Goal: Information Seeking & Learning: Learn about a topic

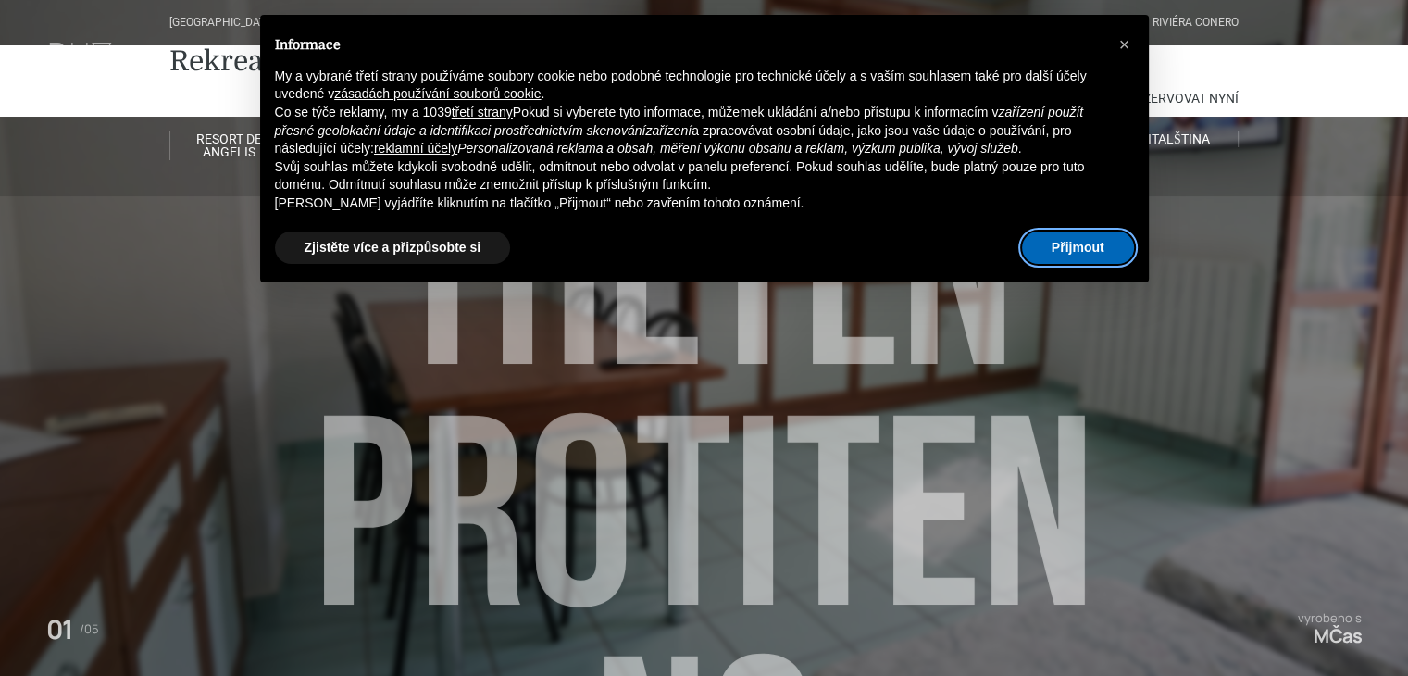
click at [1066, 249] on font "Přijmout" at bounding box center [1078, 247] width 53 height 15
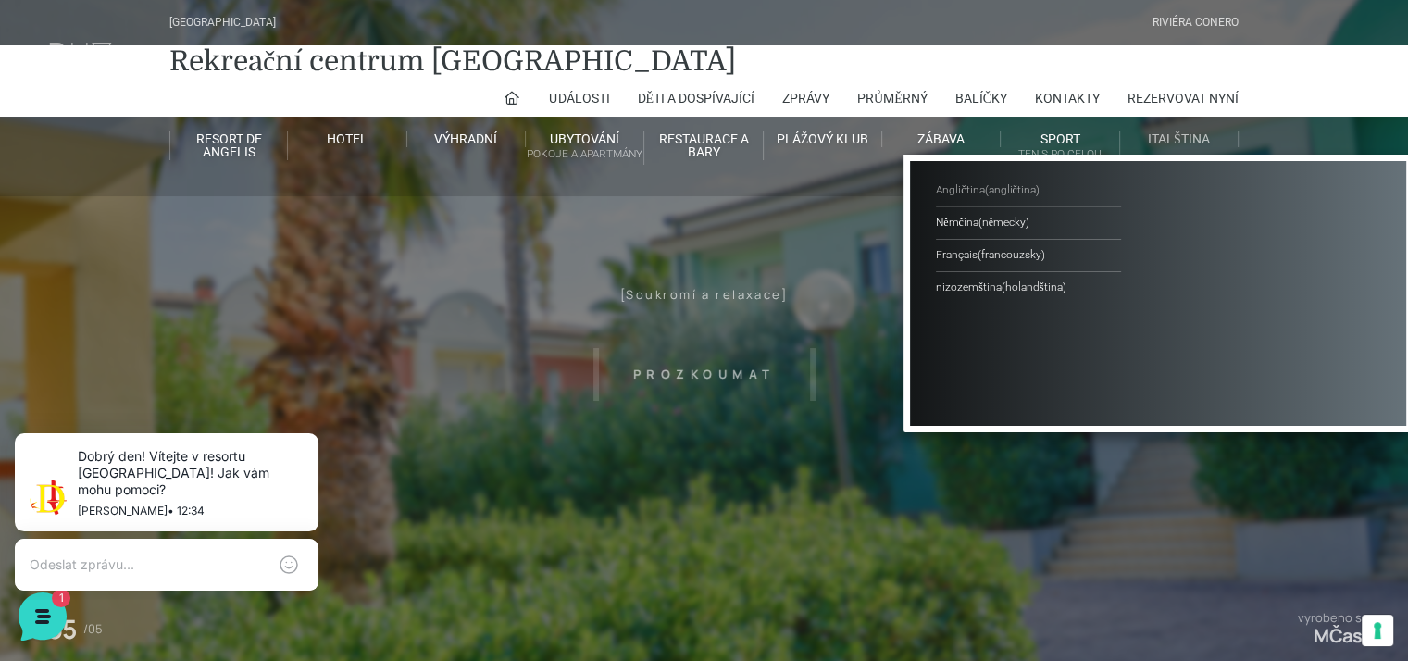
click at [1026, 185] on font "angličtina" at bounding box center [1011, 189] width 47 height 13
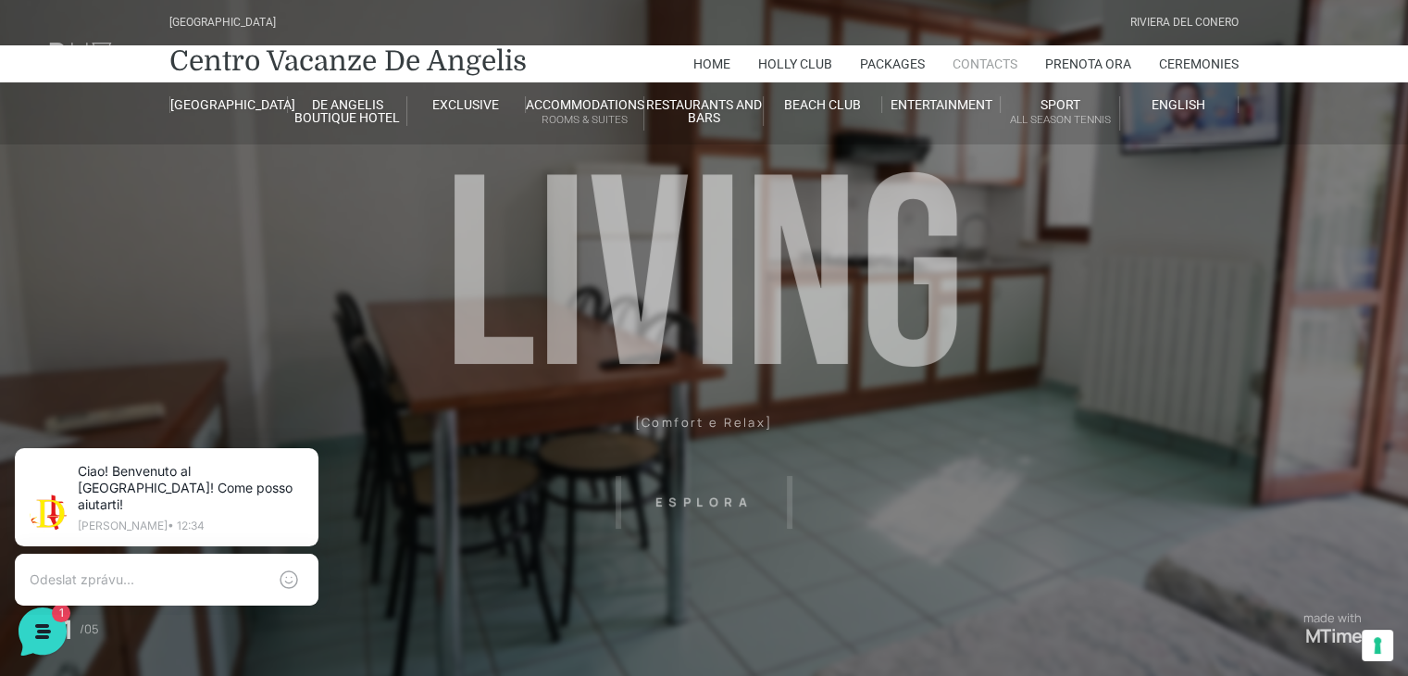
click at [978, 59] on link "Contacts" at bounding box center [985, 63] width 65 height 37
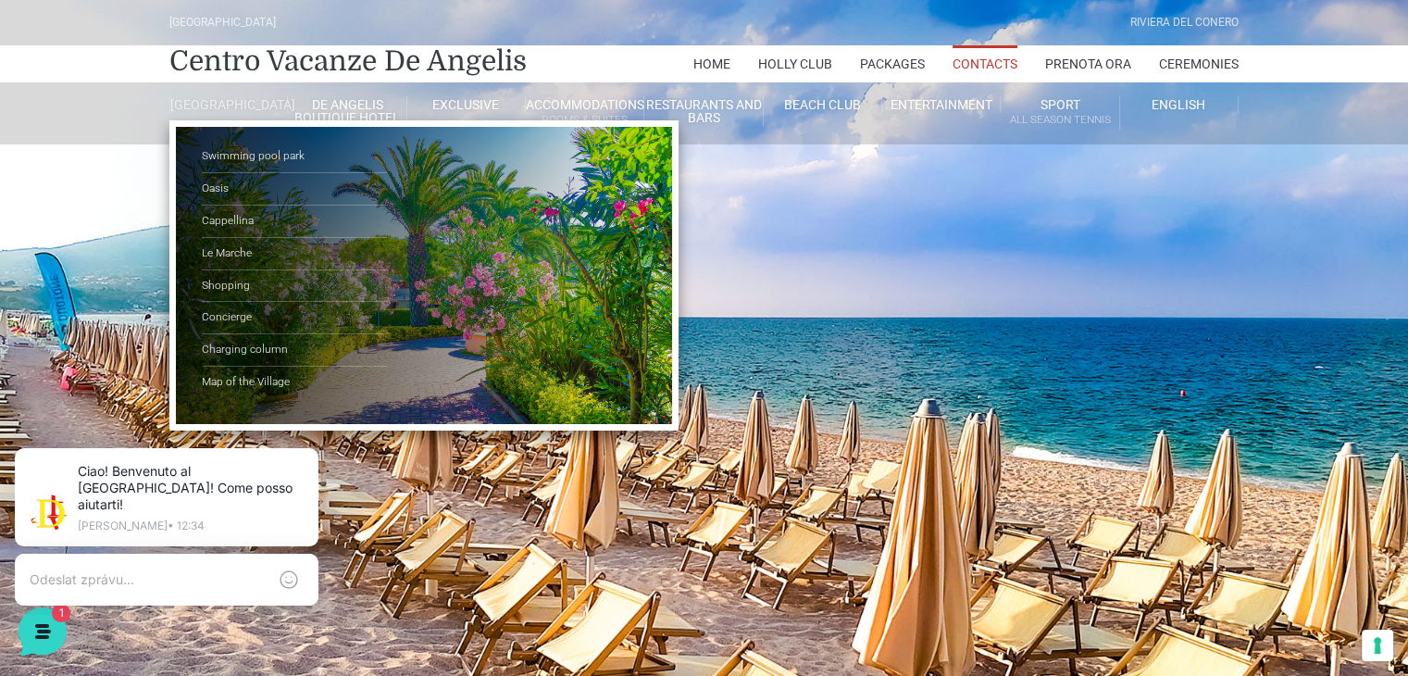
click at [225, 107] on link "[GEOGRAPHIC_DATA]" at bounding box center [228, 104] width 118 height 17
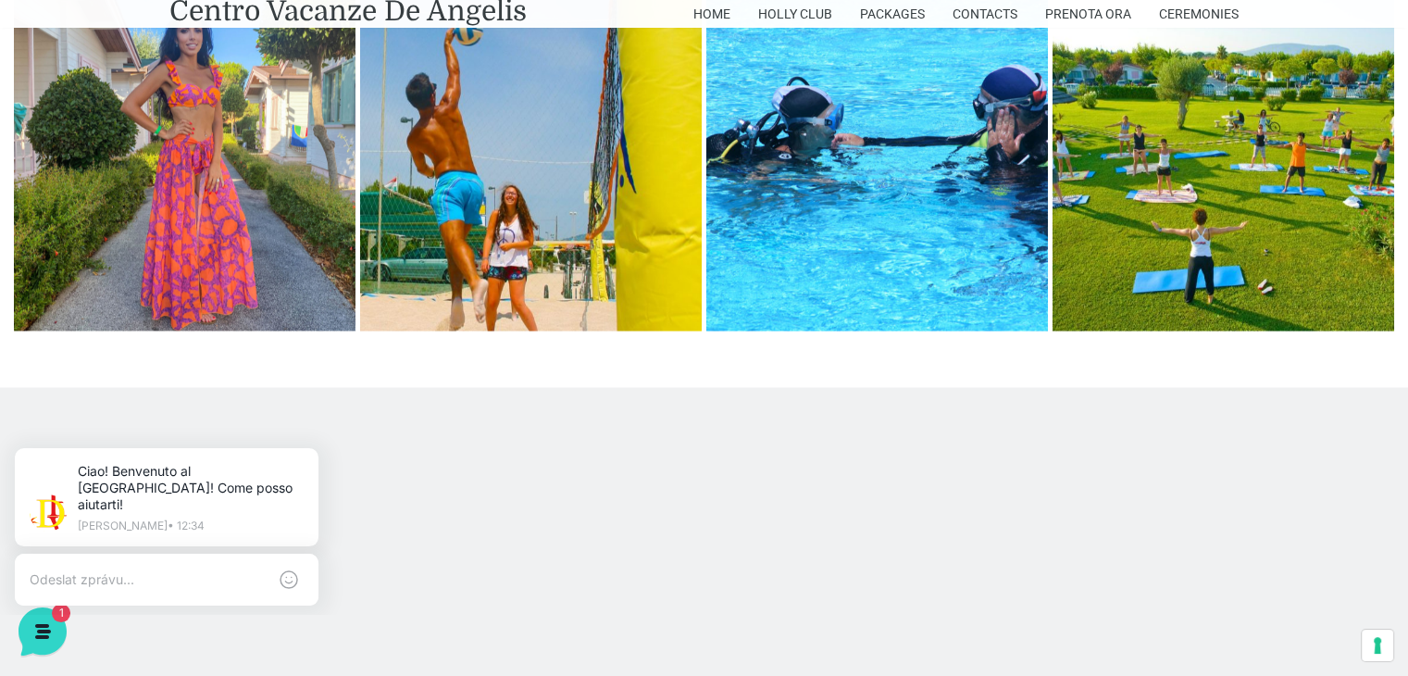
scroll to position [3338, 0]
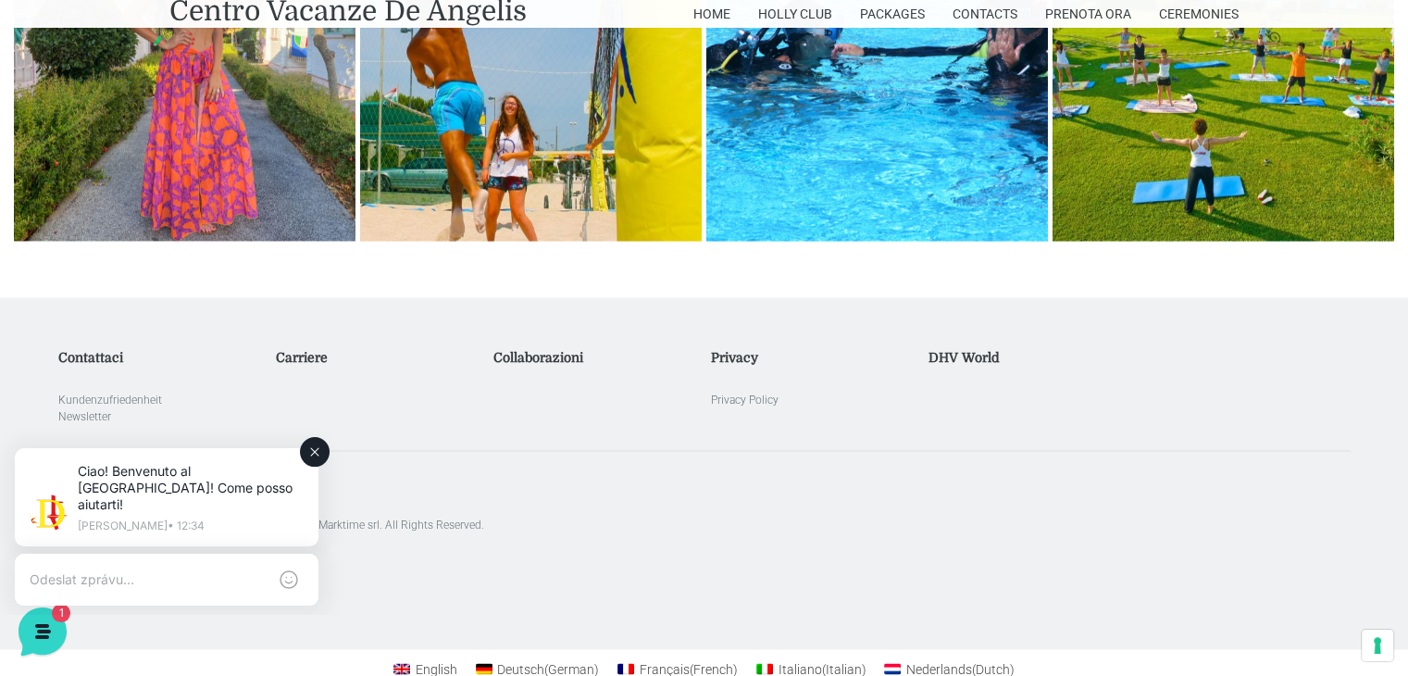
click at [322, 443] on button at bounding box center [315, 452] width 30 height 30
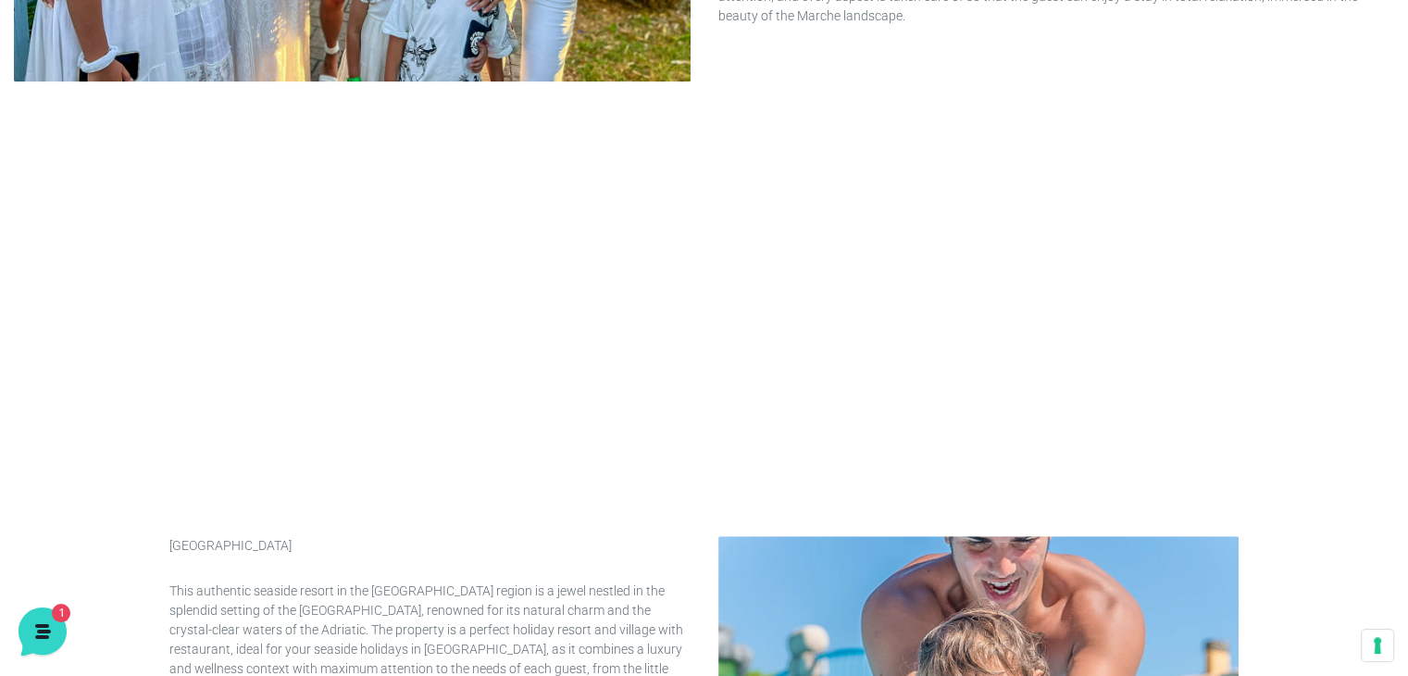
scroll to position [0, 0]
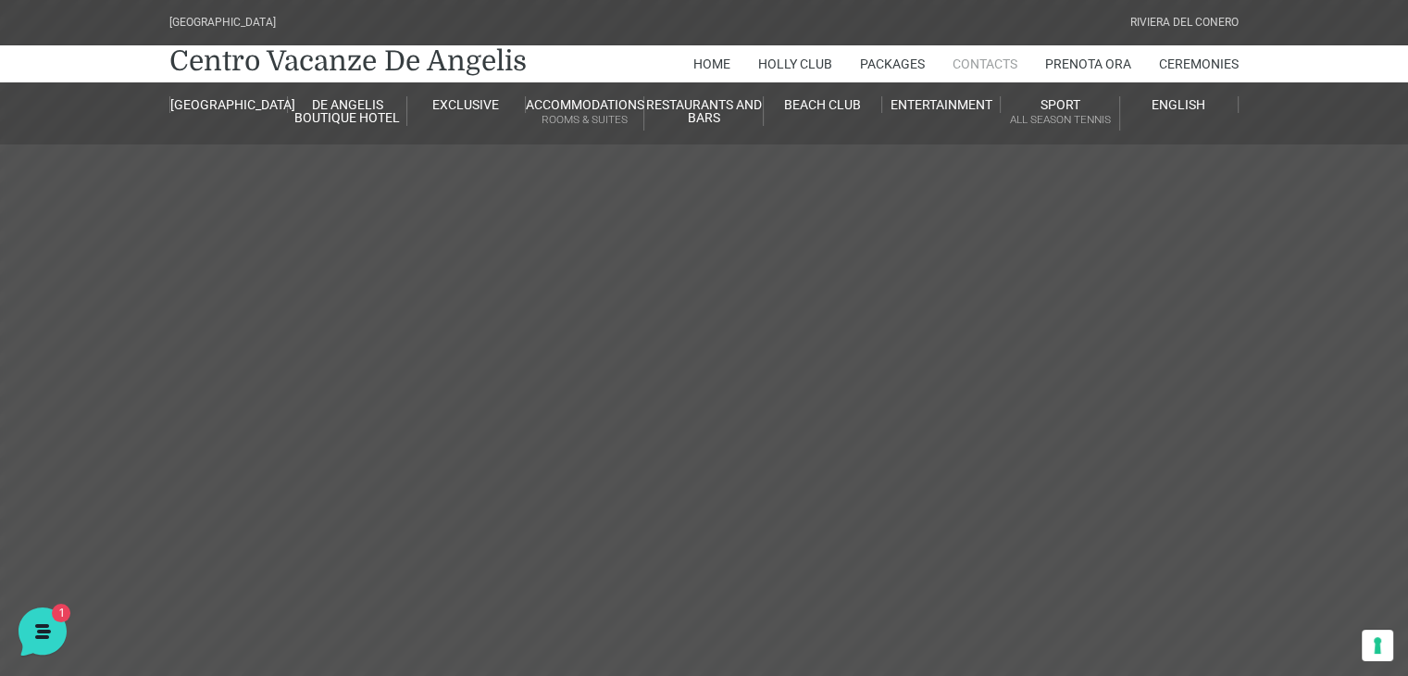
click at [998, 58] on link "Contacts" at bounding box center [985, 63] width 65 height 37
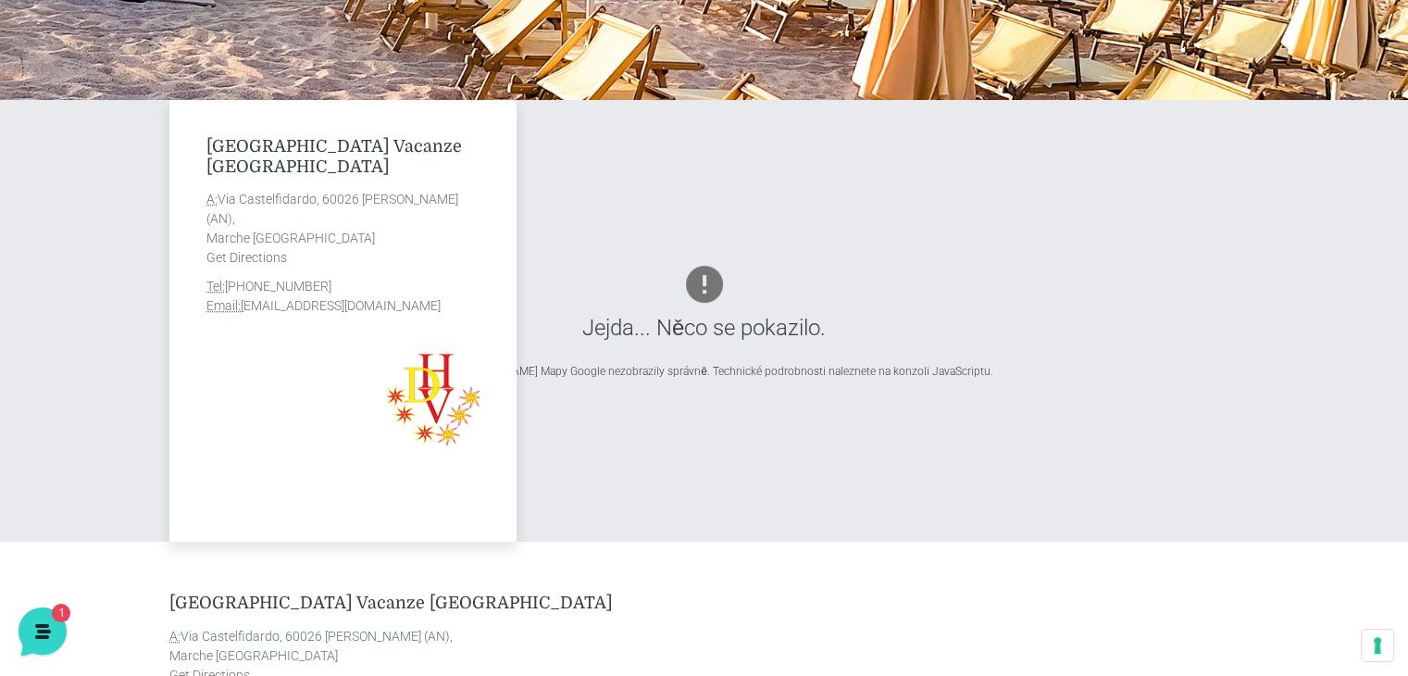
scroll to position [622, 0]
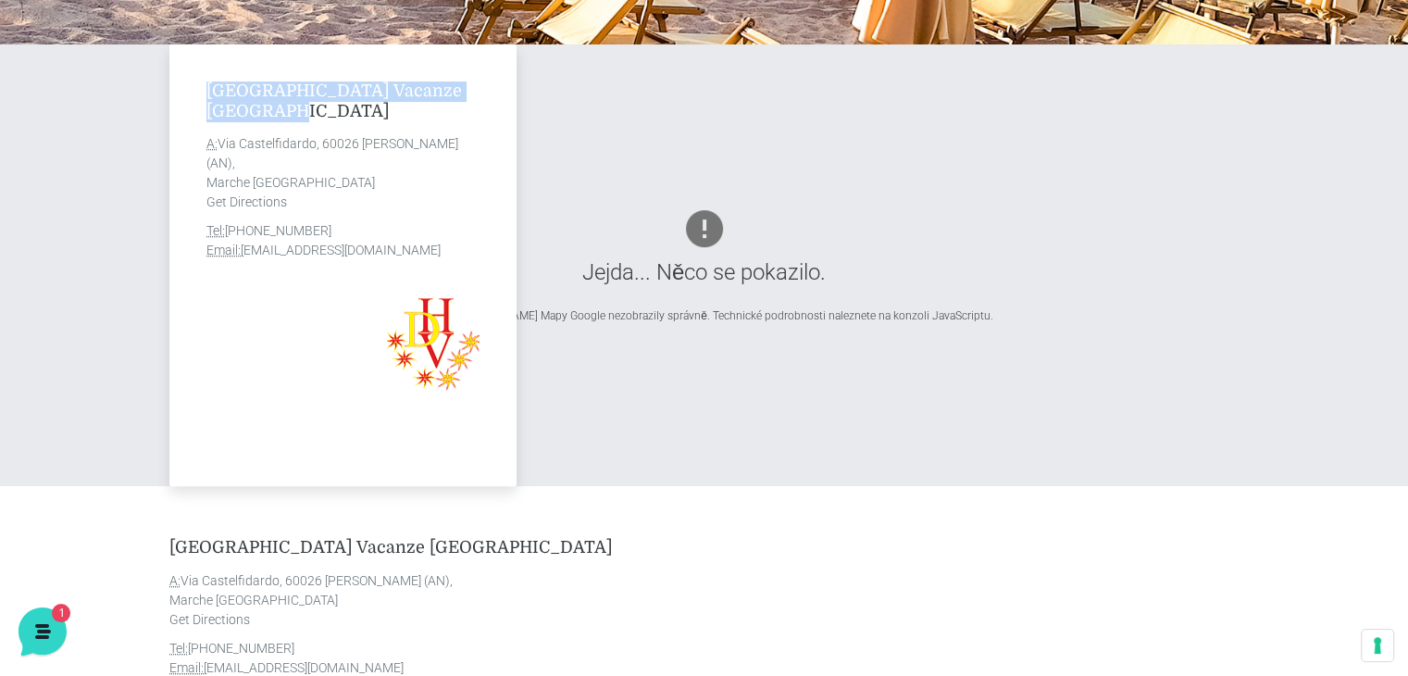
drag, startPoint x: 275, startPoint y: 115, endPoint x: 207, endPoint y: 94, distance: 70.6
click at [207, 94] on h4 "Villaggio Centro Vacanze De Angelis" at bounding box center [342, 101] width 273 height 40
copy h4 "Villaggio Centro Vacanze De Angelis"
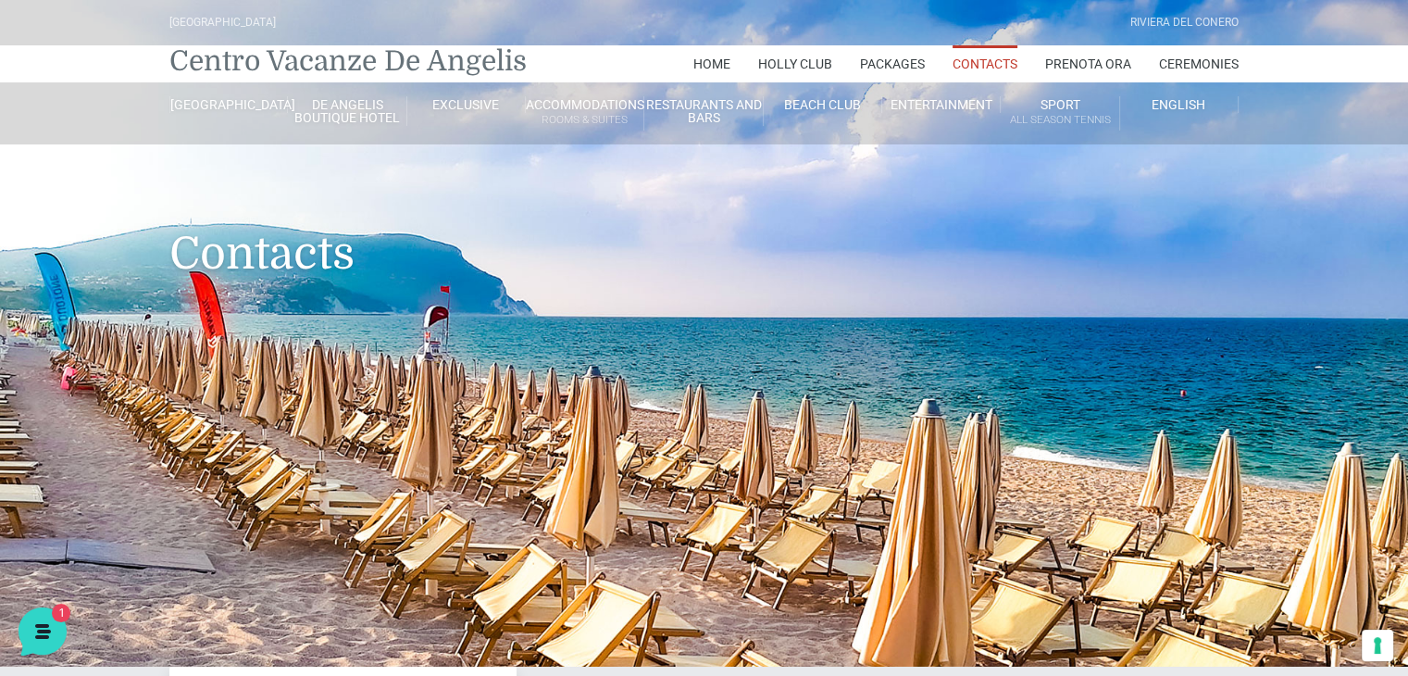
click at [238, 56] on link "Centro Vacanze De Angelis" at bounding box center [347, 61] width 357 height 37
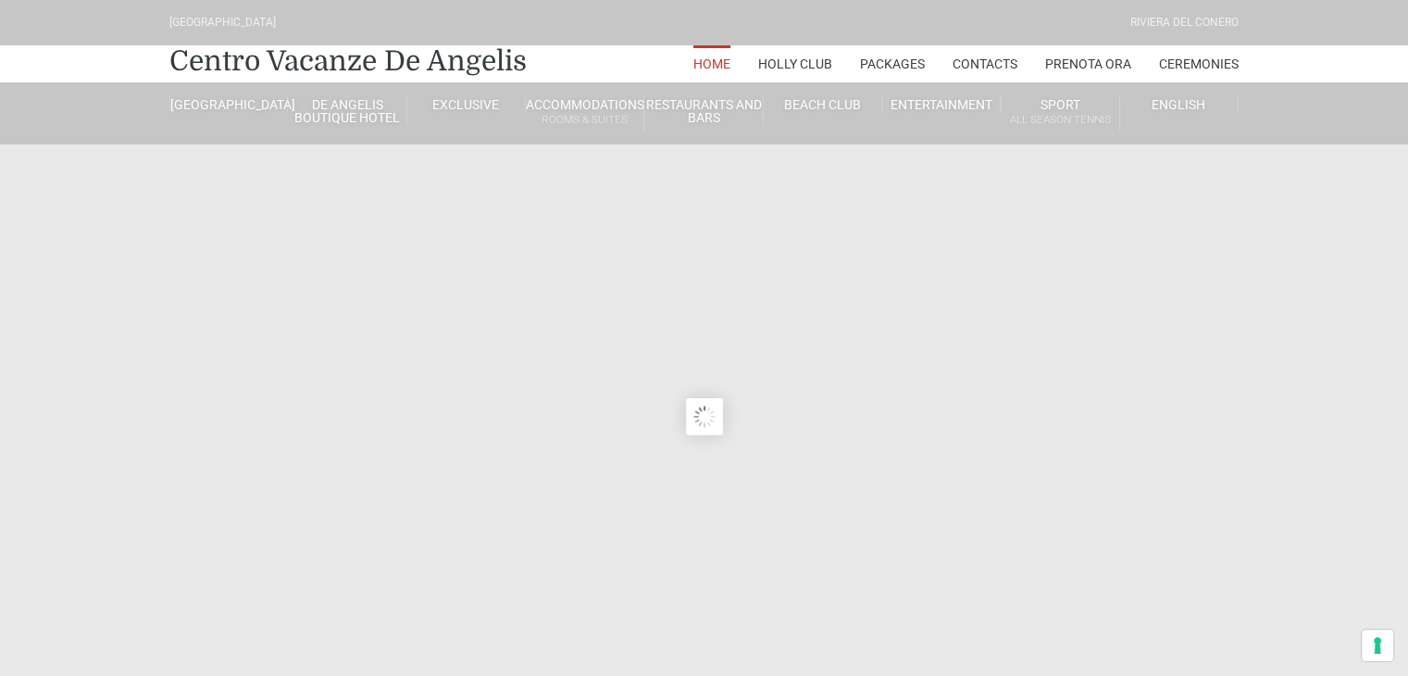
type input "[DATE]"
click at [655, 330] on sr7-content at bounding box center [704, 416] width 1408 height 833
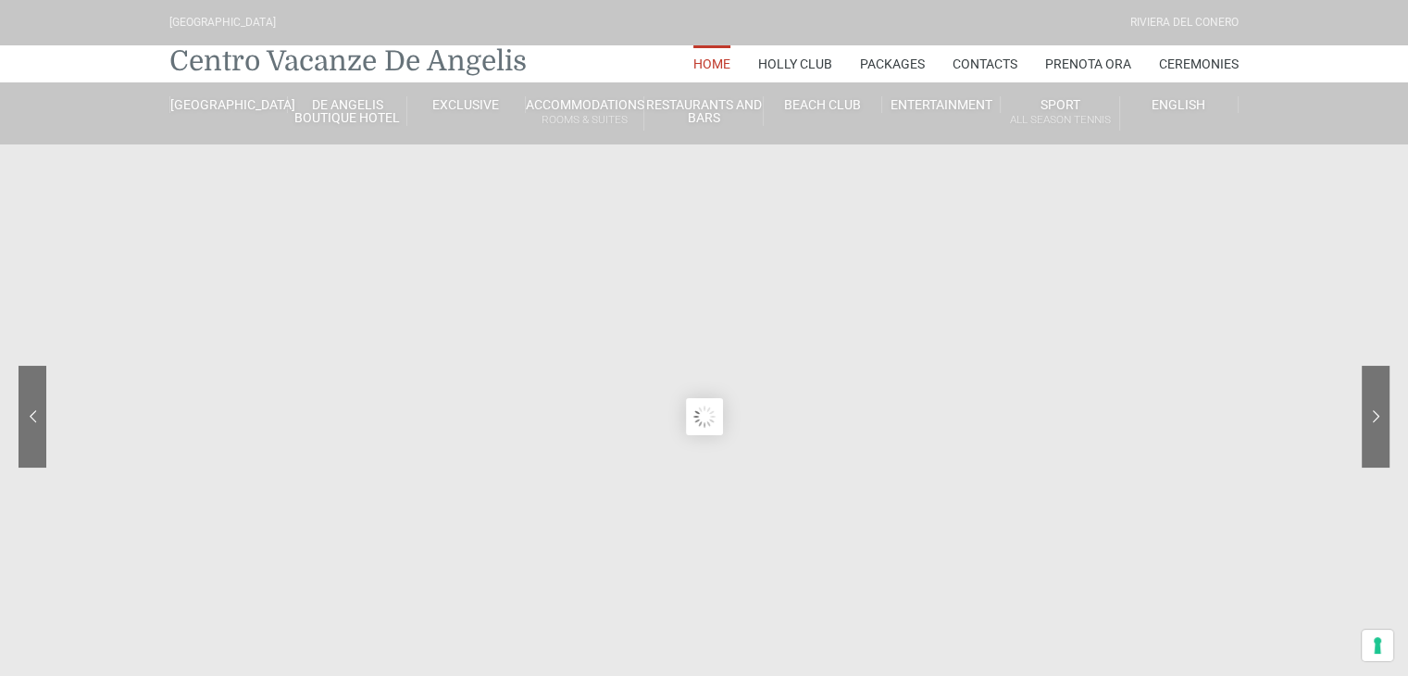
click at [239, 58] on link "Centro Vacanze De Angelis" at bounding box center [347, 61] width 357 height 37
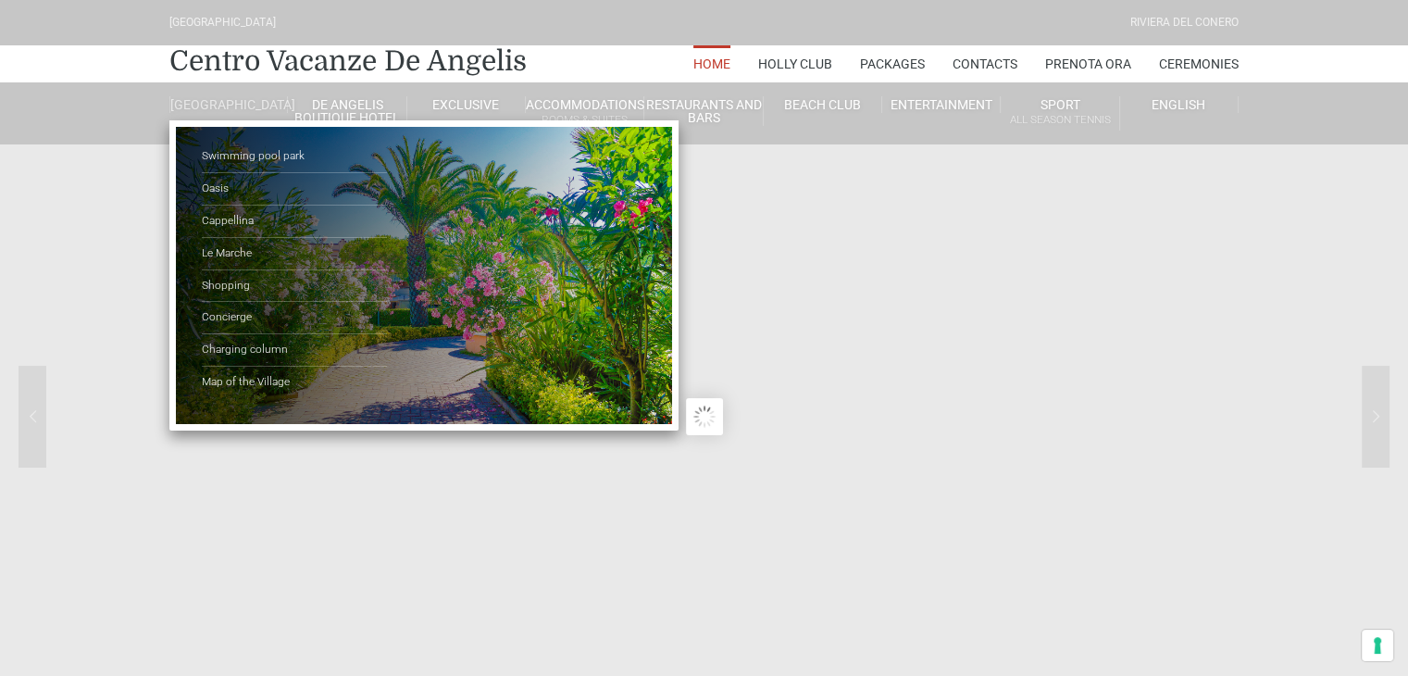
click at [220, 138] on ul "Swimming pool park Oasis Cappellina Le Marche Shopping Concierge Charging colum…" at bounding box center [423, 275] width 509 height 310
click at [220, 108] on link "[GEOGRAPHIC_DATA]" at bounding box center [228, 104] width 118 height 17
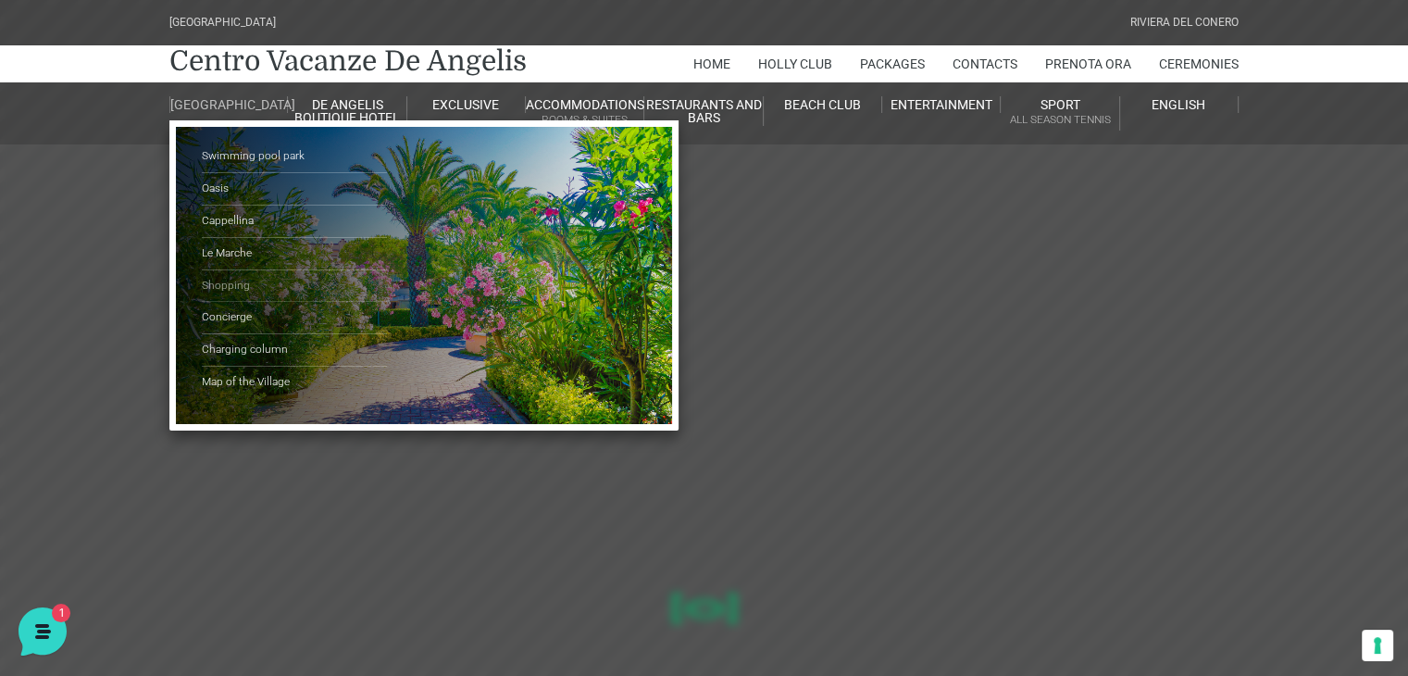
click at [230, 291] on link "Shopping" at bounding box center [294, 286] width 185 height 32
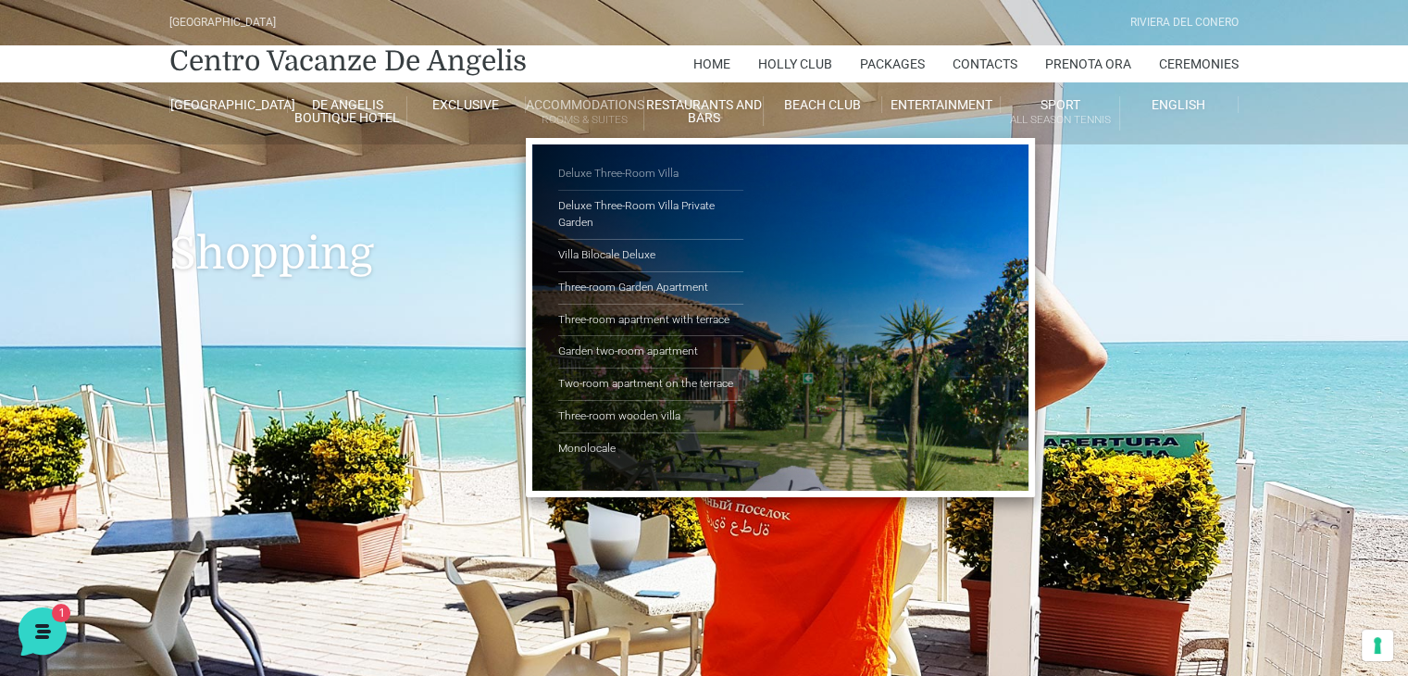
click at [605, 181] on link "Deluxe Three-Room Villa" at bounding box center [650, 174] width 185 height 32
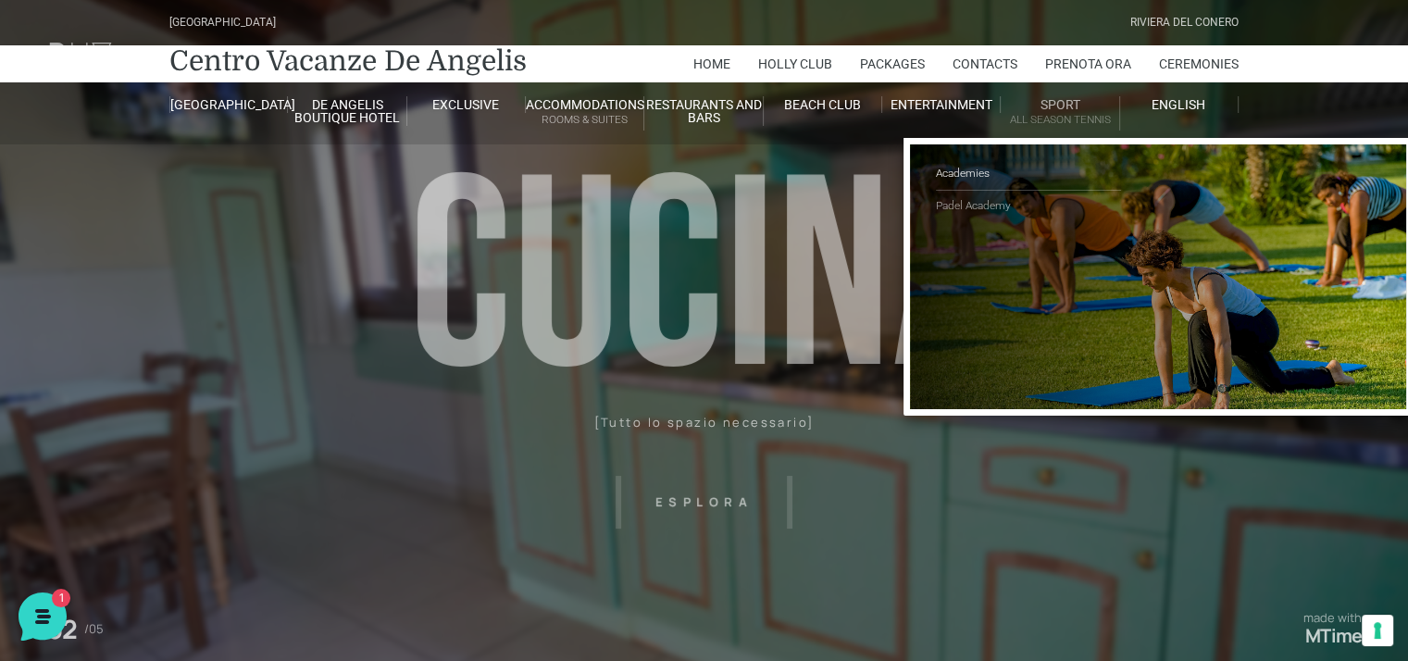
click at [973, 204] on link "Padel Academy" at bounding box center [1028, 206] width 185 height 31
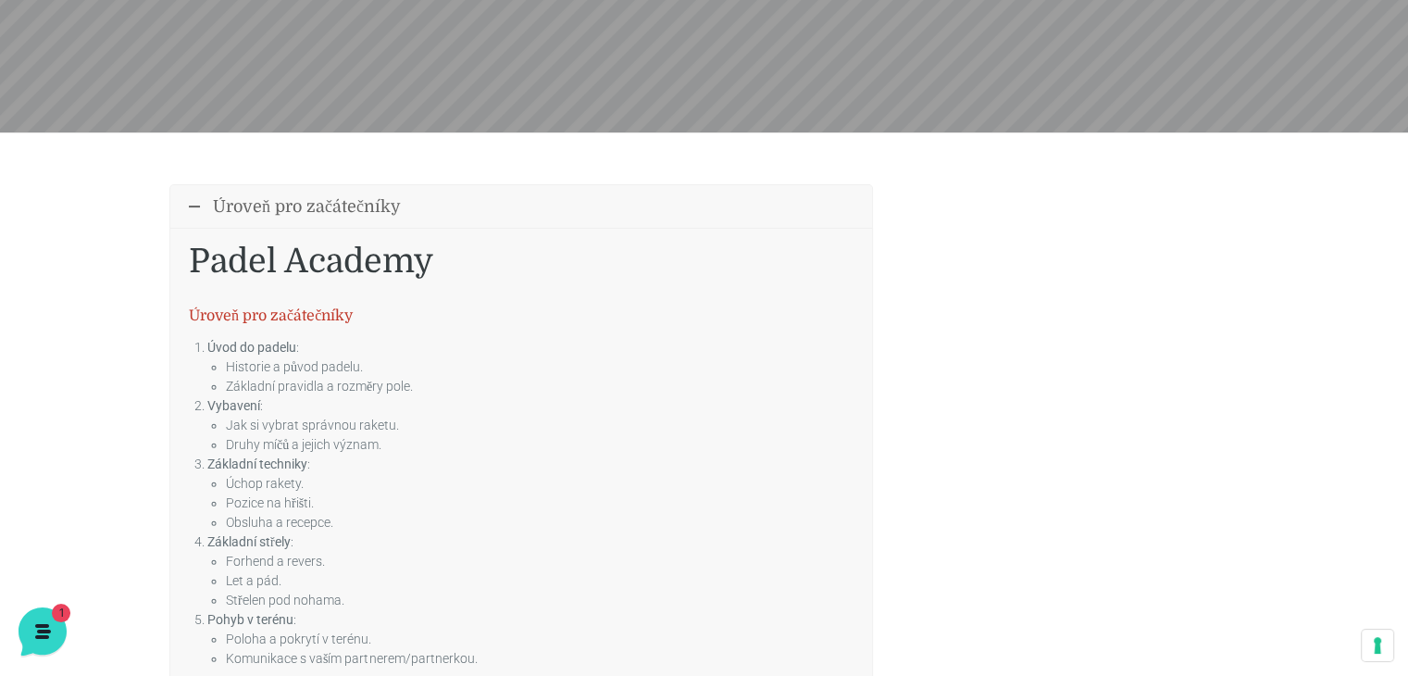
scroll to position [630, 0]
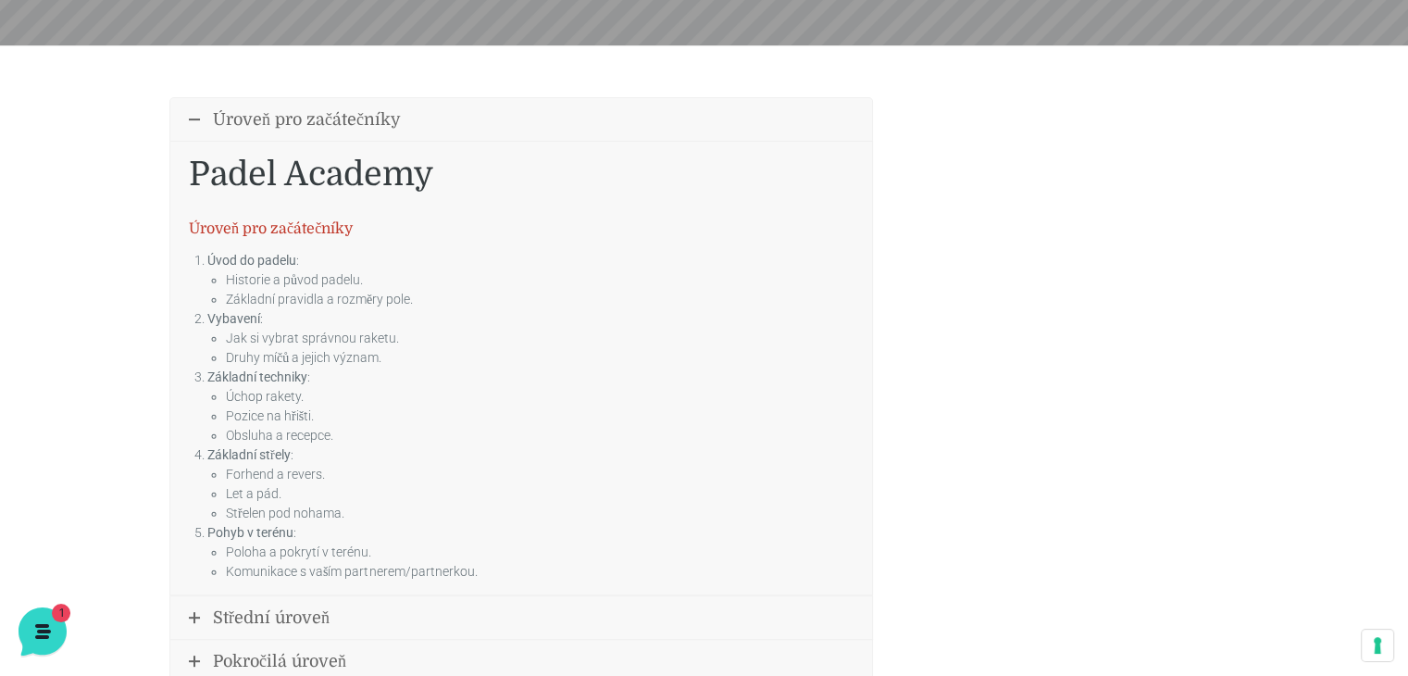
drag, startPoint x: 1421, startPoint y: 128, endPoint x: 1367, endPoint y: 283, distance: 164.5
click at [1367, 283] on html "Hotelový resort Village Riviéra Conero Rekreační centrum De Angelis Domov Holly…" at bounding box center [704, 673] width 1408 height 2607
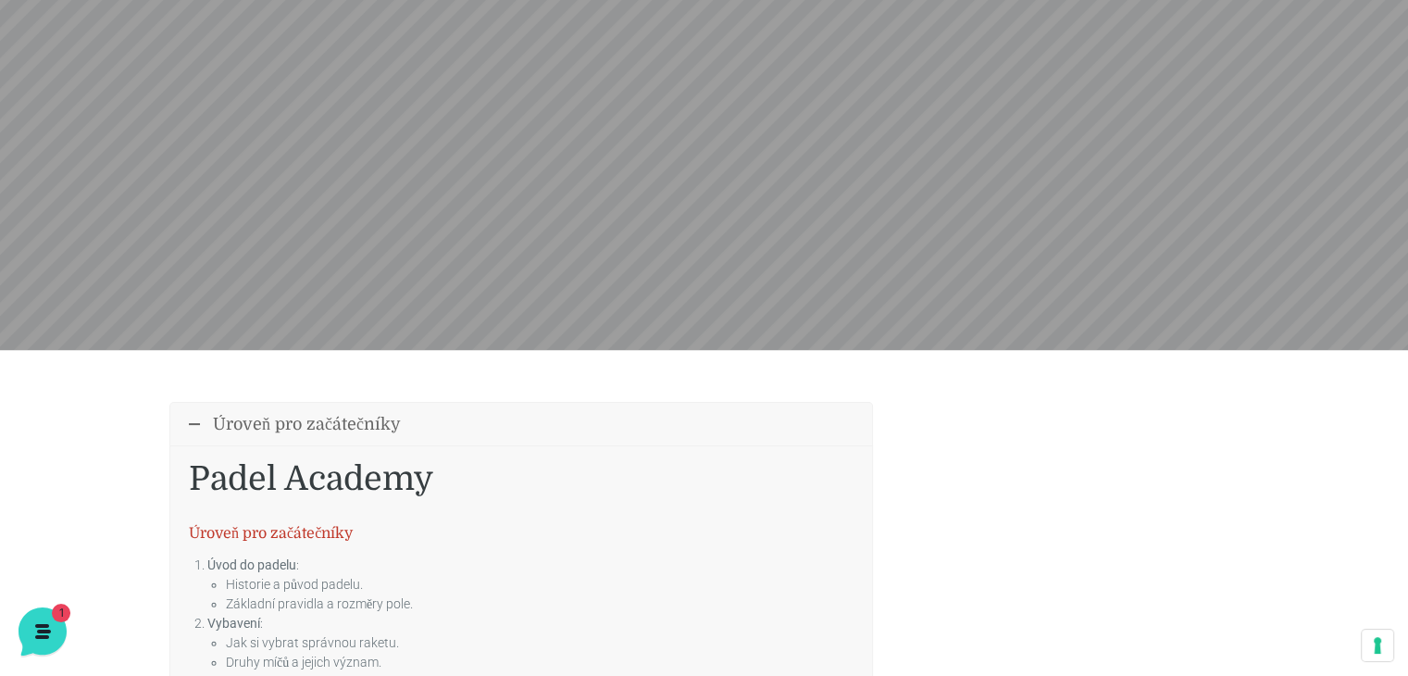
scroll to position [211, 0]
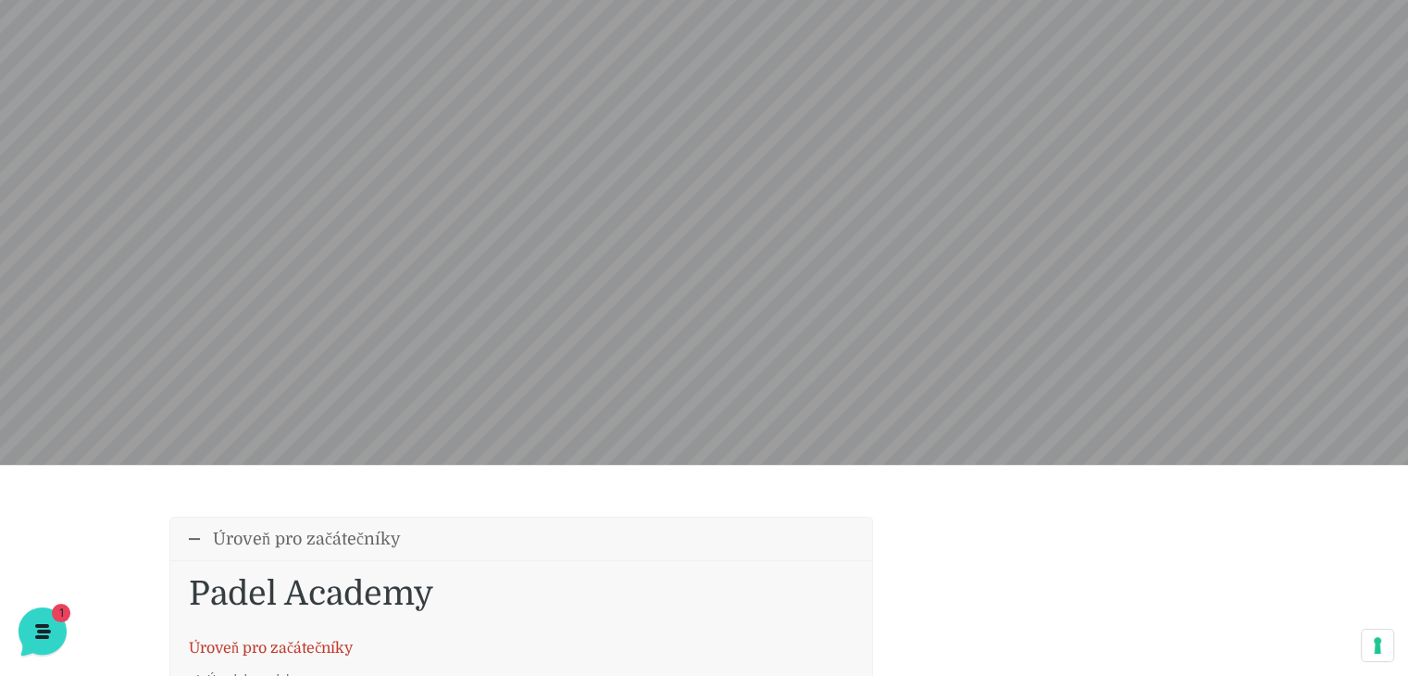
drag, startPoint x: 1406, startPoint y: 203, endPoint x: 1421, endPoint y: 34, distance: 169.1
drag, startPoint x: 1404, startPoint y: 115, endPoint x: 1421, endPoint y: 44, distance: 72.3
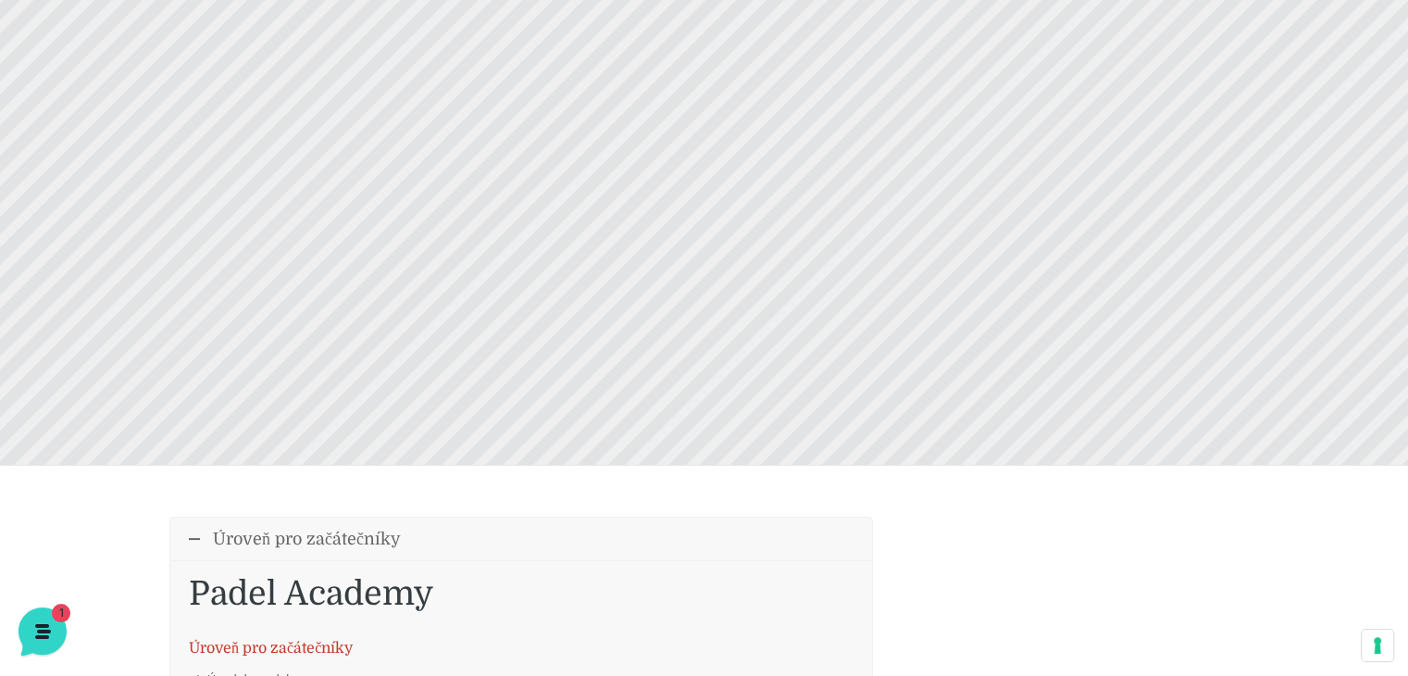
scroll to position [0, 0]
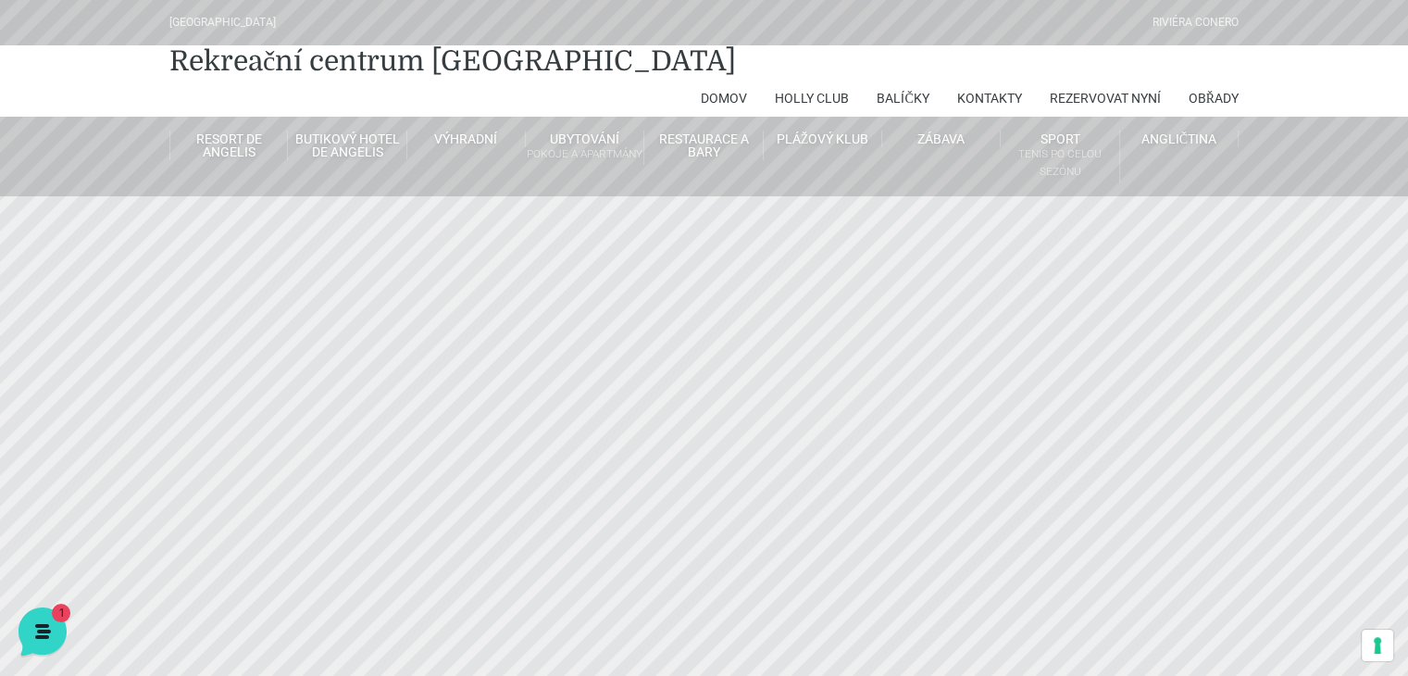
click at [1300, 36] on div "Hotelový resort Village Riviéra Conero Rekreační centrum De Angelis Domov Holly…" at bounding box center [704, 98] width 1408 height 196
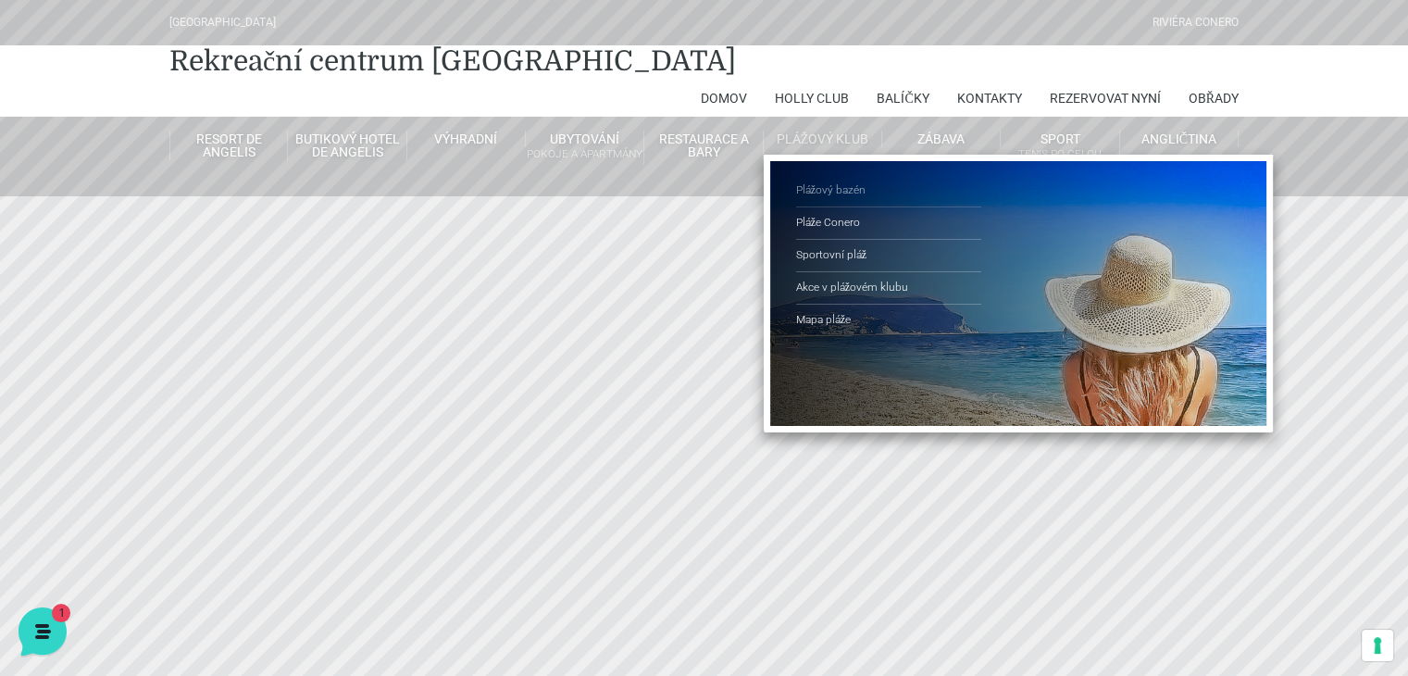
click at [830, 175] on link "Plážový bazén" at bounding box center [888, 191] width 185 height 32
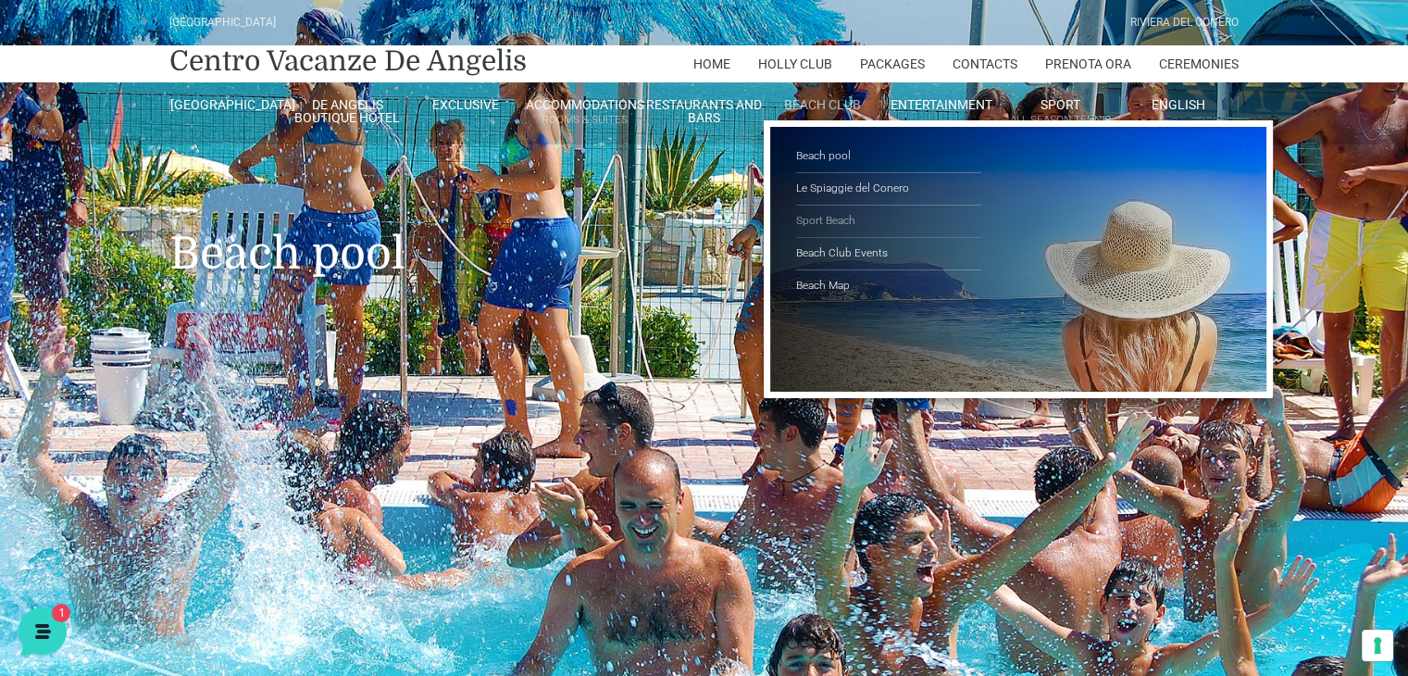
click at [830, 217] on link "Sport Beach" at bounding box center [888, 222] width 185 height 32
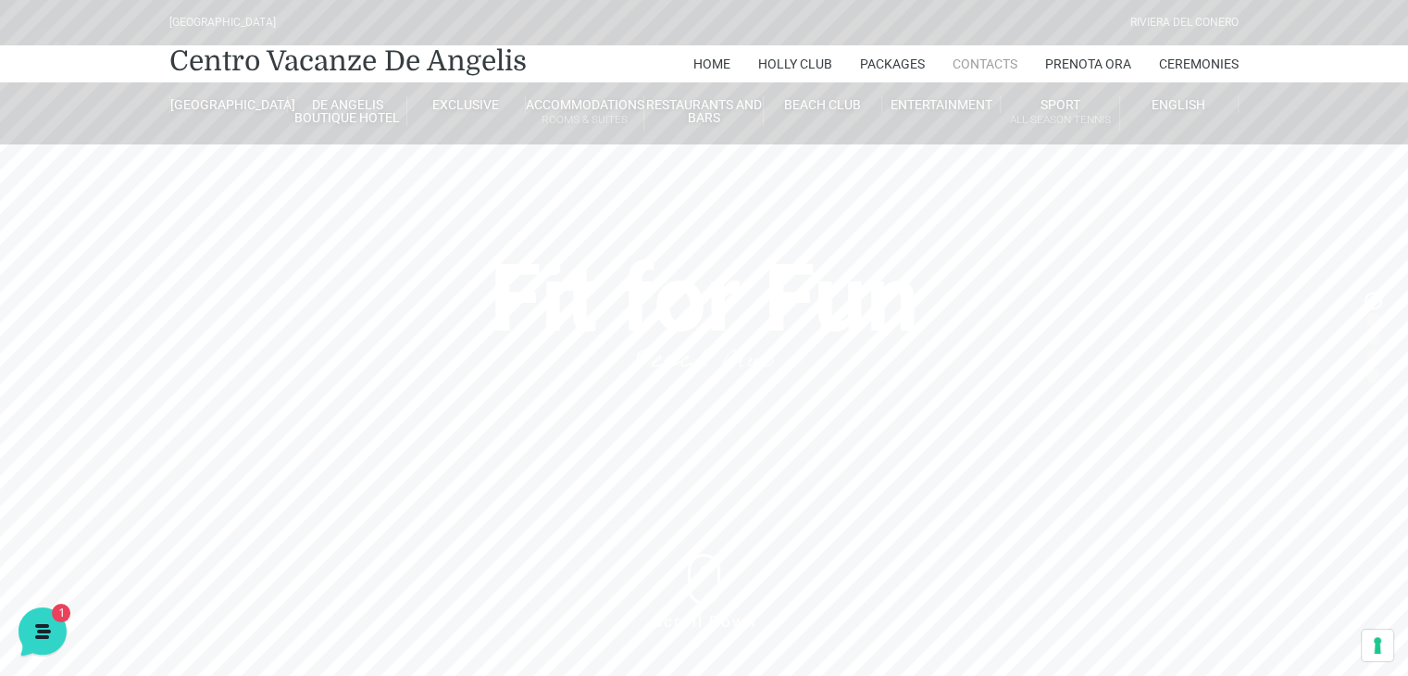
click at [985, 58] on link "Contacts" at bounding box center [985, 63] width 65 height 37
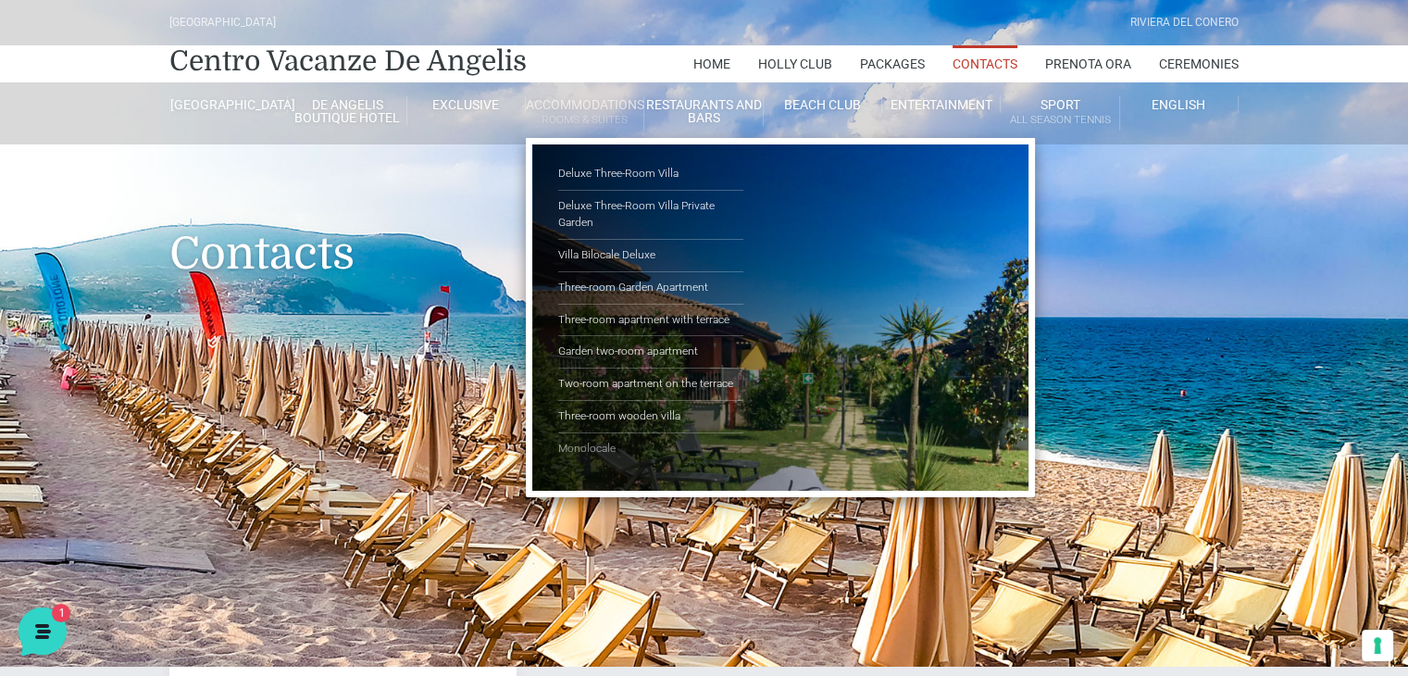
click at [585, 444] on link "Monolocale" at bounding box center [650, 448] width 185 height 31
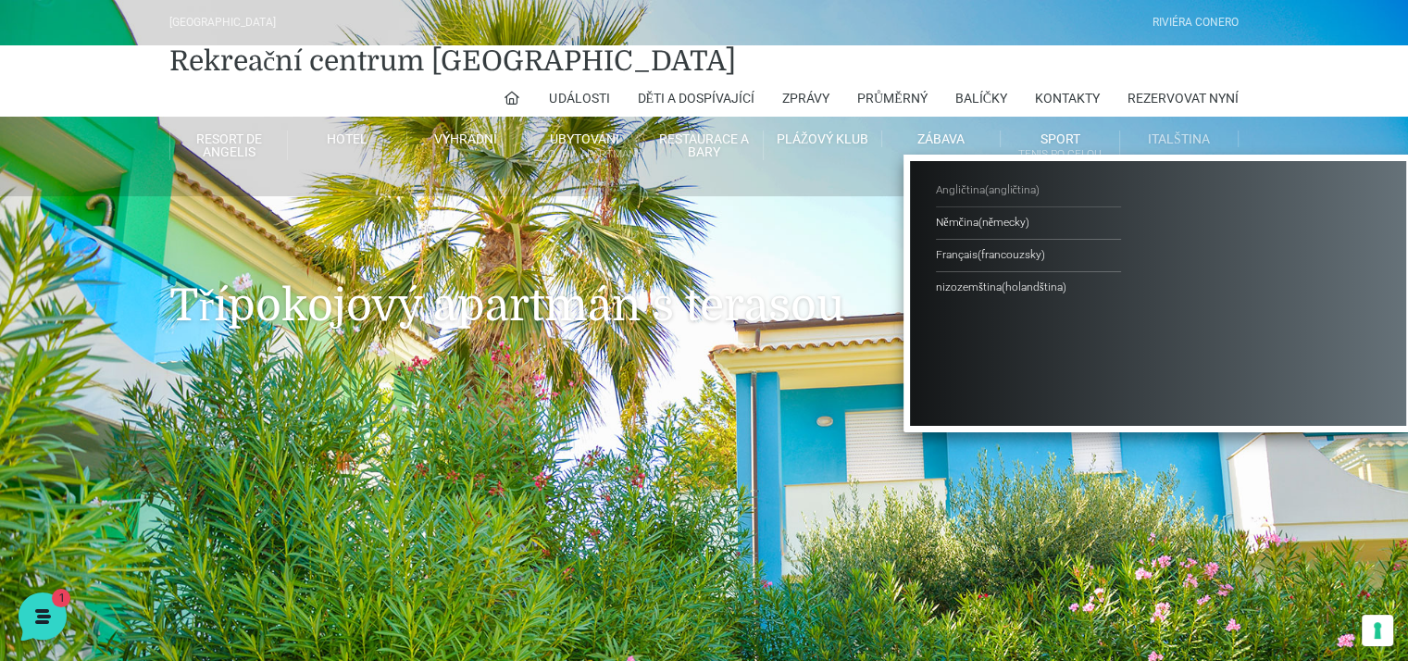
click at [1016, 193] on font "angličtina" at bounding box center [1011, 189] width 47 height 13
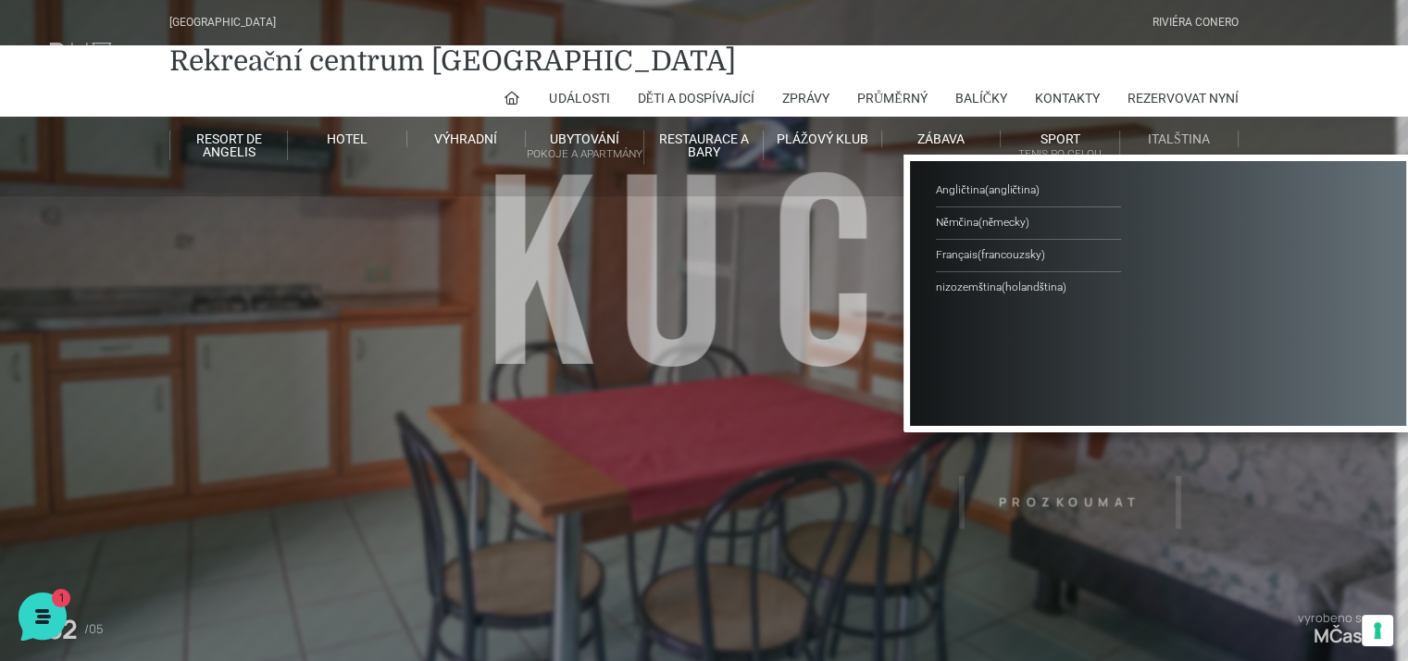
click at [1174, 121] on li "italština Angličtina ( angličtina ) [GEOGRAPHIC_DATA] ( německy ) Français ( fr…" at bounding box center [1179, 139] width 118 height 44
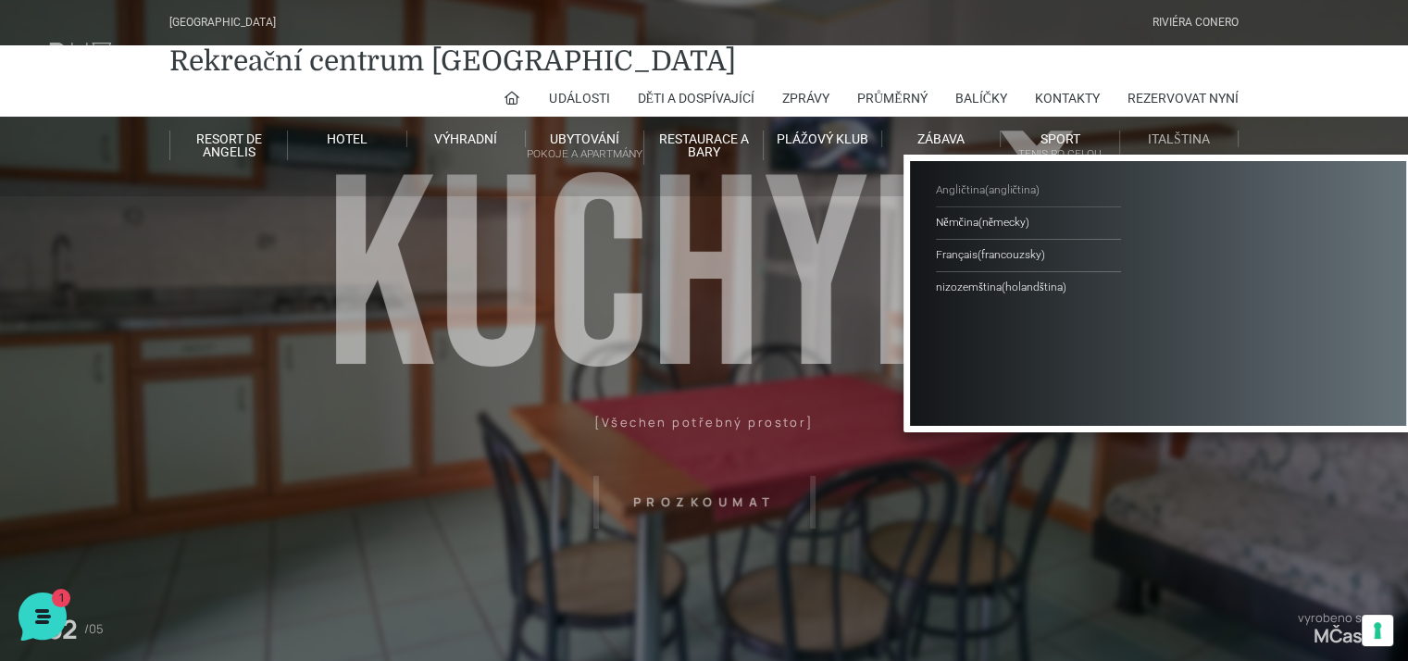
click at [1012, 187] on font "angličtina" at bounding box center [1011, 189] width 47 height 13
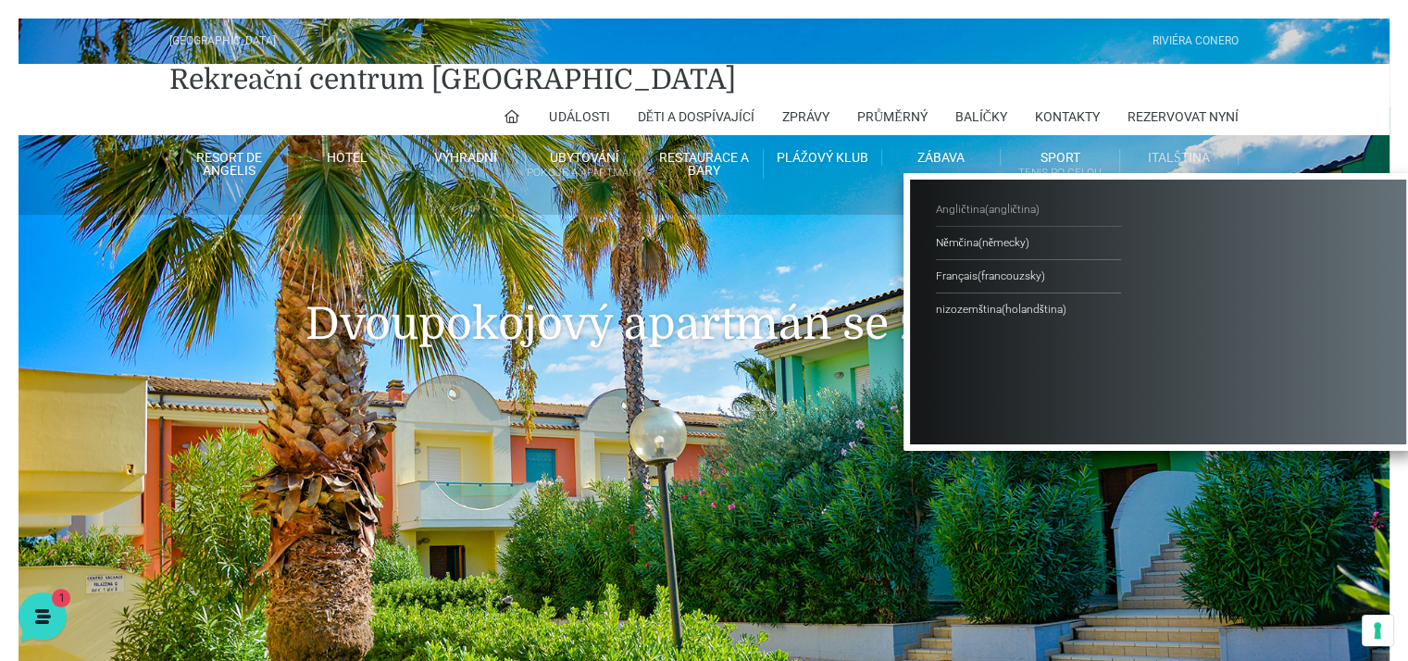
click at [1015, 206] on font "angličtina" at bounding box center [1011, 209] width 47 height 13
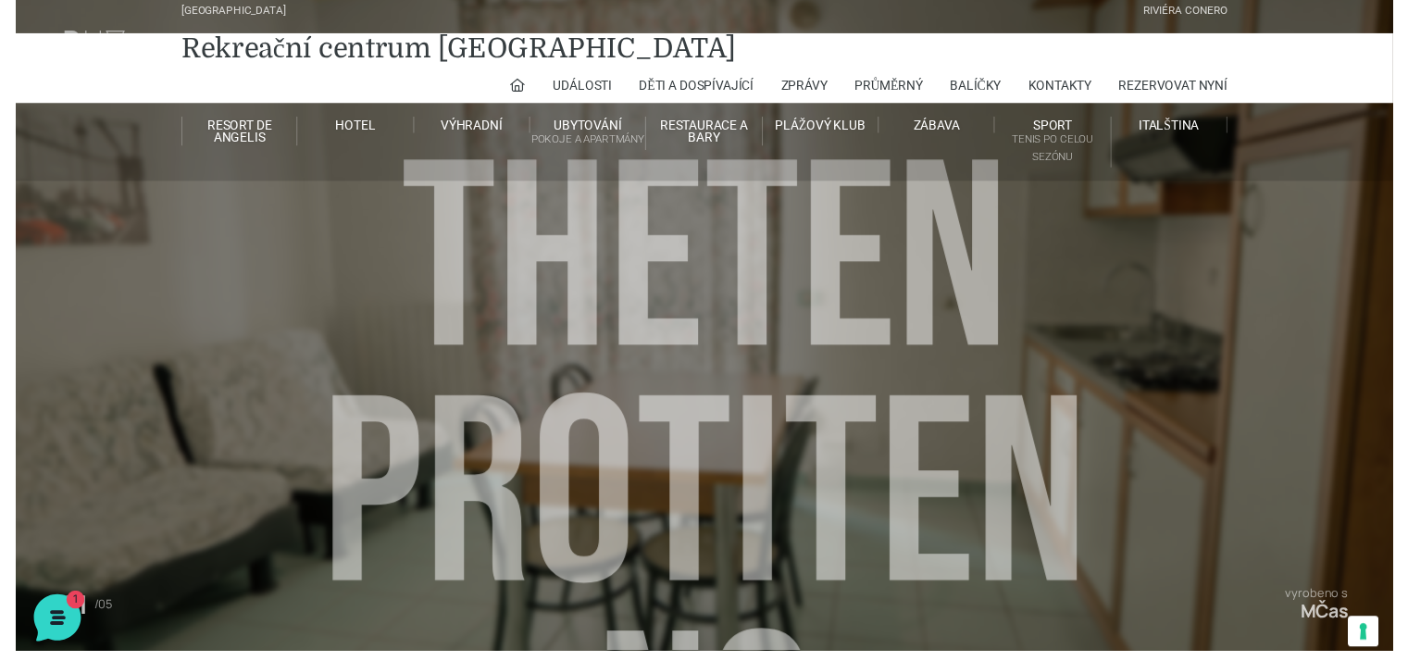
scroll to position [2, 0]
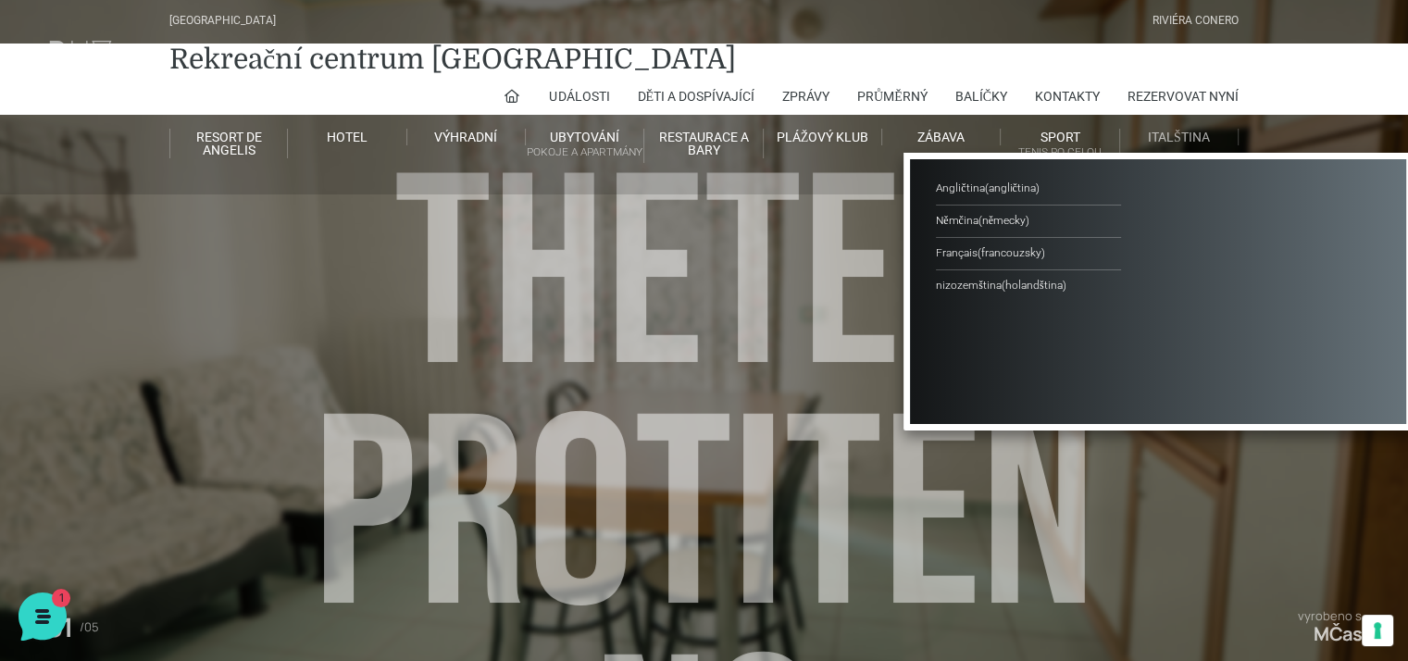
click at [1176, 145] on li "italština Angličtina ( angličtina ) [GEOGRAPHIC_DATA] ( německy ) Français ( fr…" at bounding box center [1179, 137] width 118 height 44
click at [1017, 193] on font "angličtina" at bounding box center [1011, 187] width 47 height 13
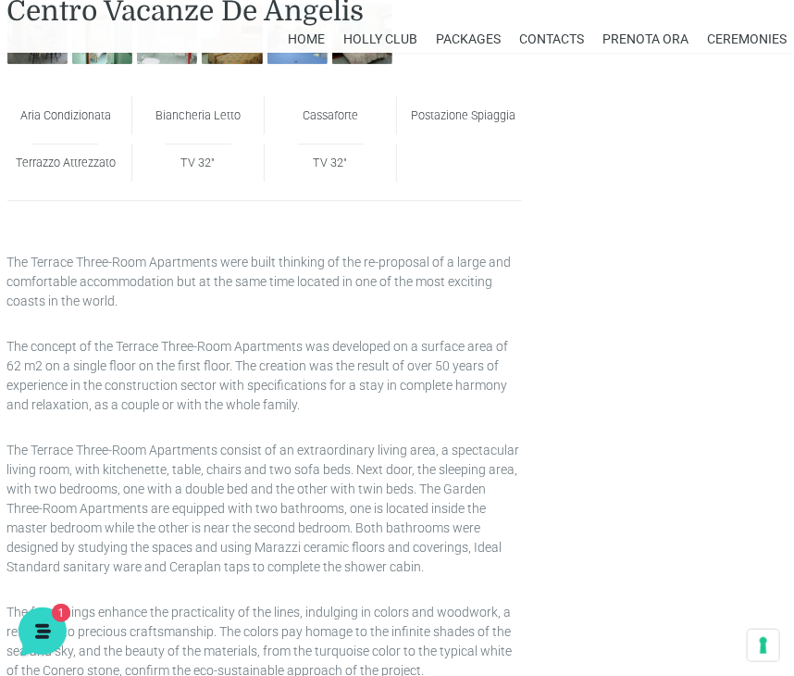
scroll to position [1313, 0]
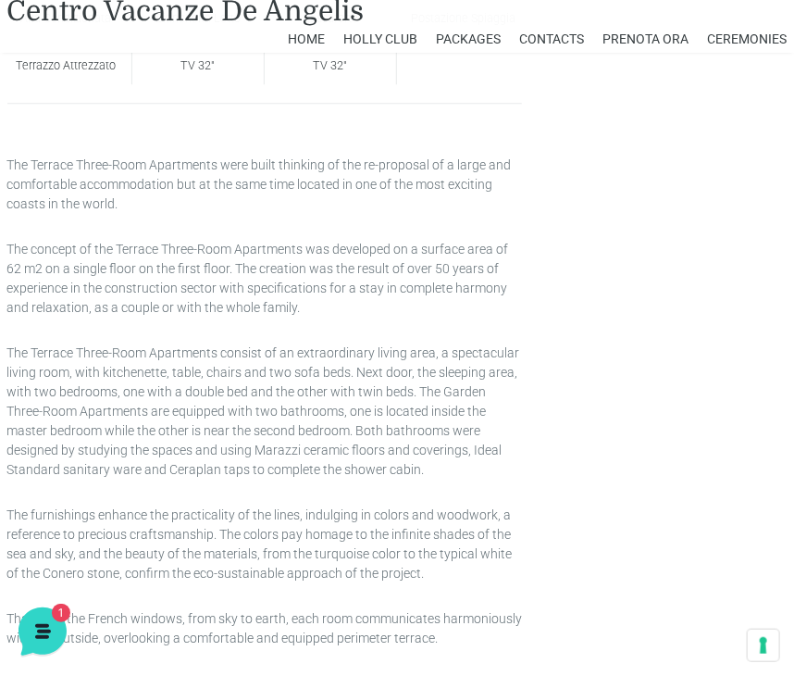
click at [627, 483] on div "Aria Condizionata Biancheria Letto Cassaforte Postazione Spiaggia Terrazzo Attr…" at bounding box center [397, 268] width 794 height 1315
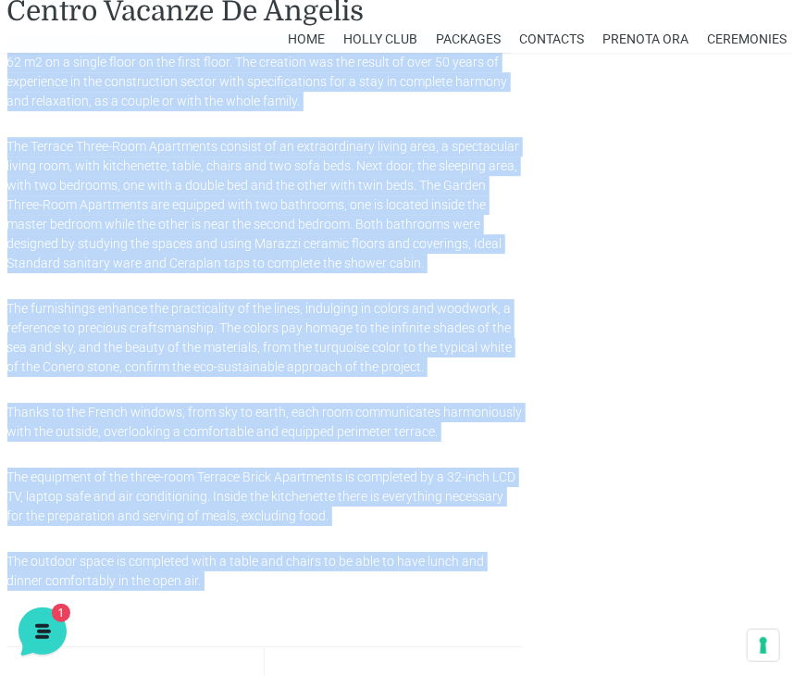
scroll to position [1748, 0]
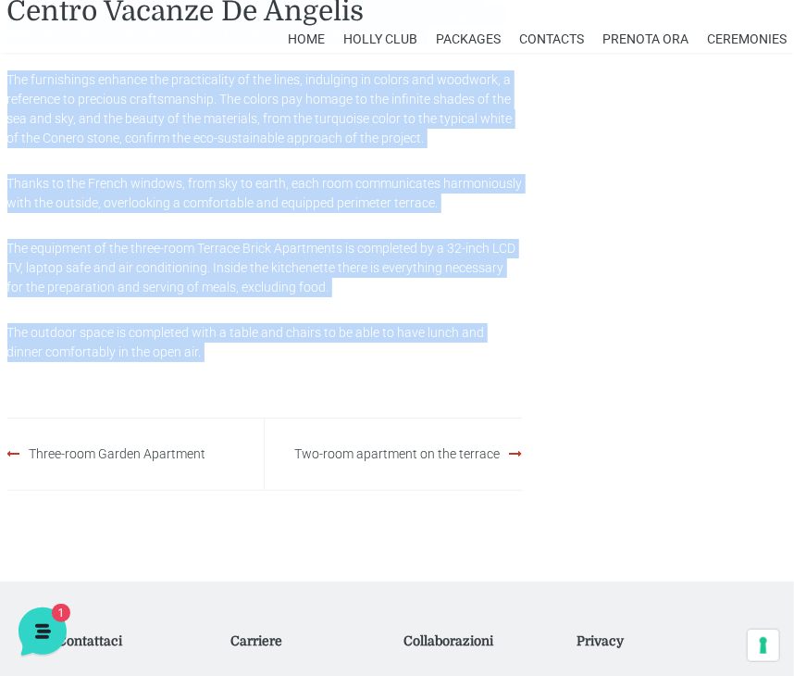
drag, startPoint x: 8, startPoint y: 171, endPoint x: 180, endPoint y: 370, distance: 262.6
copy article "The Terrace Three-Room Apartments were built thinking of the re-proposal of a l…"
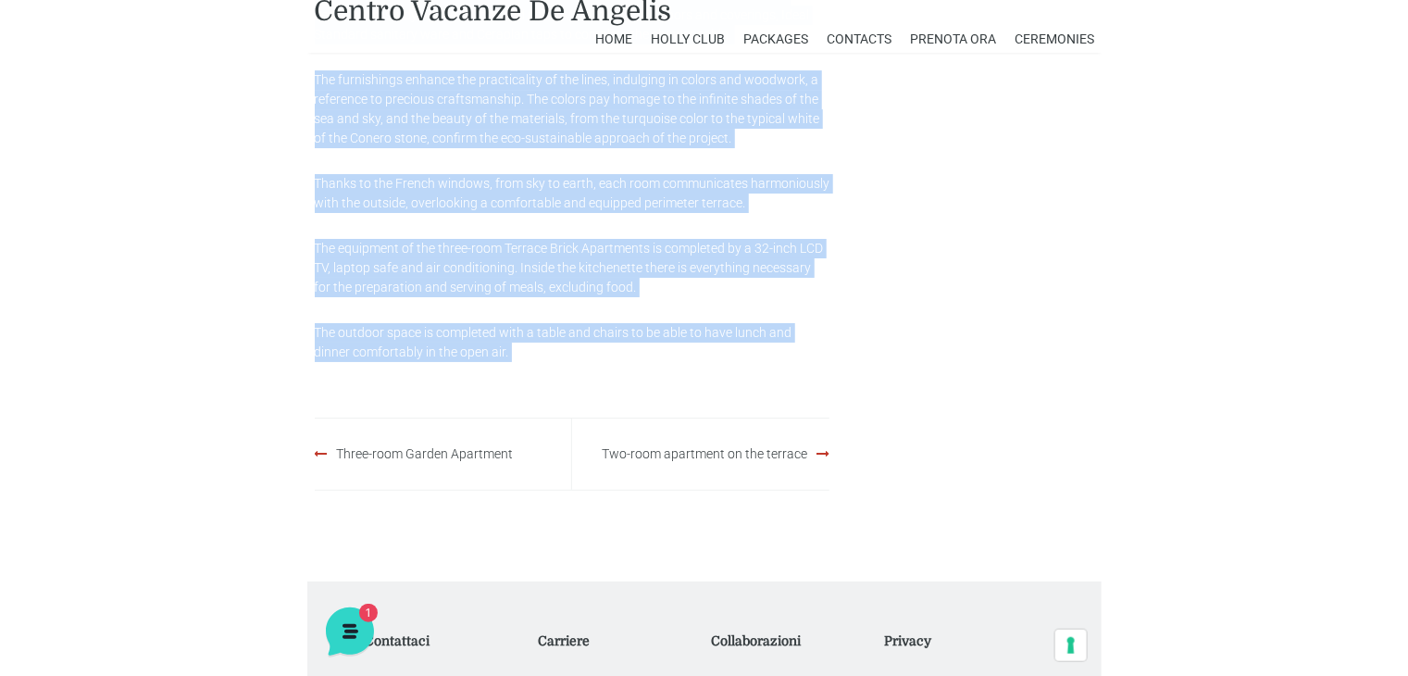
scroll to position [1840, 0]
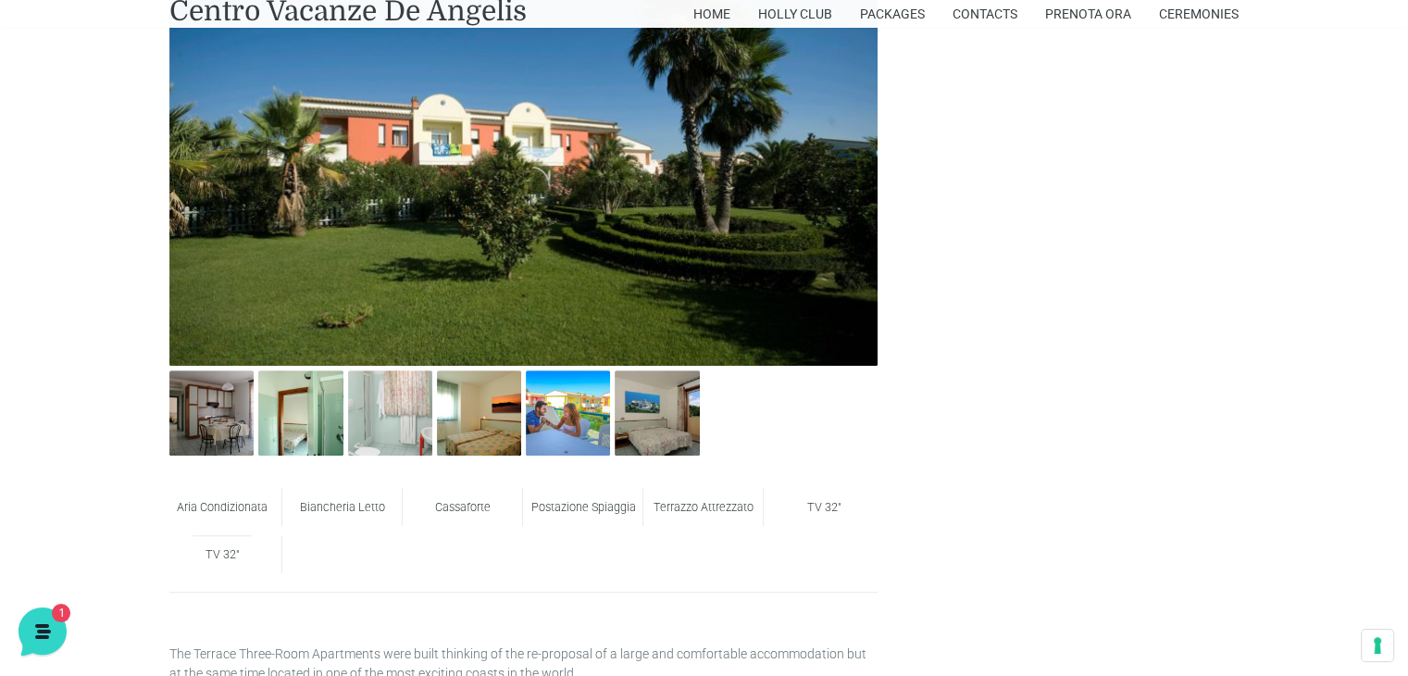
scroll to position [918, 0]
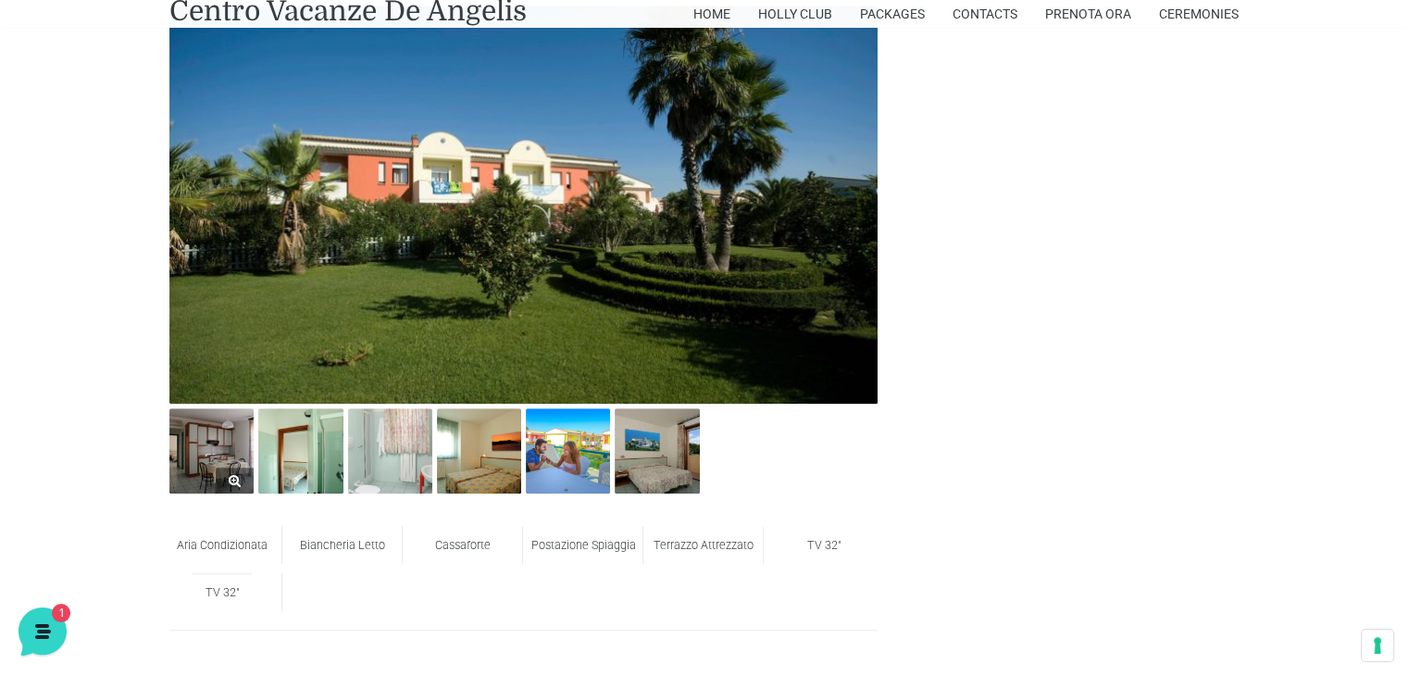
click at [197, 465] on img at bounding box center [211, 450] width 84 height 84
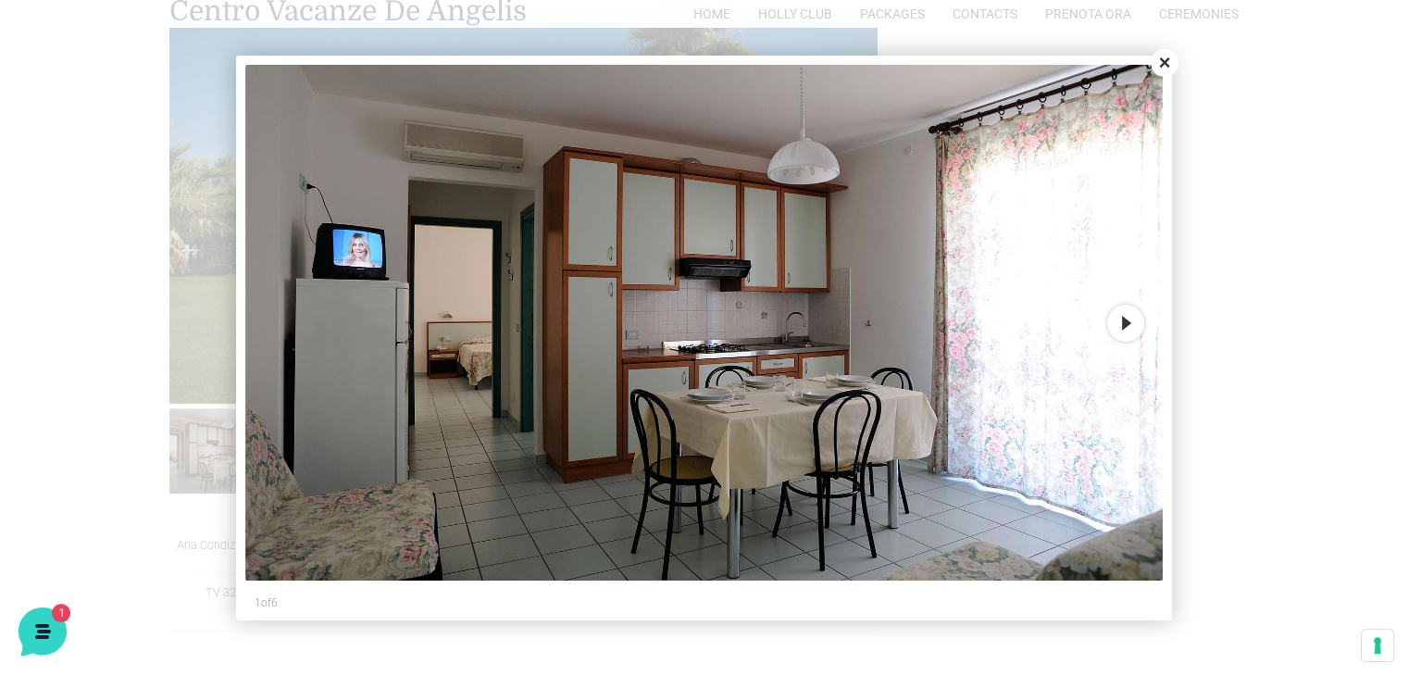
click at [1123, 327] on button "Next" at bounding box center [1125, 323] width 37 height 37
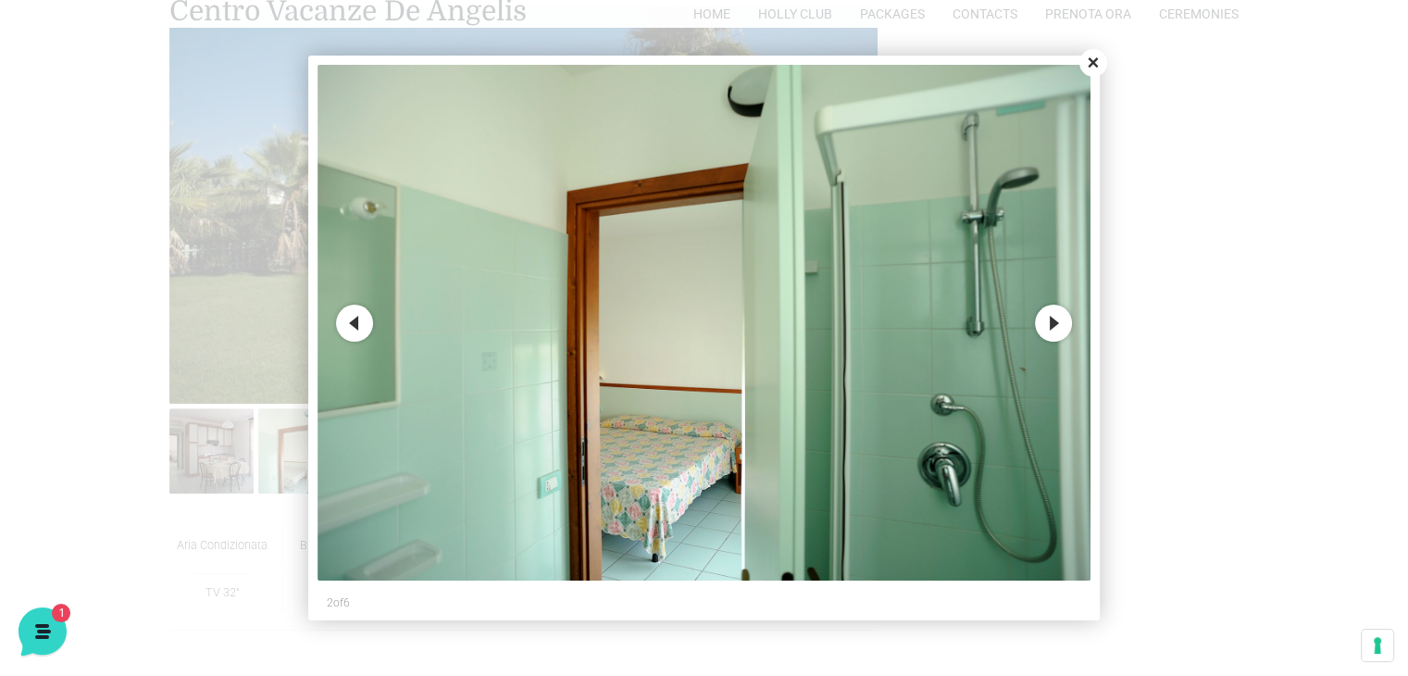
click at [1052, 327] on button "Next" at bounding box center [1053, 323] width 37 height 37
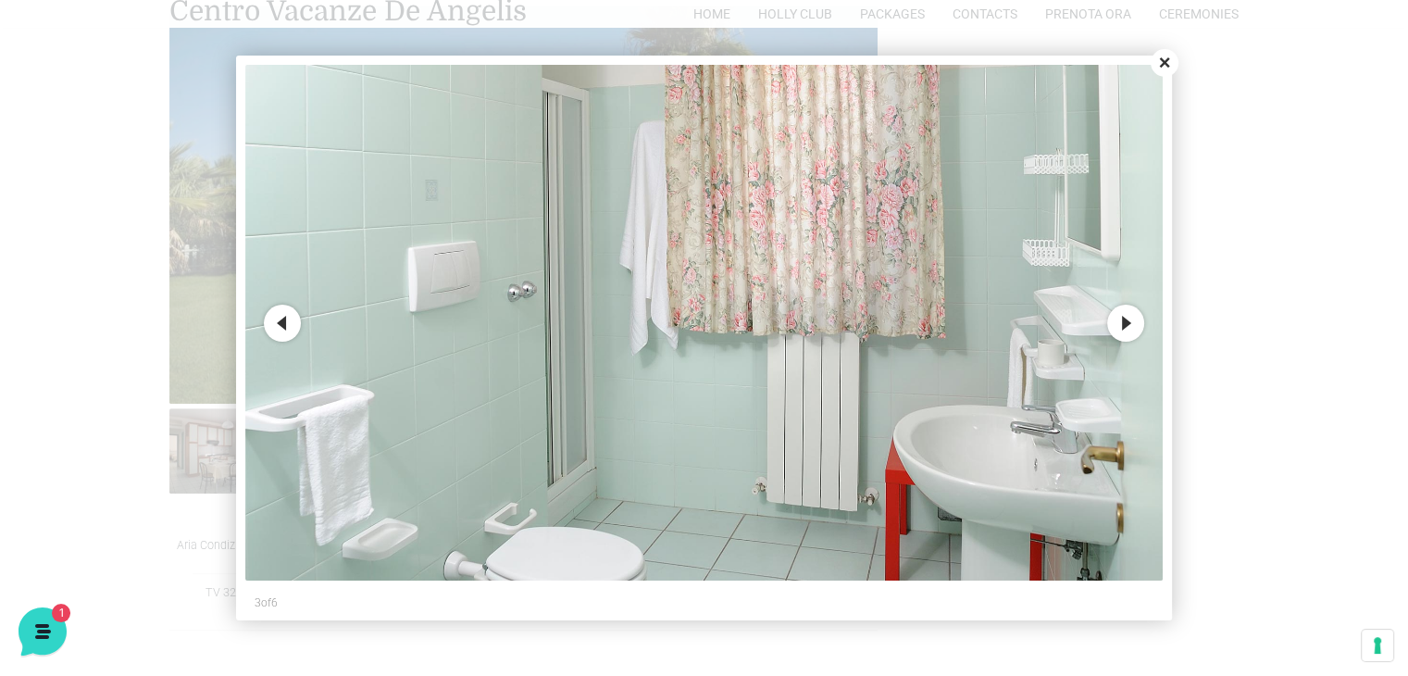
click at [1132, 320] on button "Next" at bounding box center [1125, 323] width 37 height 37
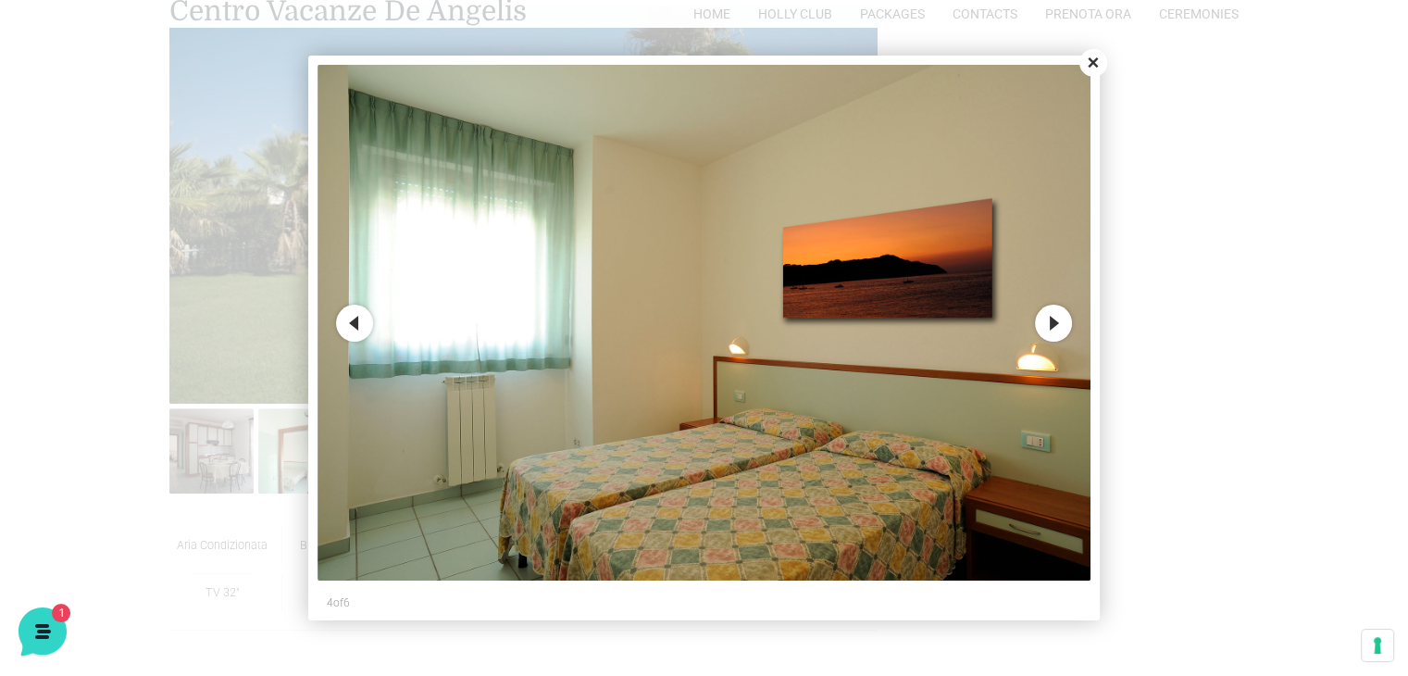
click at [1039, 325] on button "Next" at bounding box center [1053, 323] width 37 height 37
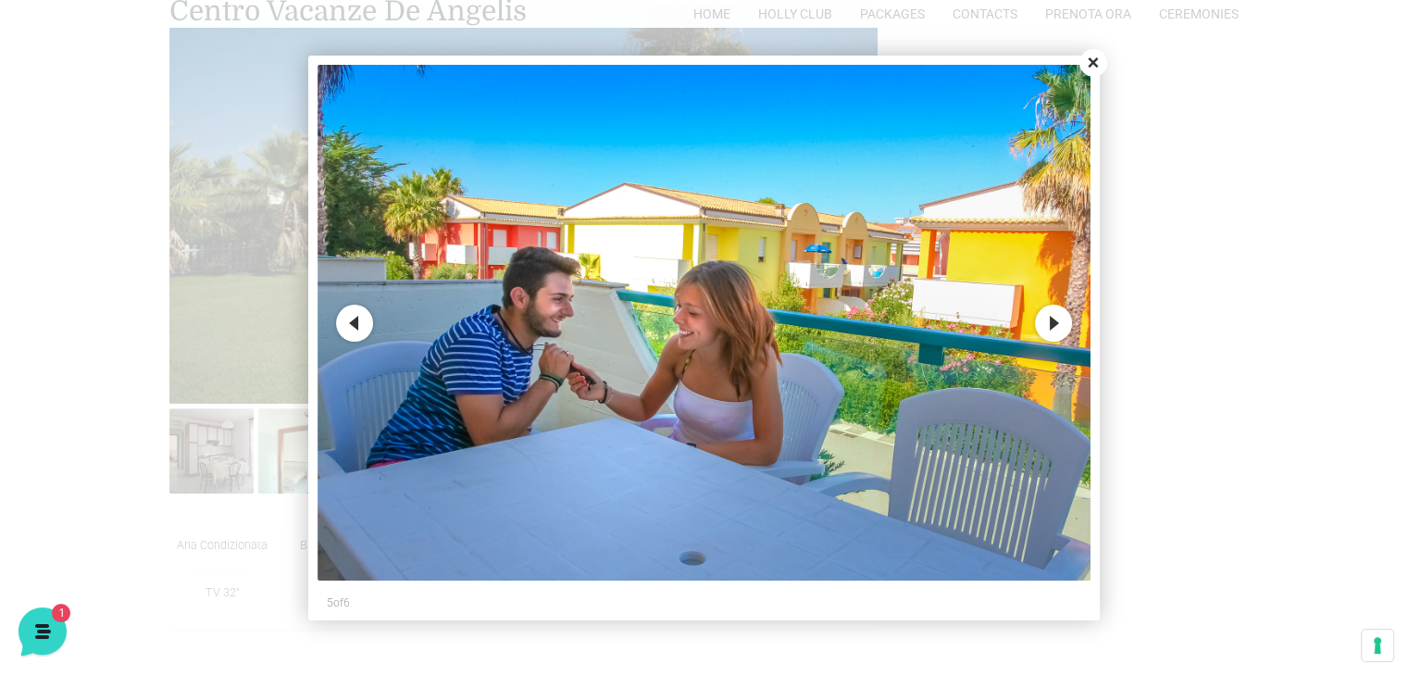
click at [1058, 322] on button "Next" at bounding box center [1053, 323] width 37 height 37
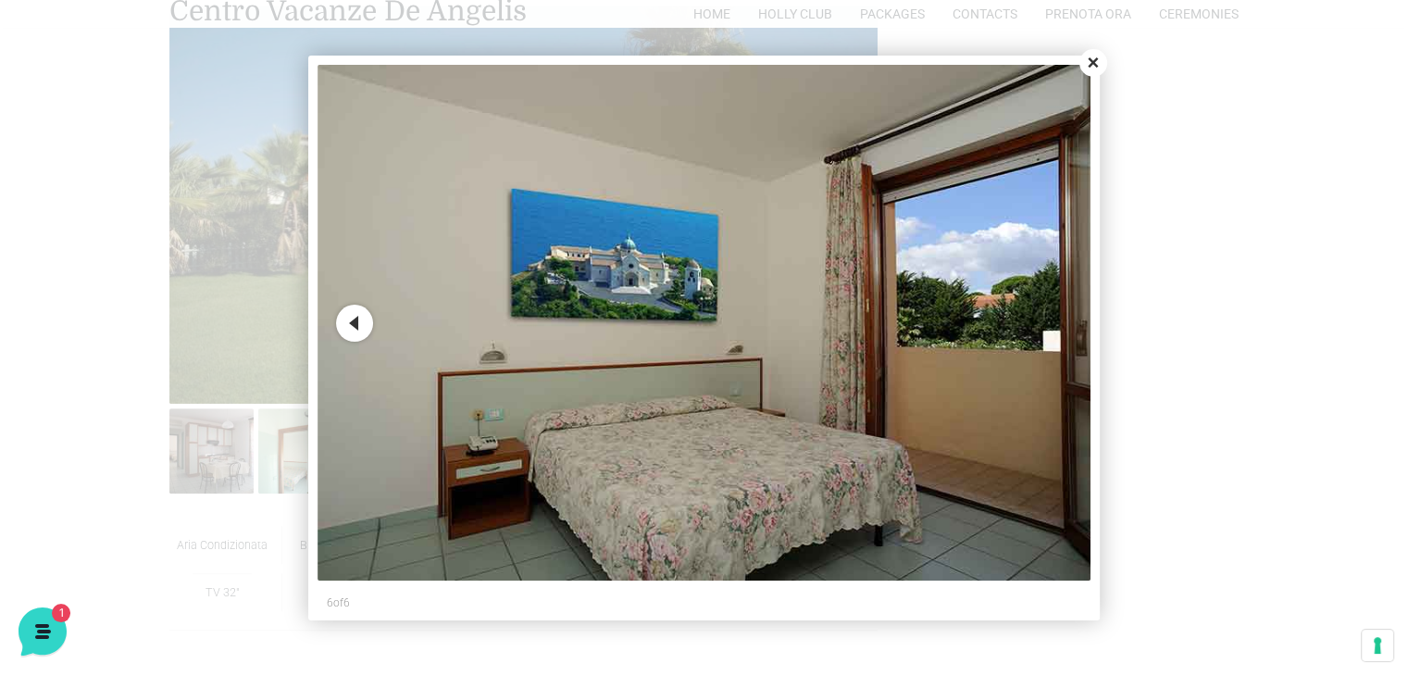
click at [353, 322] on button "Previous" at bounding box center [354, 323] width 37 height 37
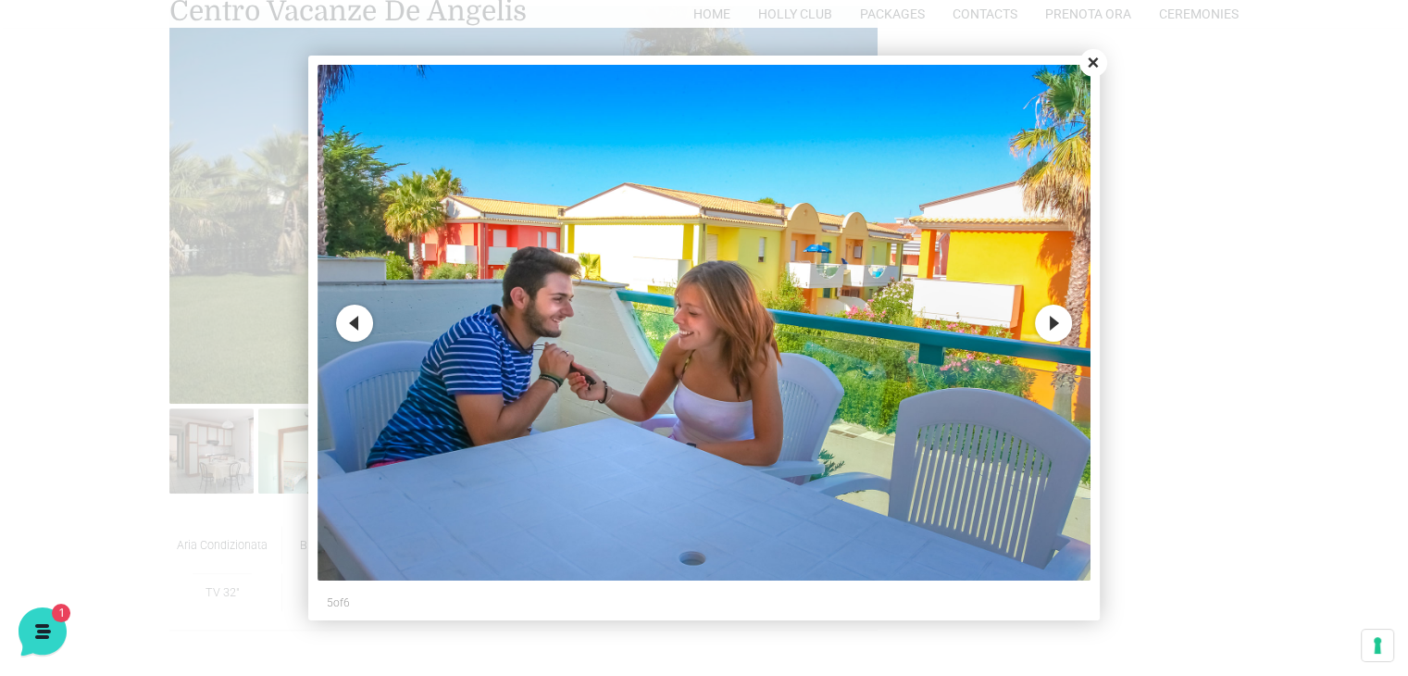
click at [353, 322] on button "Previous" at bounding box center [354, 323] width 37 height 37
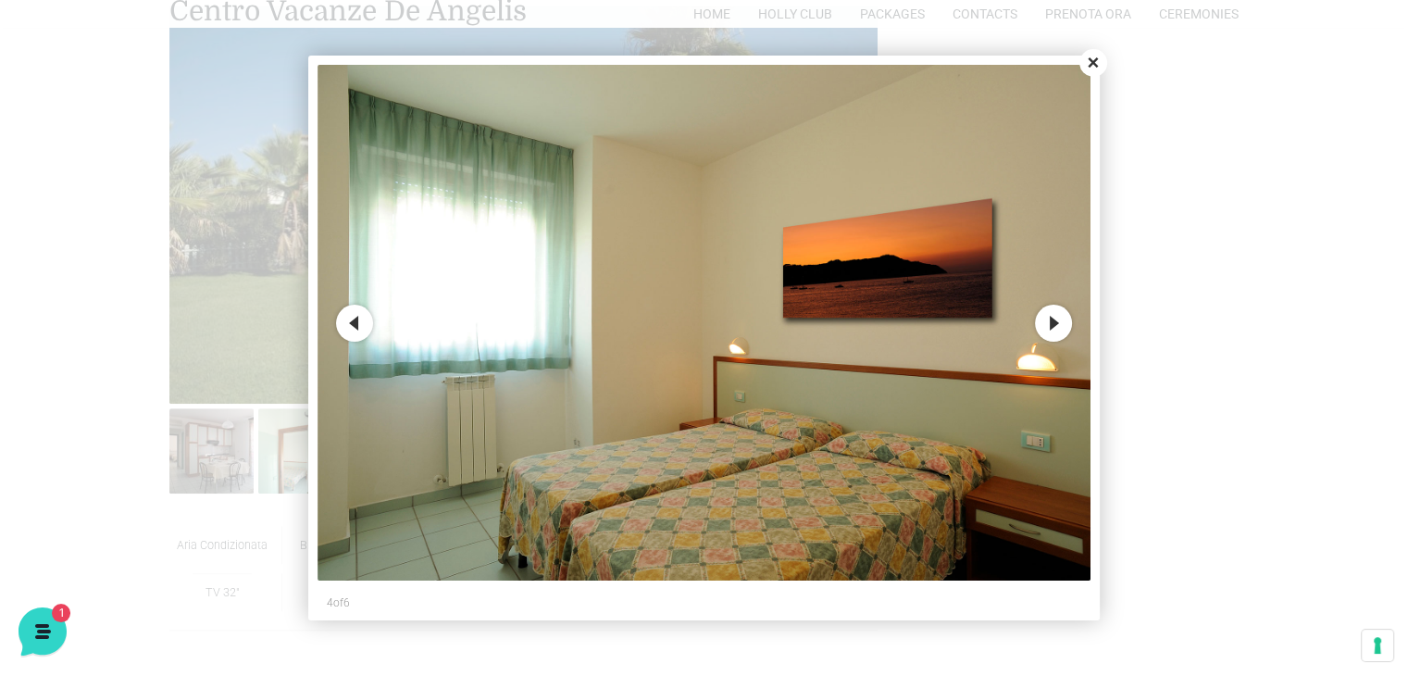
click at [353, 322] on button "Previous" at bounding box center [354, 323] width 37 height 37
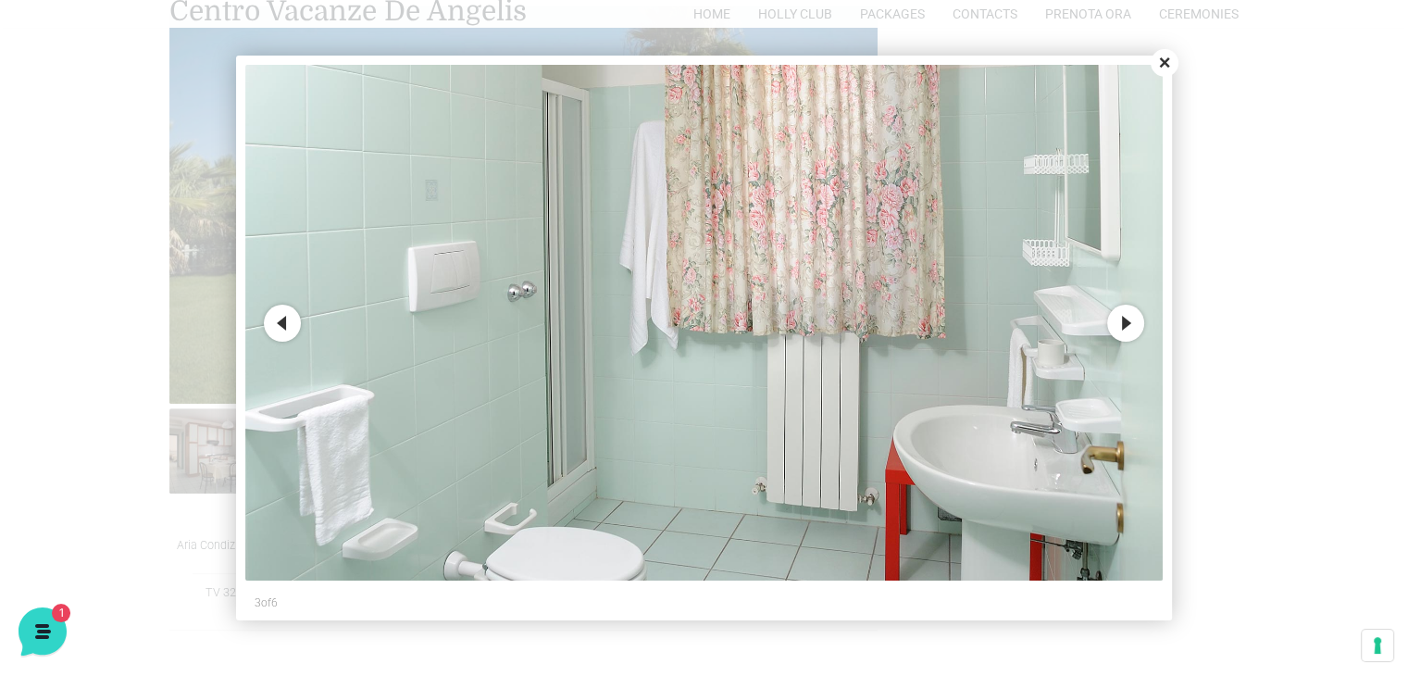
click at [280, 327] on button "Previous" at bounding box center [282, 323] width 37 height 37
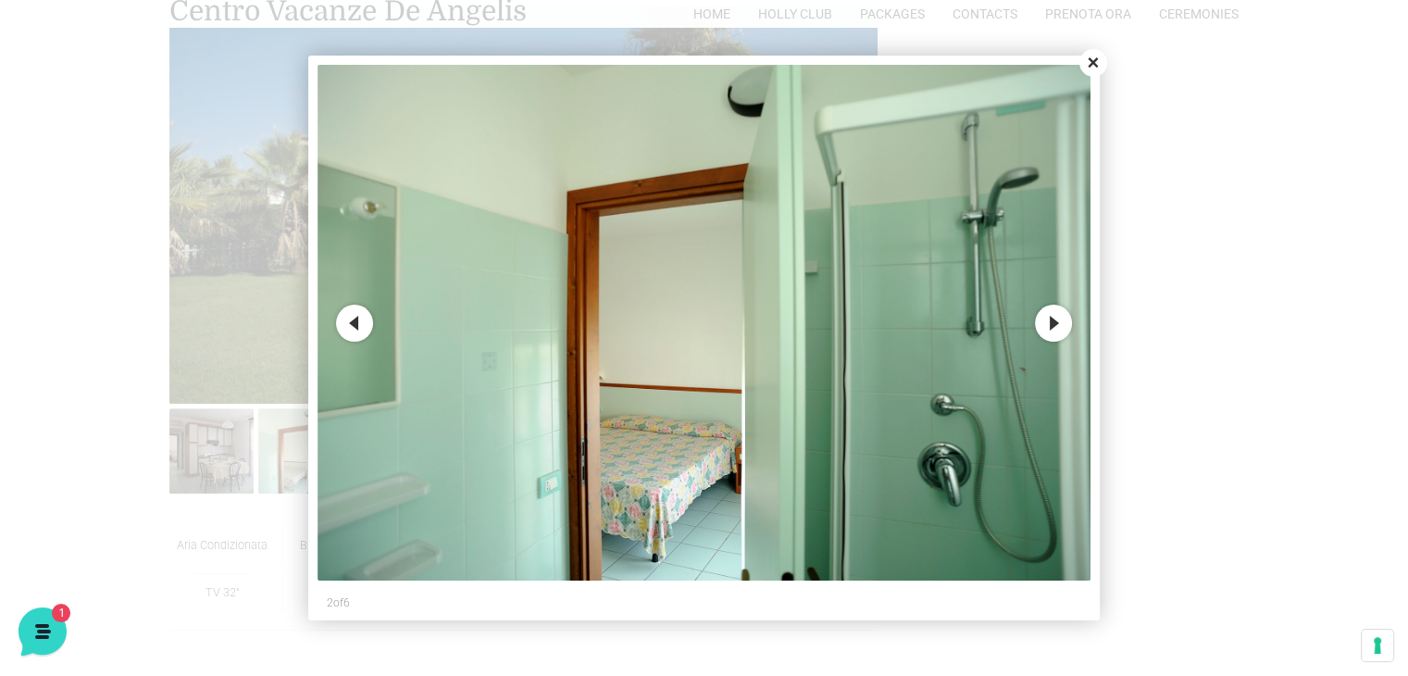
click at [348, 327] on button "Previous" at bounding box center [354, 323] width 37 height 37
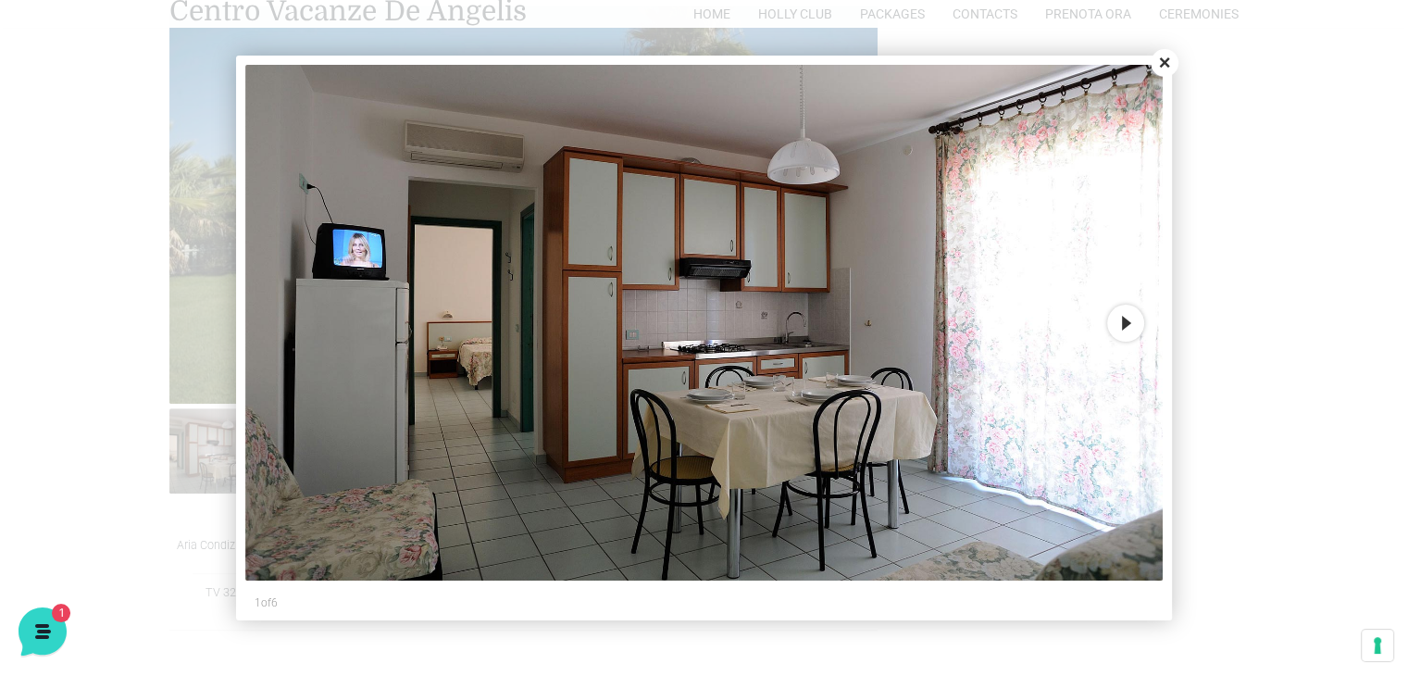
click at [1159, 51] on button "Close" at bounding box center [1165, 63] width 28 height 28
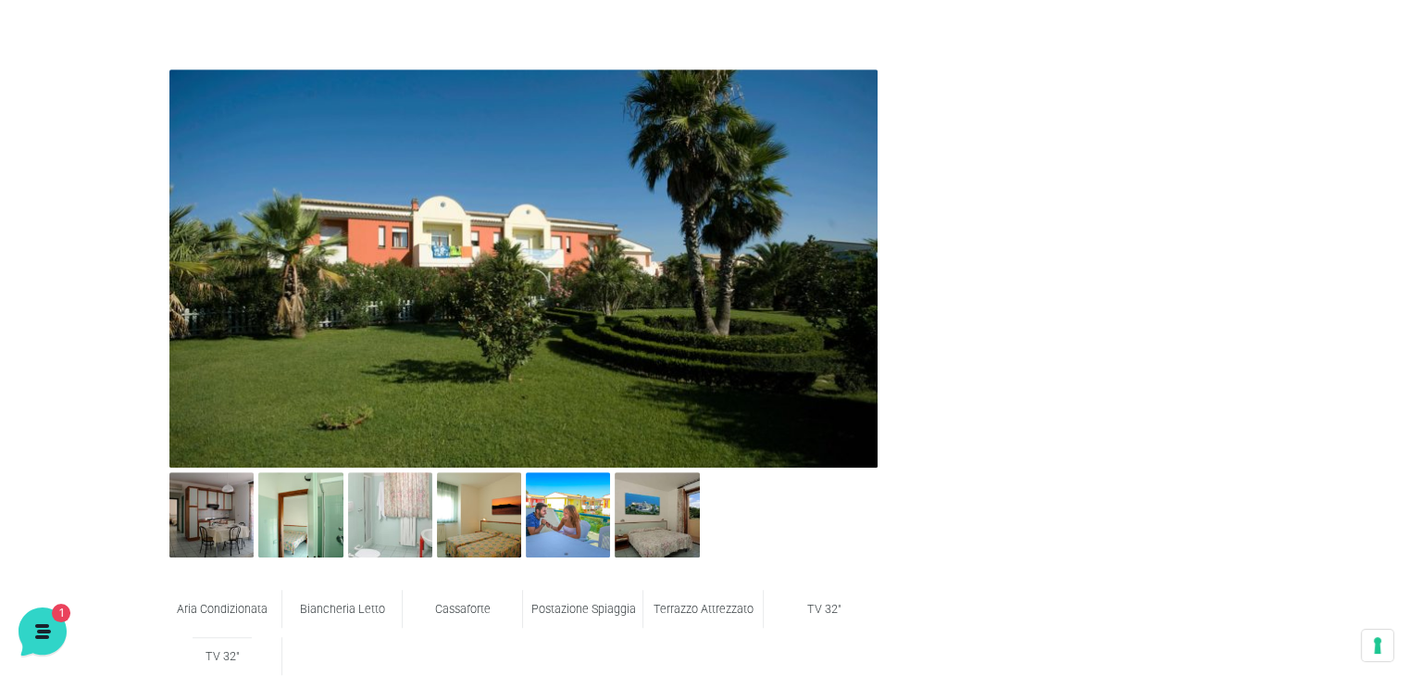
scroll to position [971, 0]
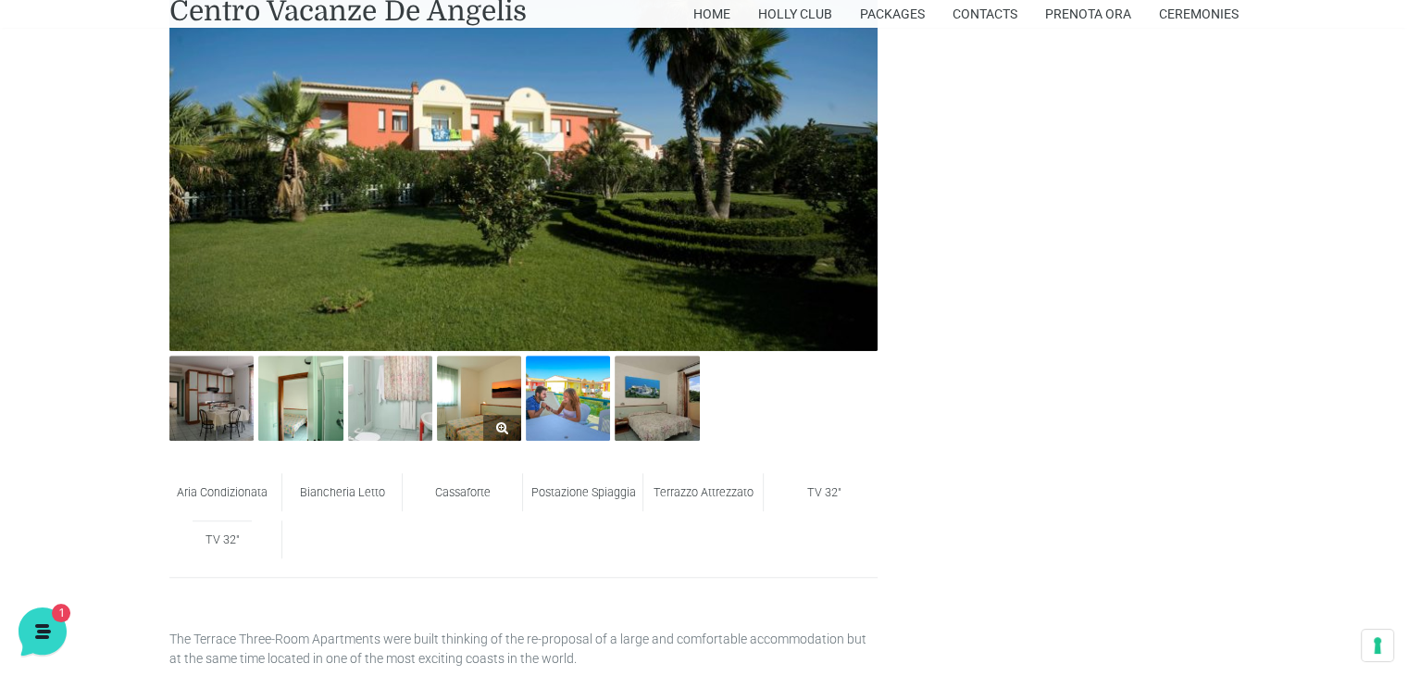
click at [494, 397] on img at bounding box center [479, 397] width 84 height 84
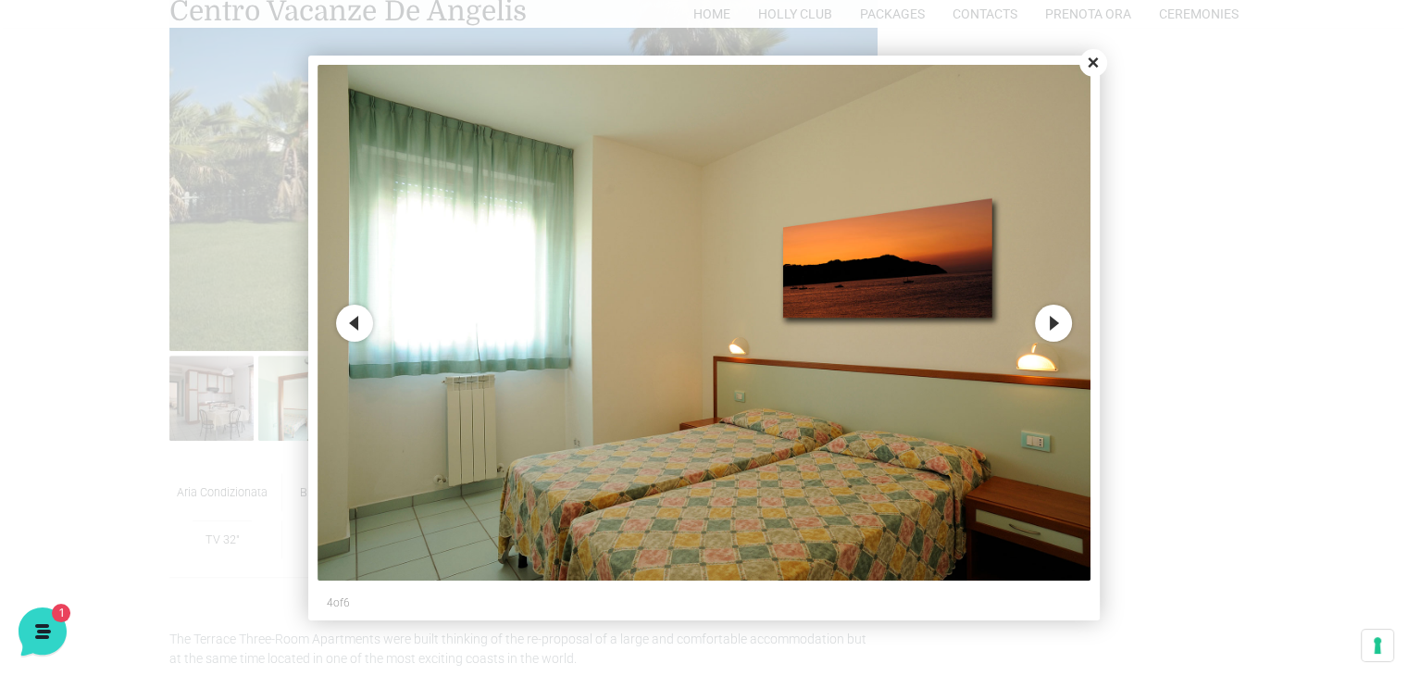
click at [1093, 79] on div "Close Previous Next 4 of 6" at bounding box center [704, 338] width 792 height 565
click at [1092, 60] on button "Close" at bounding box center [1093, 63] width 28 height 28
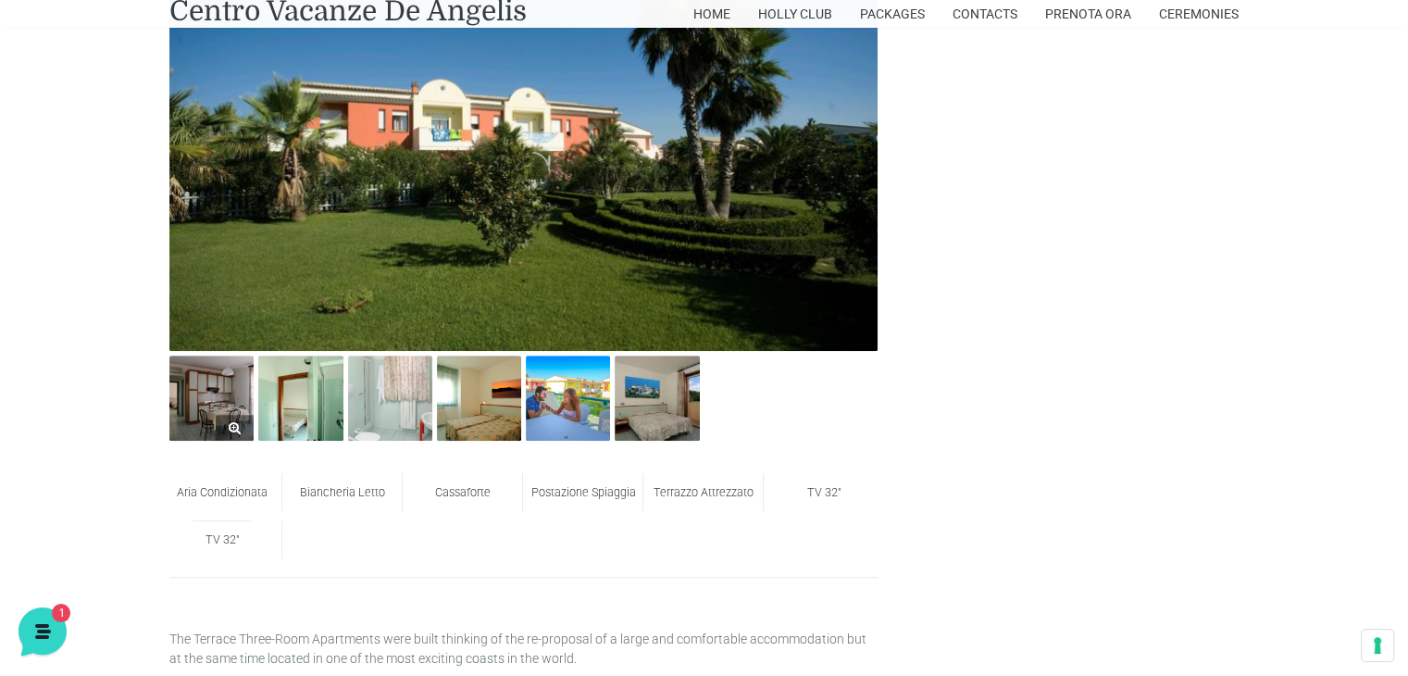
click at [226, 391] on img at bounding box center [211, 397] width 84 height 84
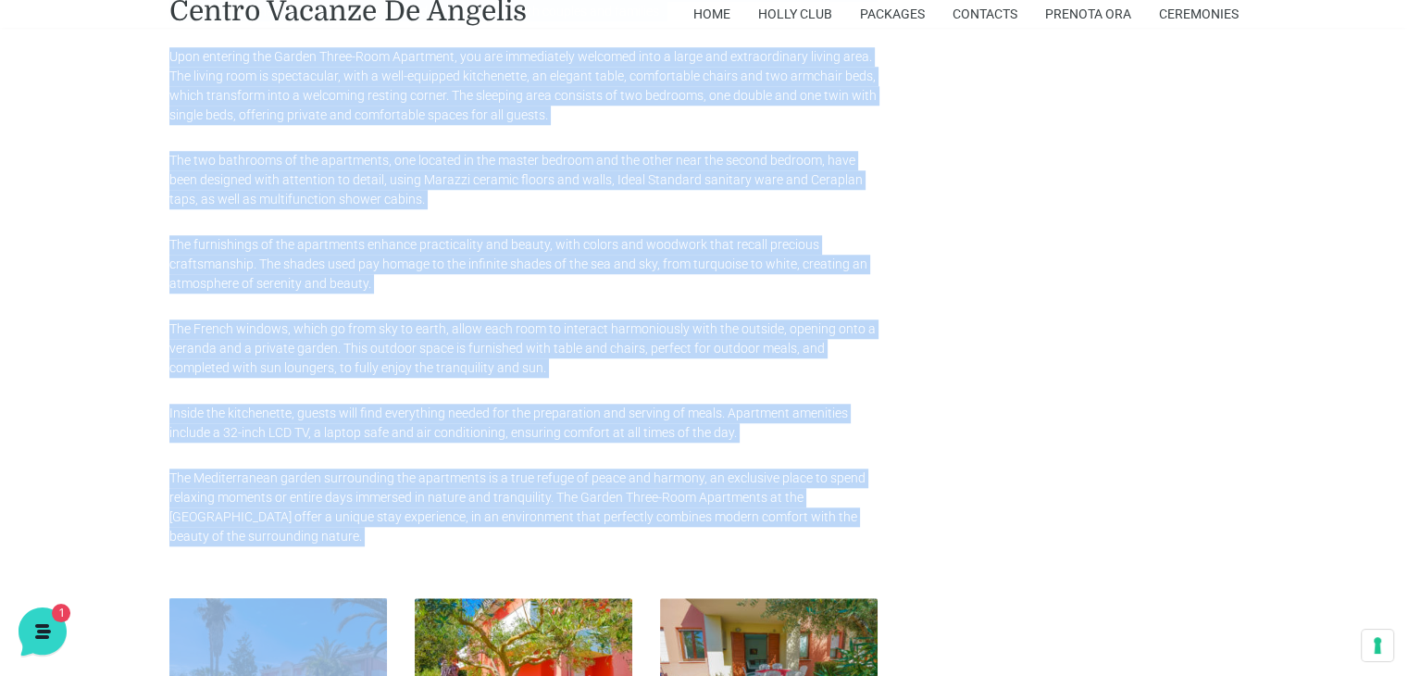
scroll to position [1660, 0]
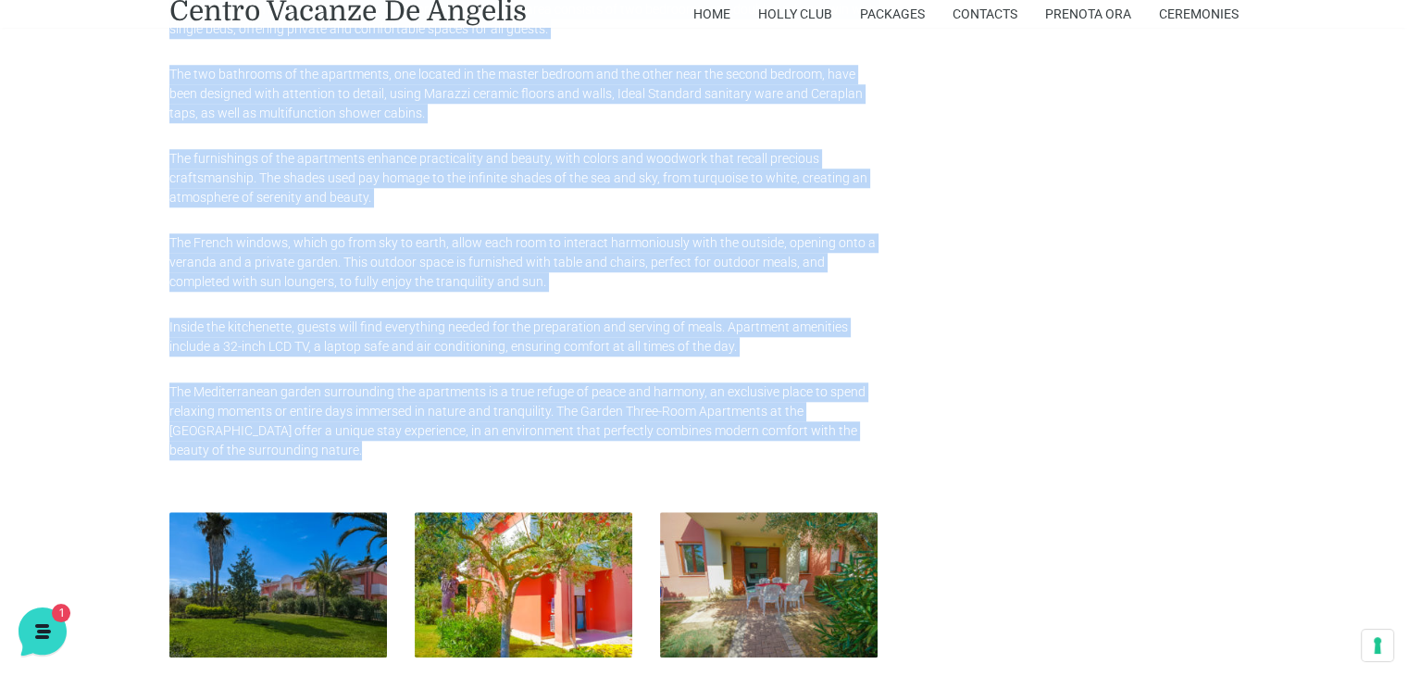
drag, startPoint x: 165, startPoint y: 186, endPoint x: 281, endPoint y: 453, distance: 291.0
click at [281, 453] on div "The Garden Three-Room Apartments at the De Angelis Resort are the perfect embod…" at bounding box center [524, 158] width 736 height 603
copy div "The Garden Three-Room Apartments at the De Angelis Resort are the perfect embod…"
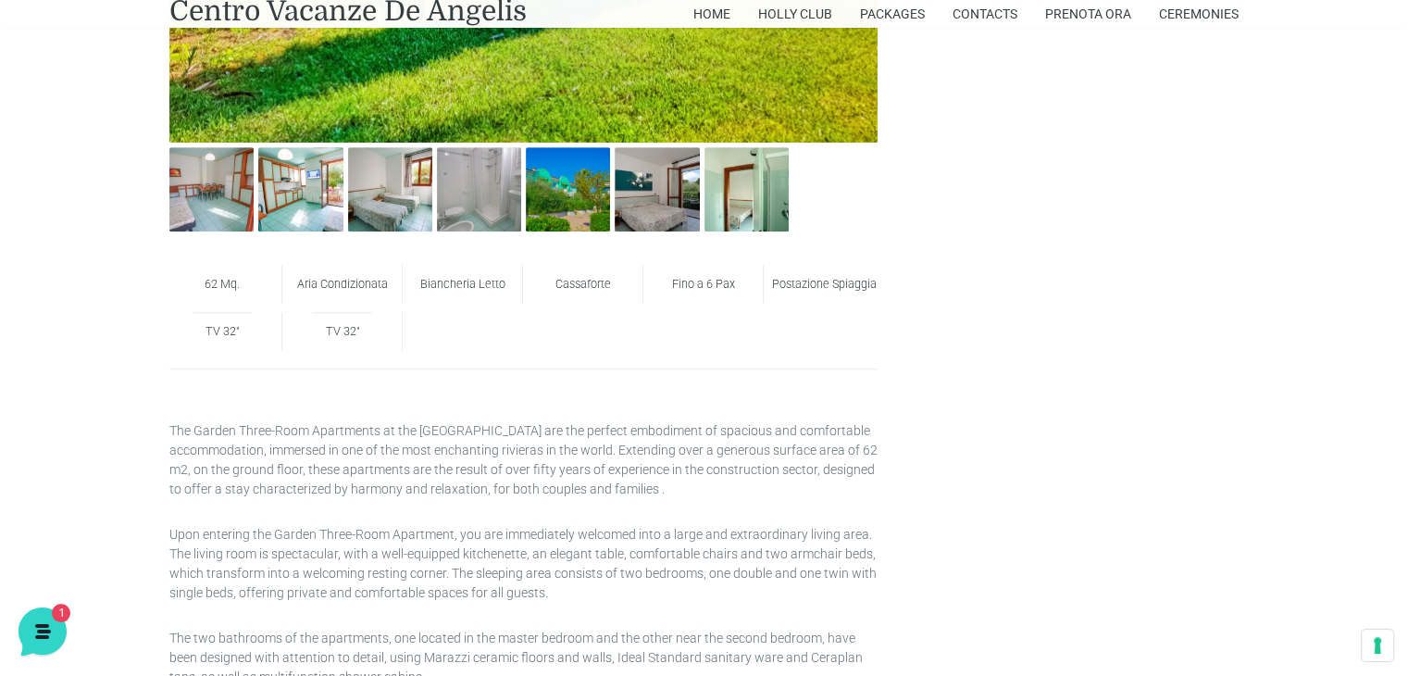
scroll to position [1100, 0]
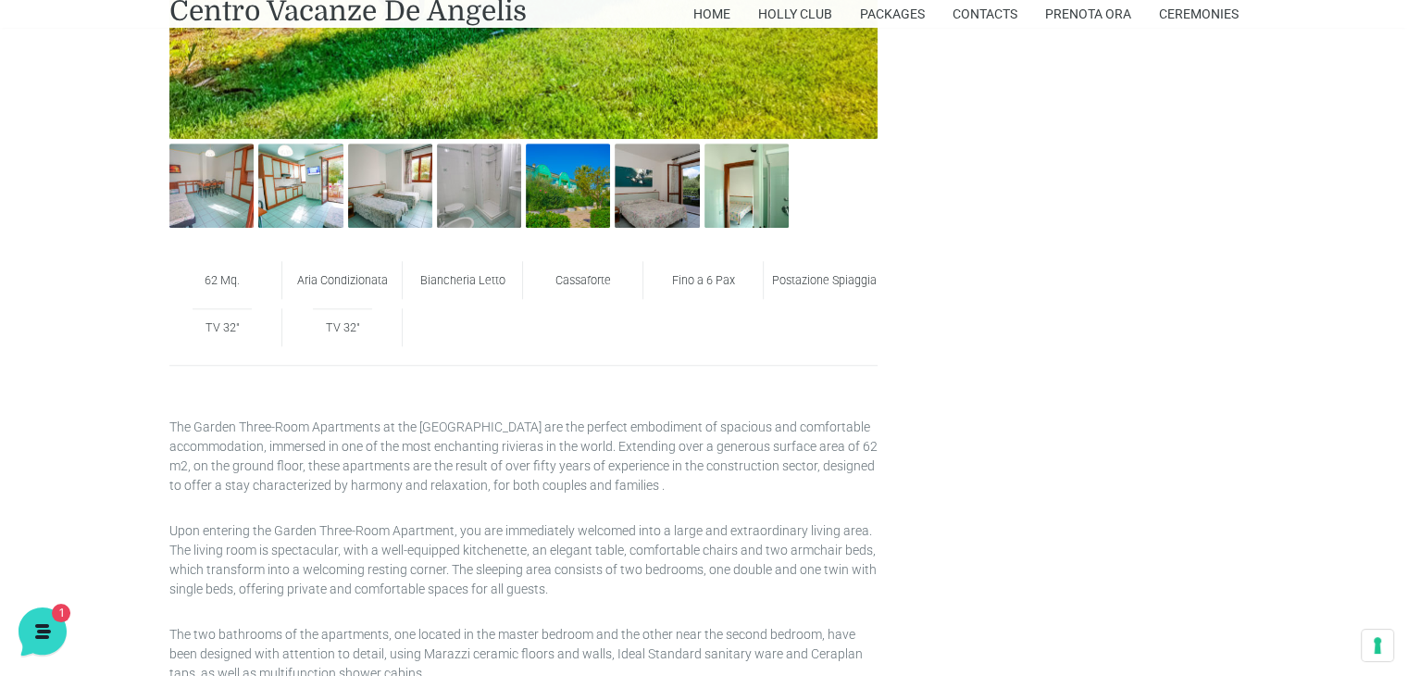
click at [536, 342] on div "62 Mq. Aria Condizionata Biancheria Letto Cassaforte Fino a 6 Pax Postazione Sp…" at bounding box center [524, 299] width 722 height 94
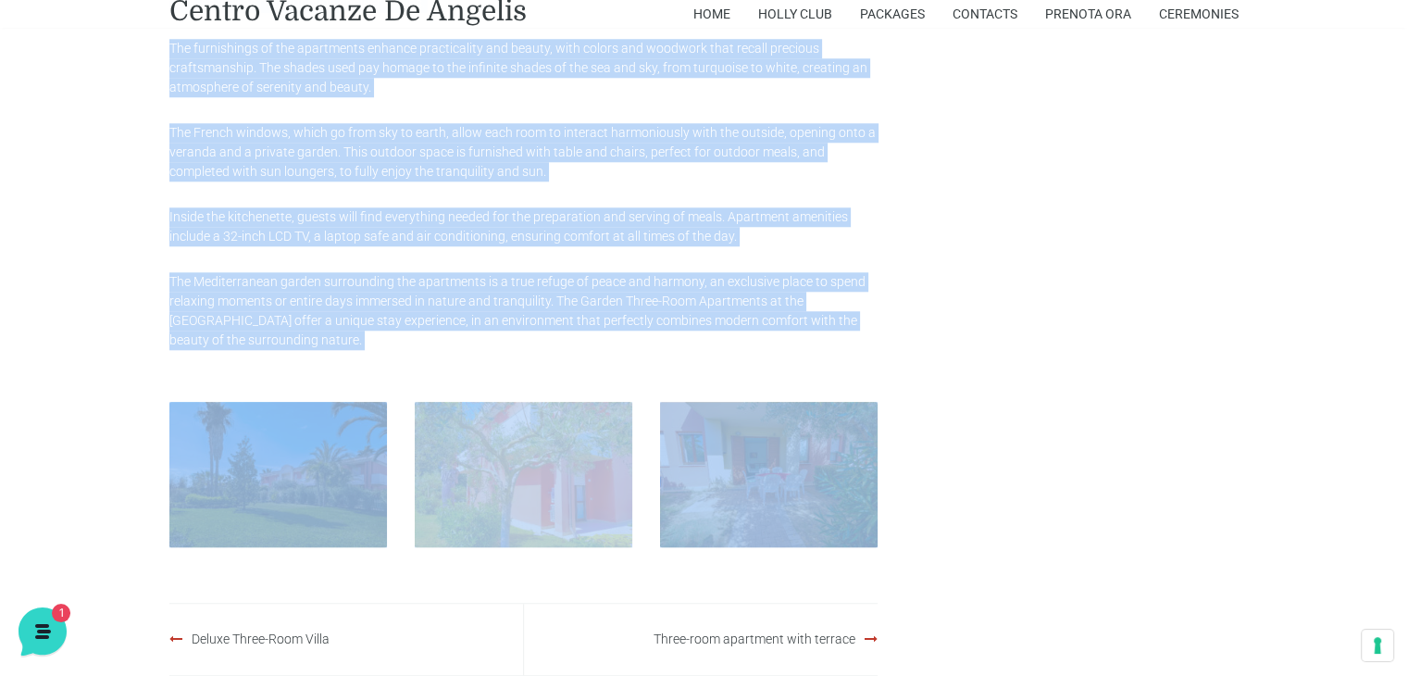
scroll to position [1773, 0]
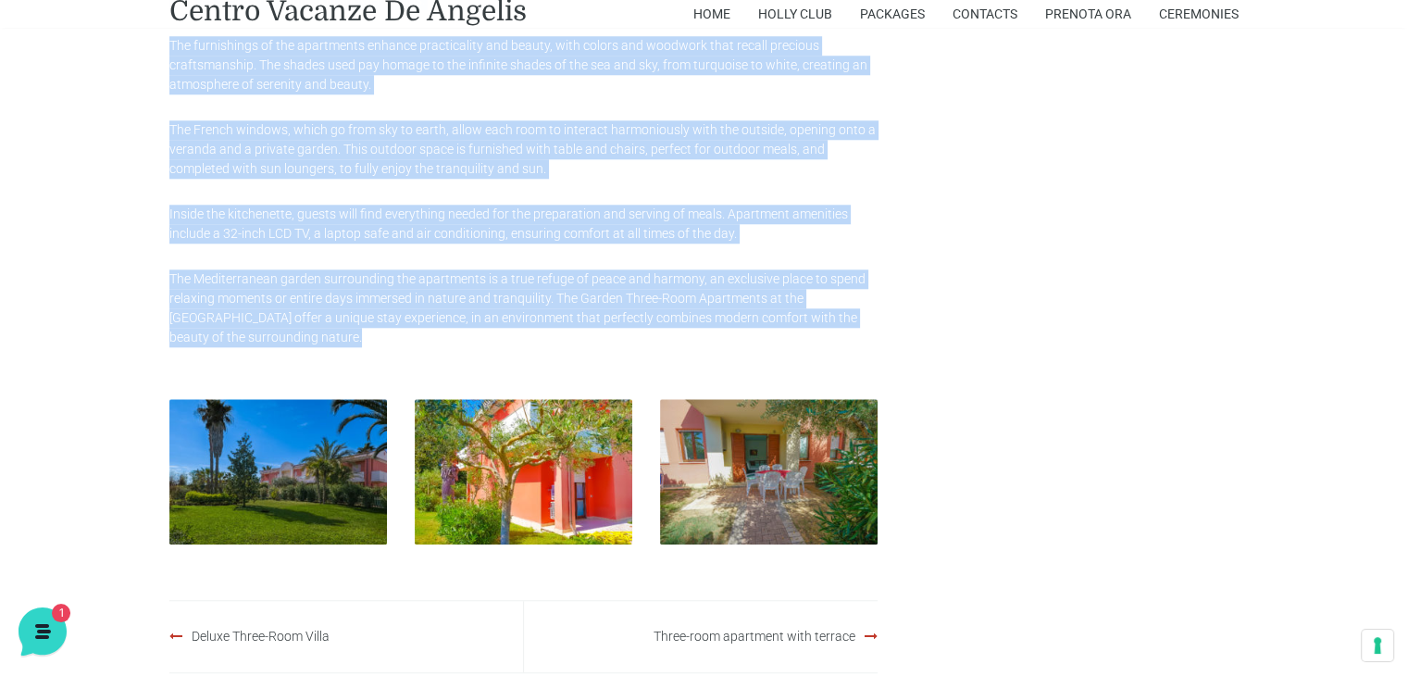
drag, startPoint x: 169, startPoint y: 193, endPoint x: 289, endPoint y: 341, distance: 189.5
click at [289, 341] on div "The Garden Three-Room Apartments at the De Angelis Resort are the perfect embod…" at bounding box center [523, 45] width 708 height 603
copy div "The Garden Three-Room Apartments at the De Angelis Resort are the perfect embod…"
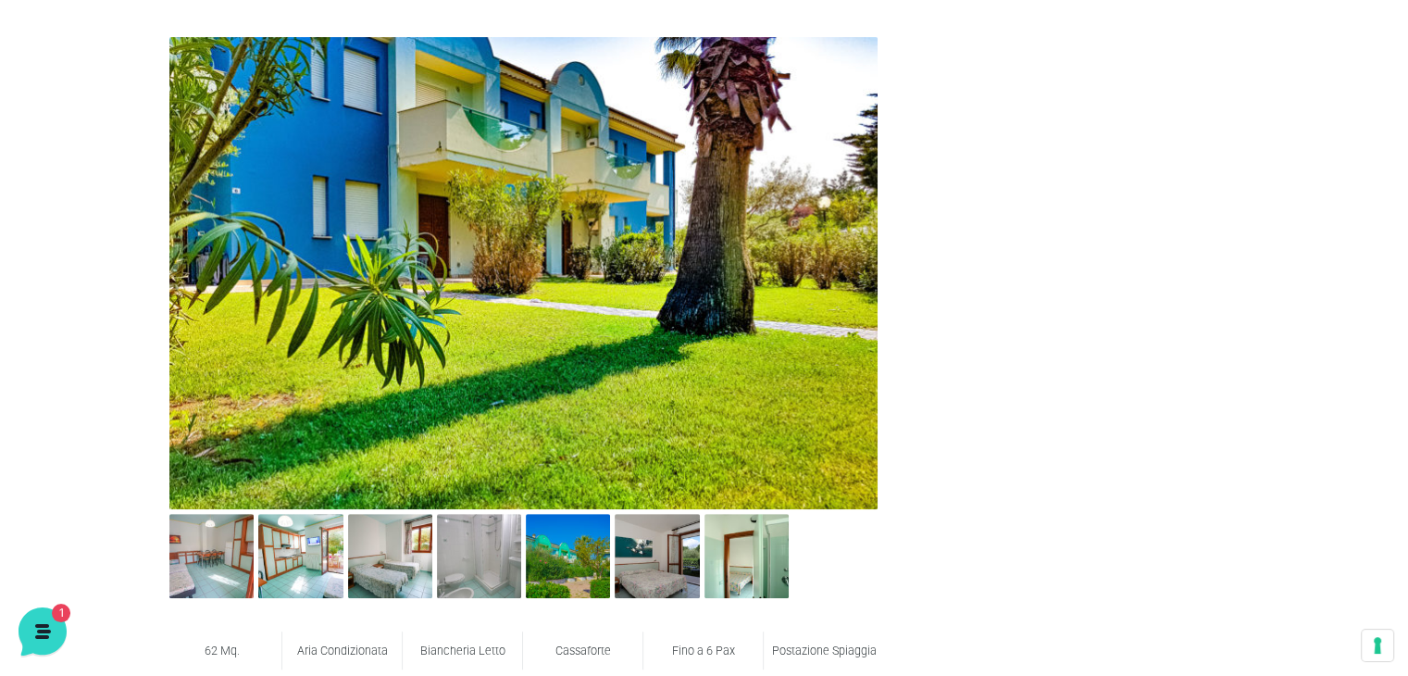
scroll to position [726, 0]
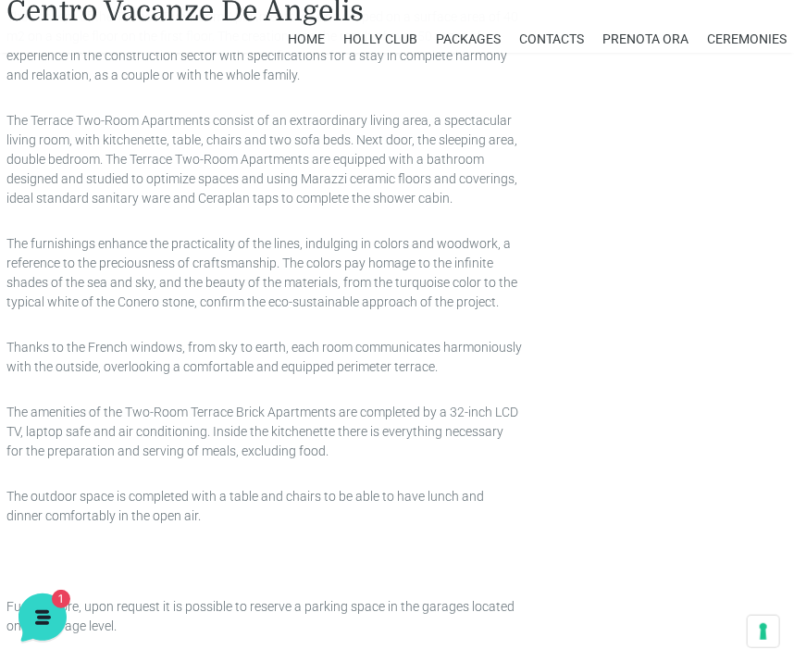
scroll to position [1417, 0]
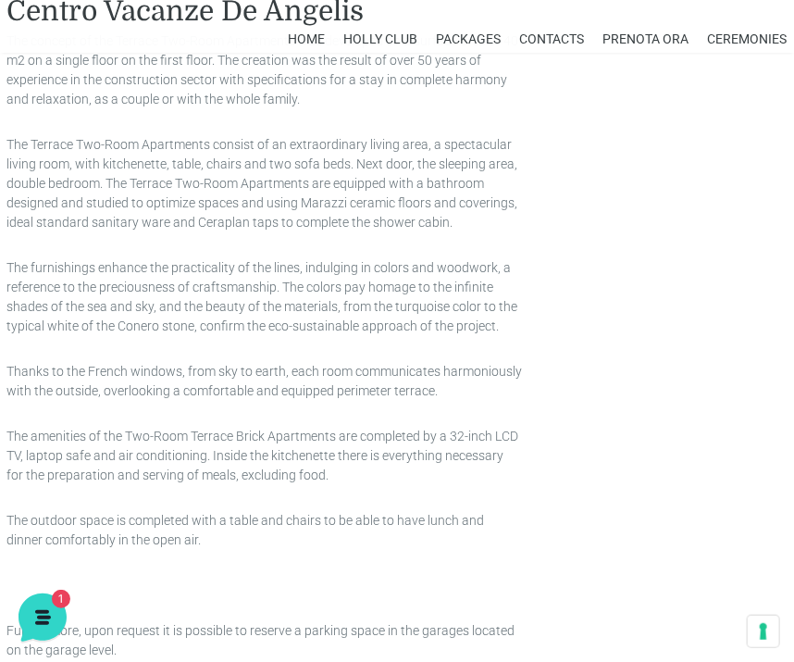
click at [598, 419] on div "Aria Condizionata Biancheria Letto Cassaforte Postazione Spiaggia Terrazzo Attr…" at bounding box center [397, 69] width 794 height 1440
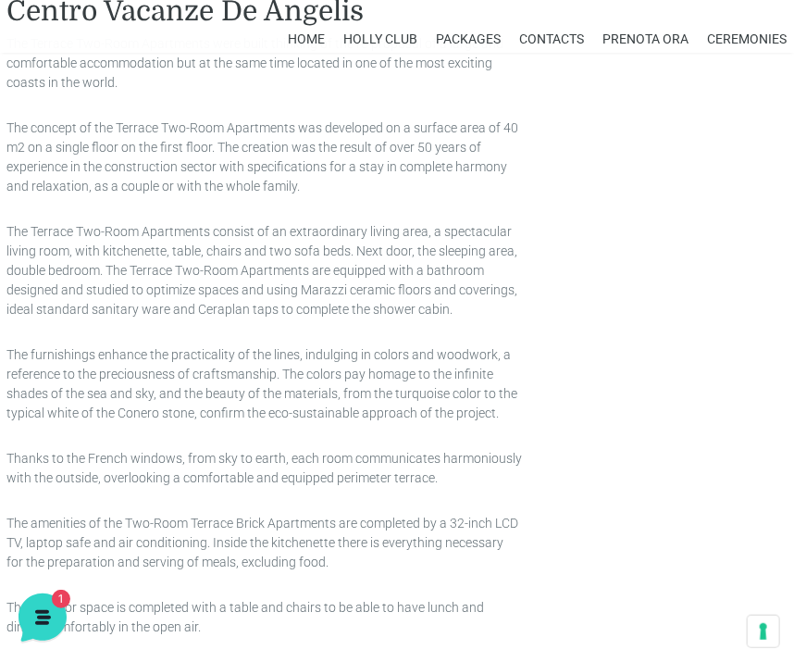
scroll to position [1325, 0]
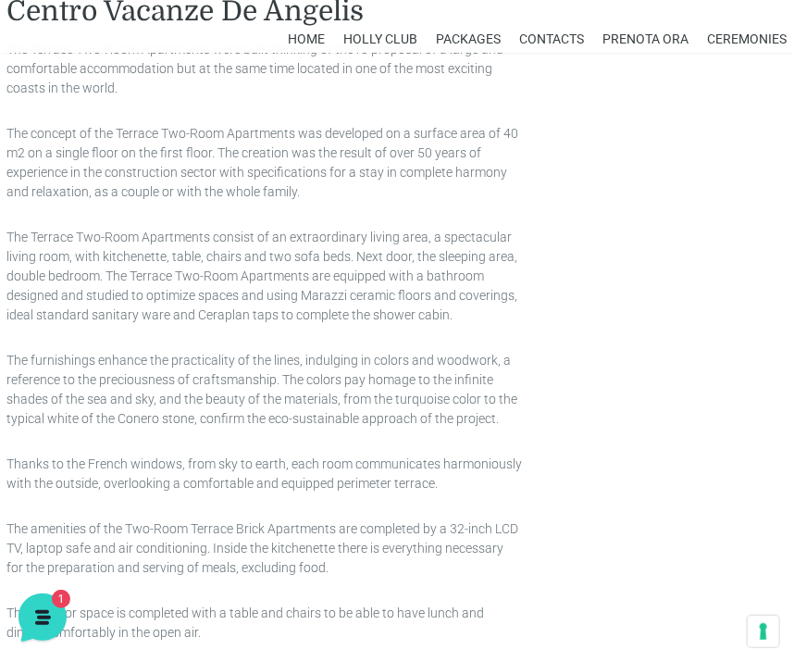
click at [694, 429] on div "Aria Condizionata Biancheria Letto Cassaforte Postazione Spiaggia Terrazzo Attr…" at bounding box center [397, 162] width 794 height 1440
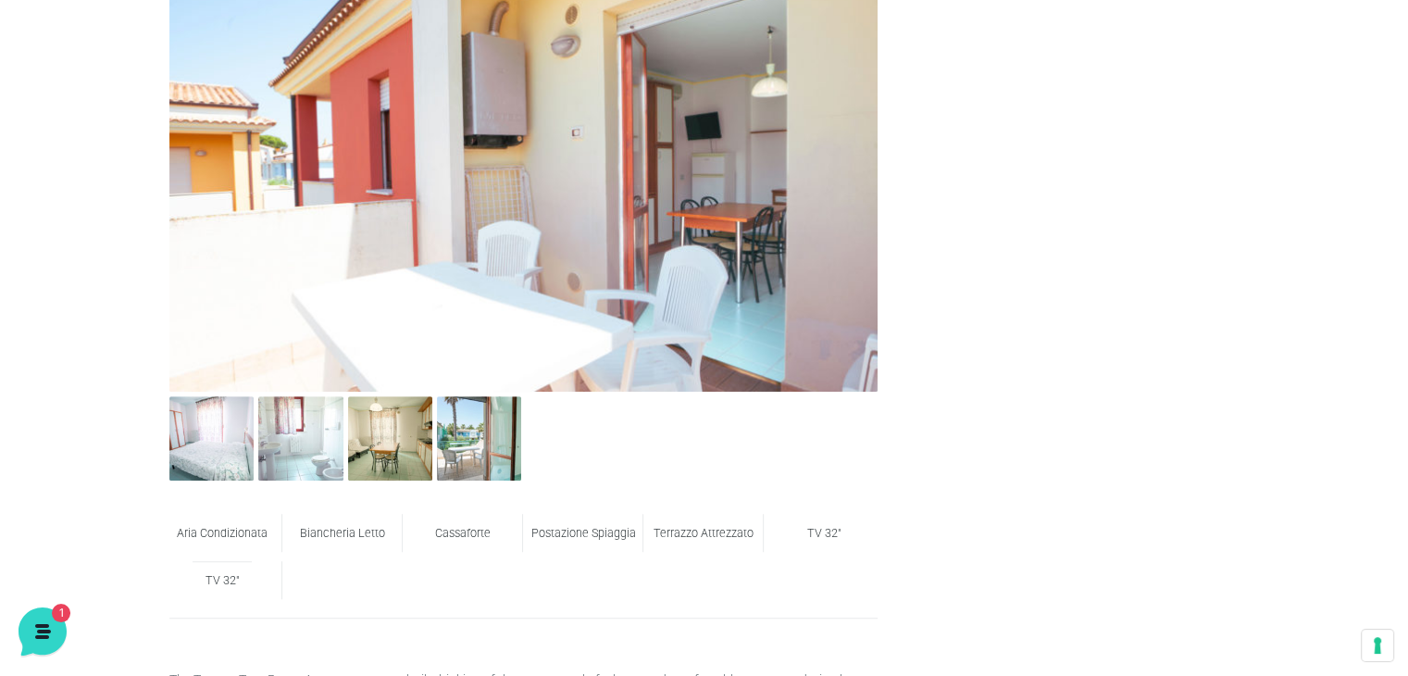
scroll to position [844, 0]
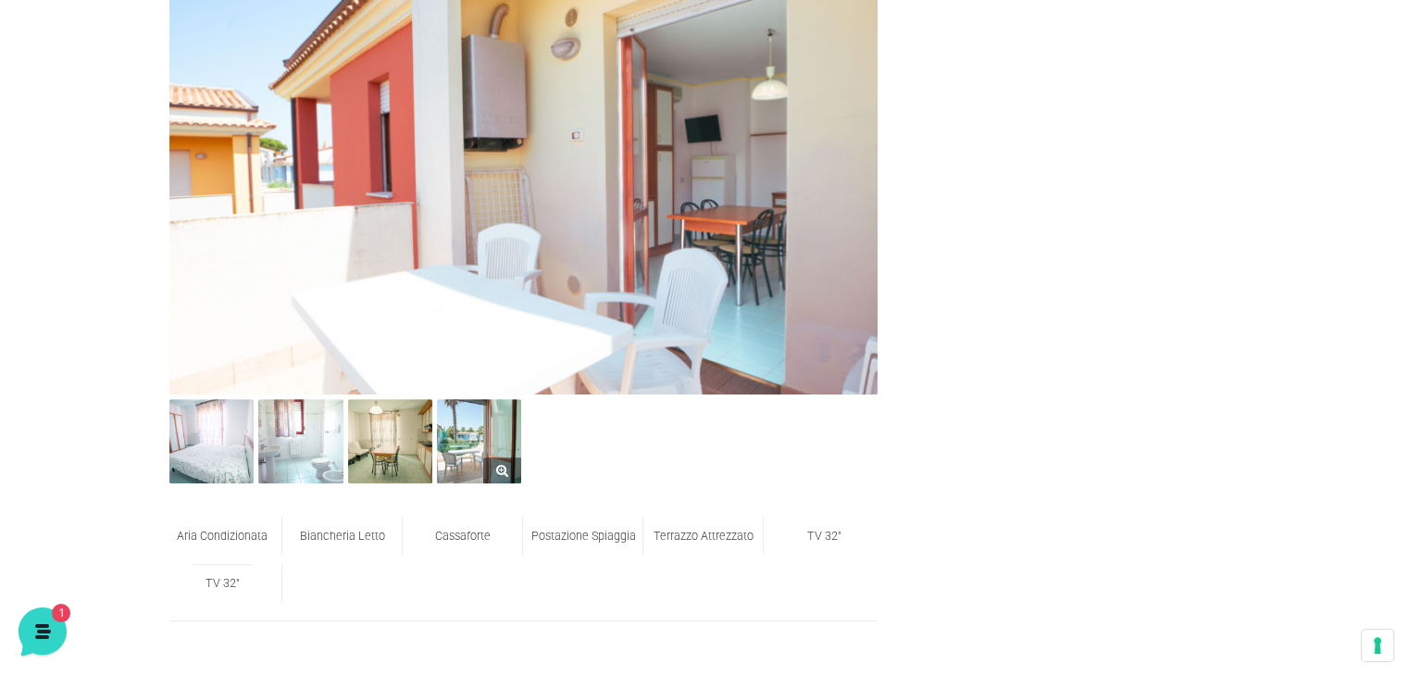
click at [478, 456] on img at bounding box center [479, 441] width 84 height 84
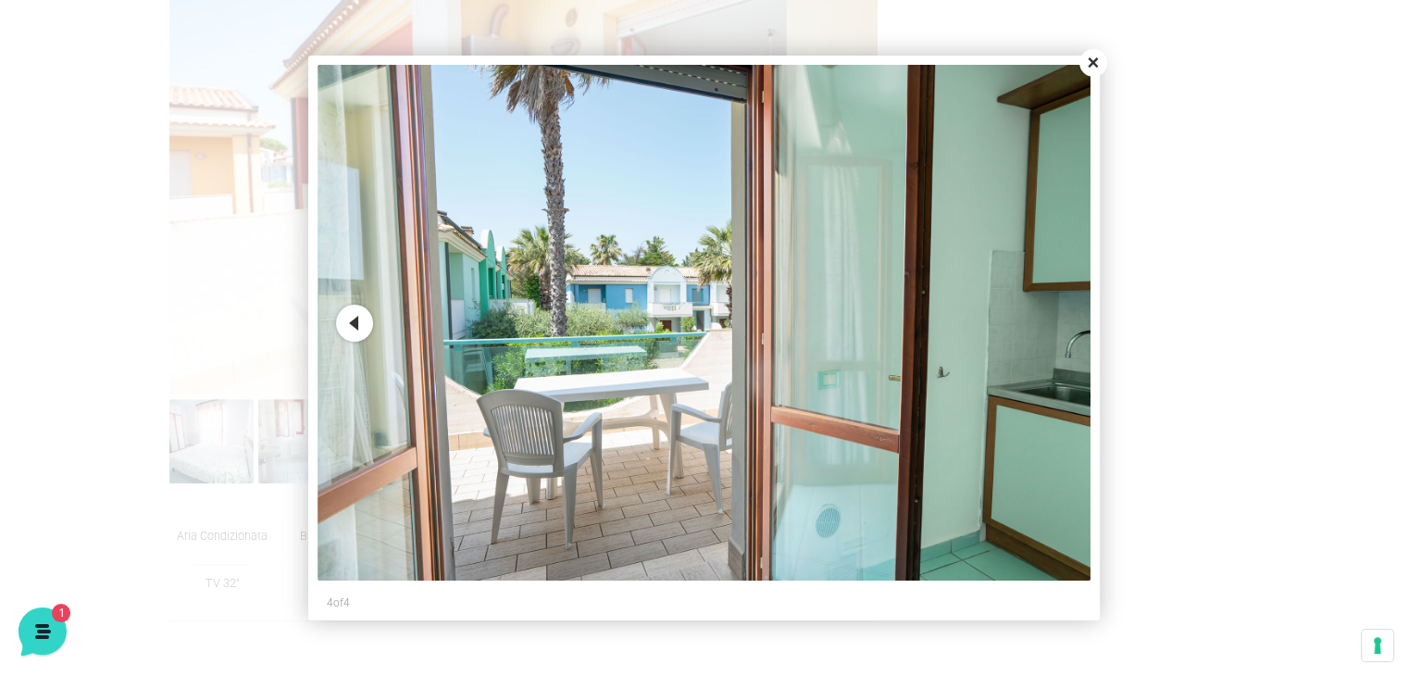
click at [1091, 60] on button "Close" at bounding box center [1093, 63] width 28 height 28
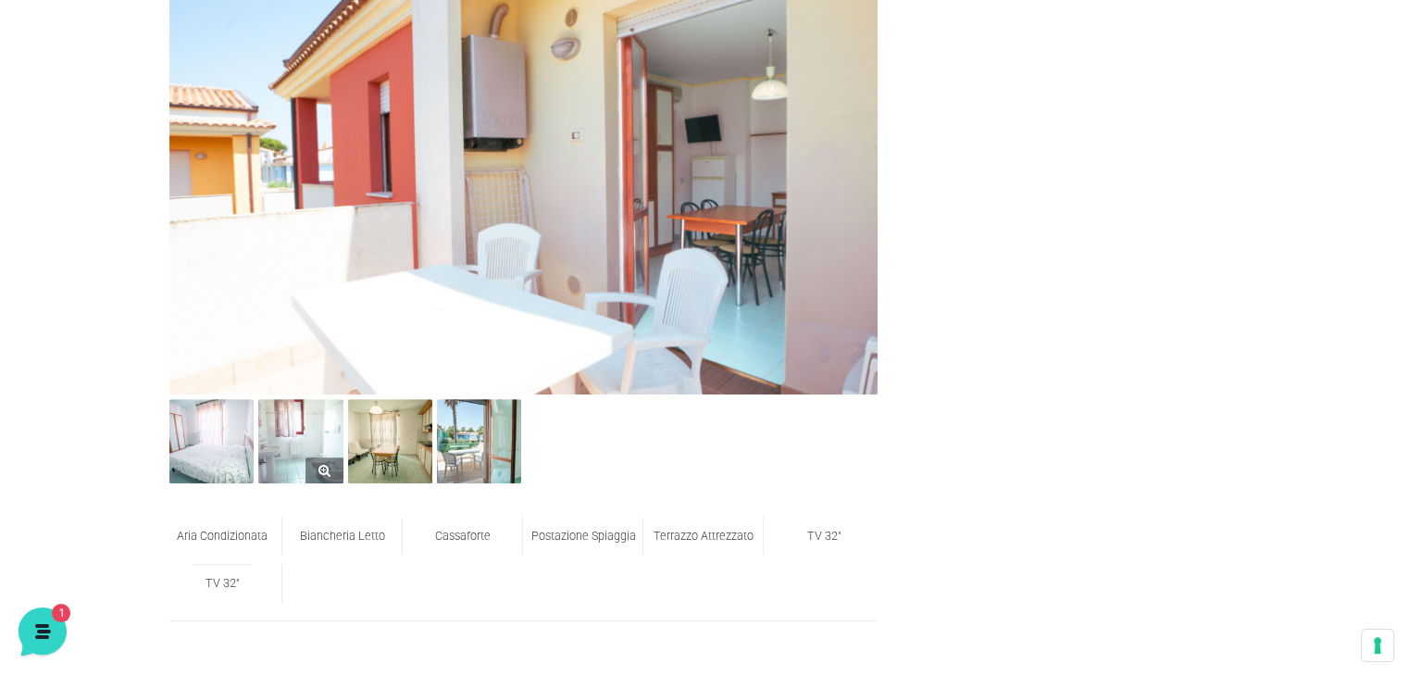
click at [304, 433] on img at bounding box center [300, 441] width 84 height 84
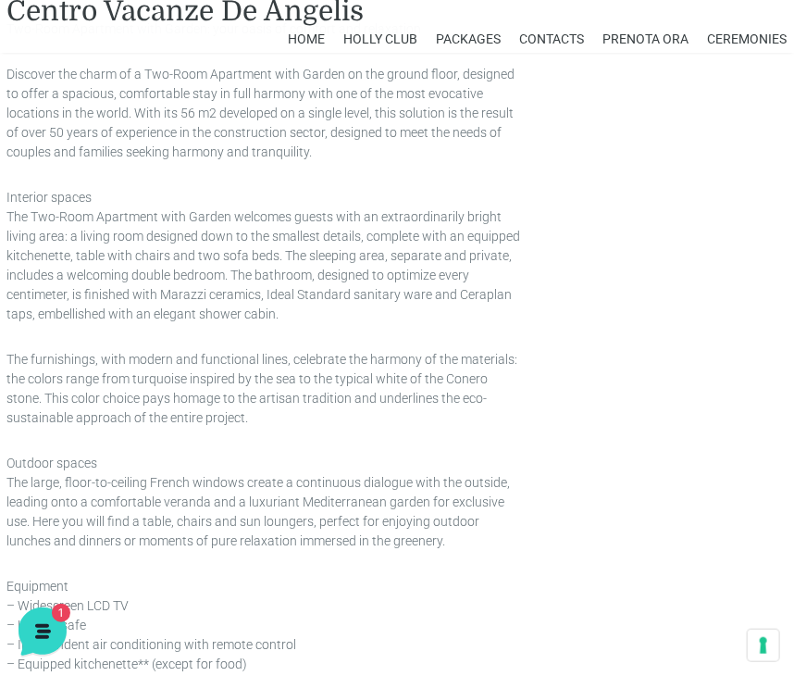
scroll to position [1503, 0]
click at [635, 284] on div "Biancheria Letto [GEOGRAPHIC_DATA] [GEOGRAPHIC_DATA] Postazione Spiaggia Tesser…" at bounding box center [397, 237] width 794 height 1634
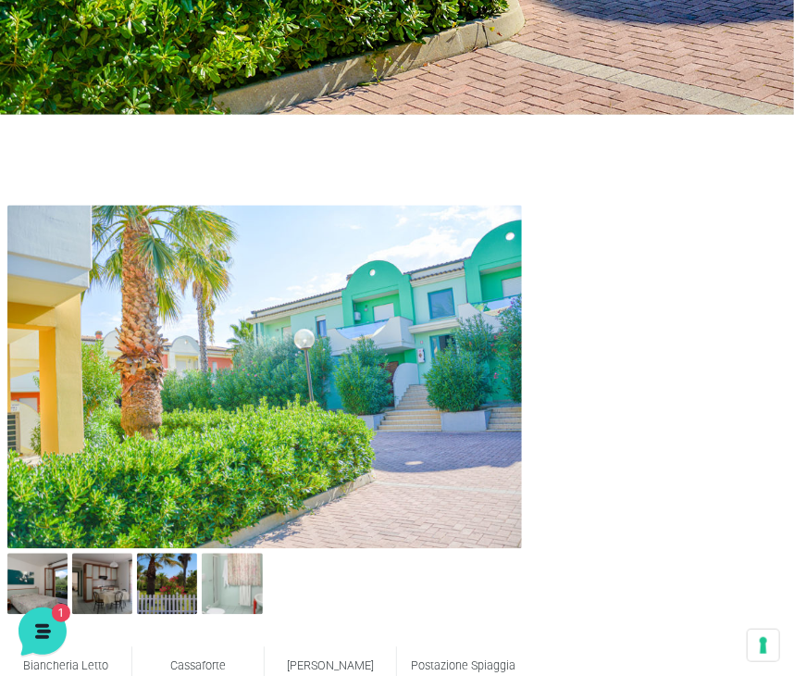
scroll to position [711, 0]
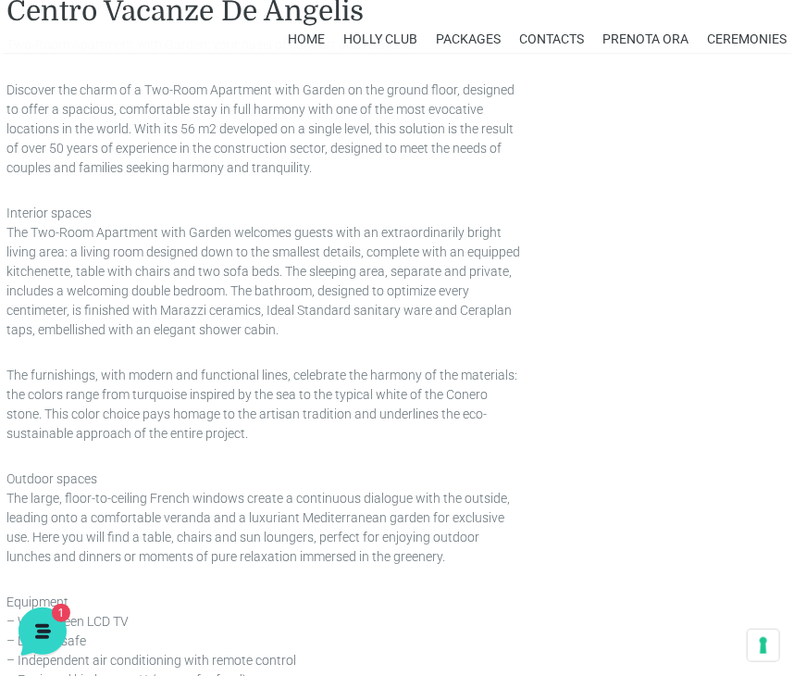
scroll to position [1502, 0]
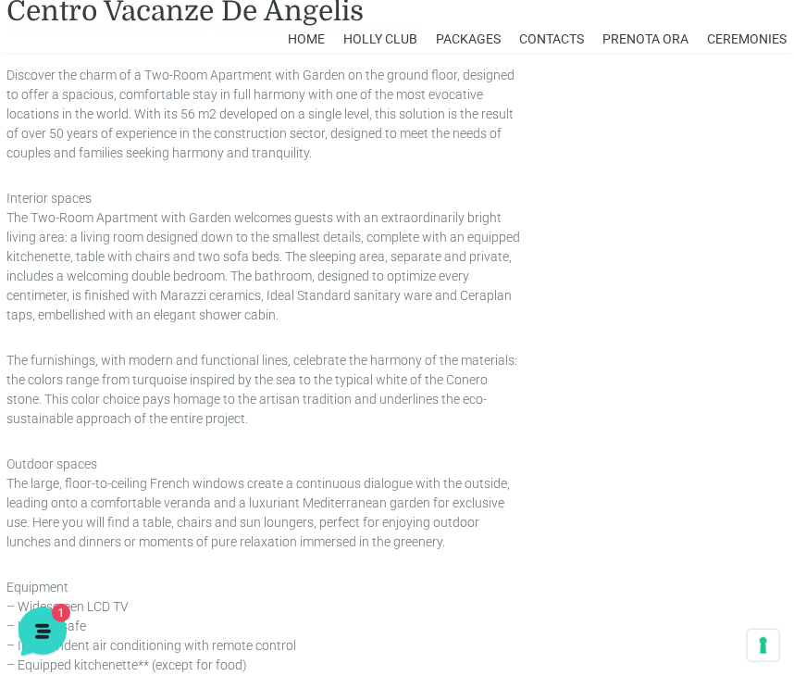
click at [615, 471] on div "Biancheria Letto [GEOGRAPHIC_DATA] [GEOGRAPHIC_DATA] Postazione Spiaggia Tesser…" at bounding box center [397, 239] width 794 height 1634
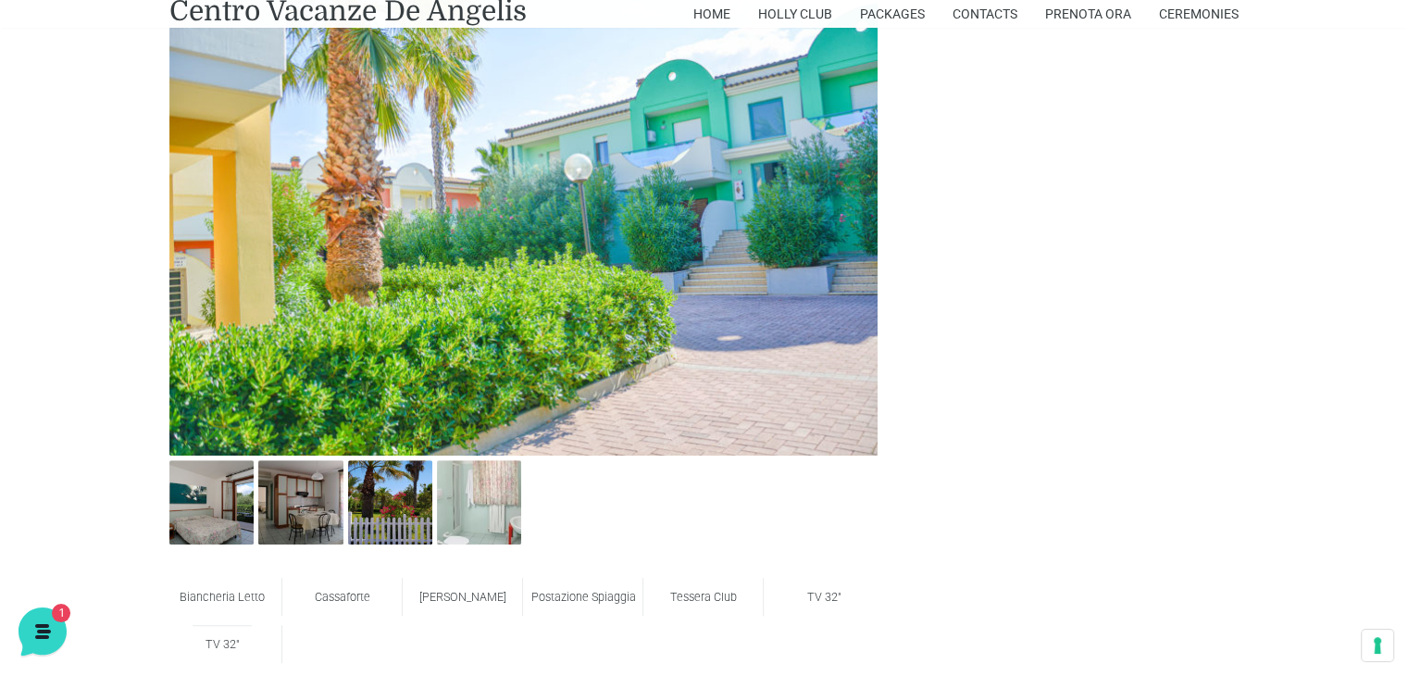
scroll to position [923, 0]
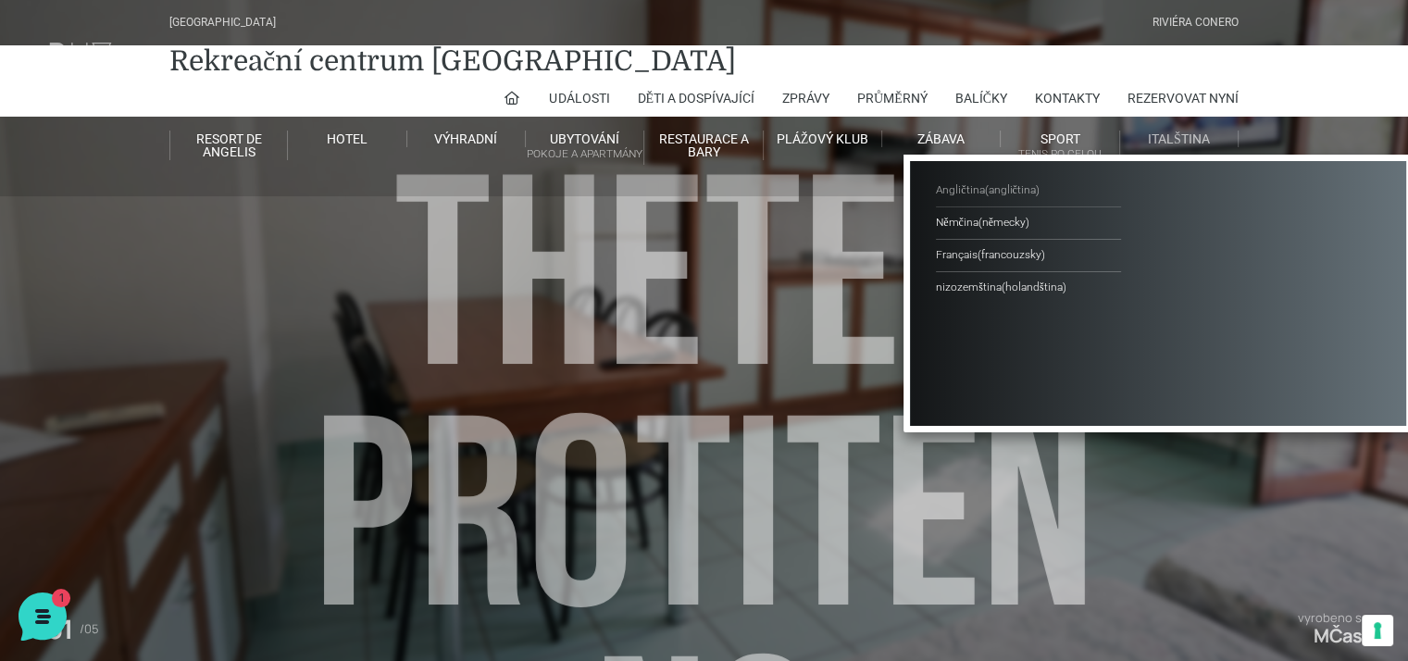
click at [989, 184] on font "angličtina" at bounding box center [1011, 189] width 47 height 13
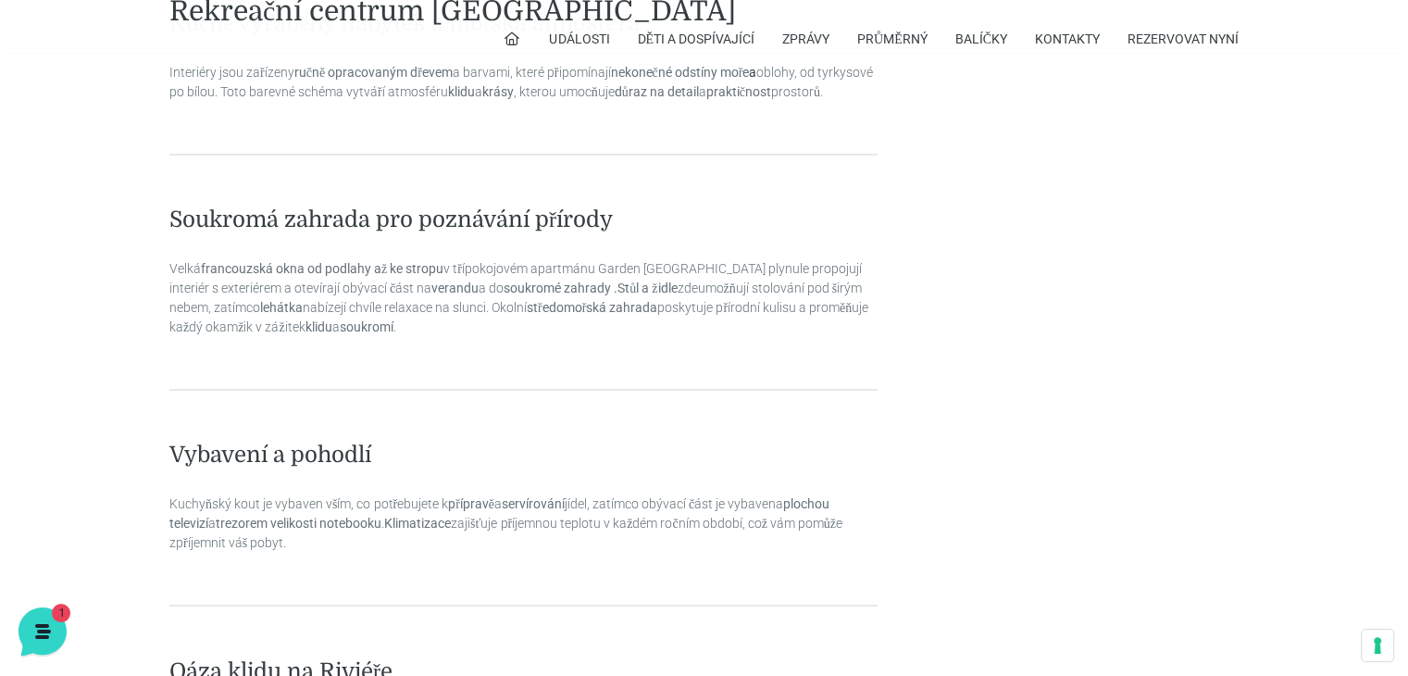
scroll to position [2911, 0]
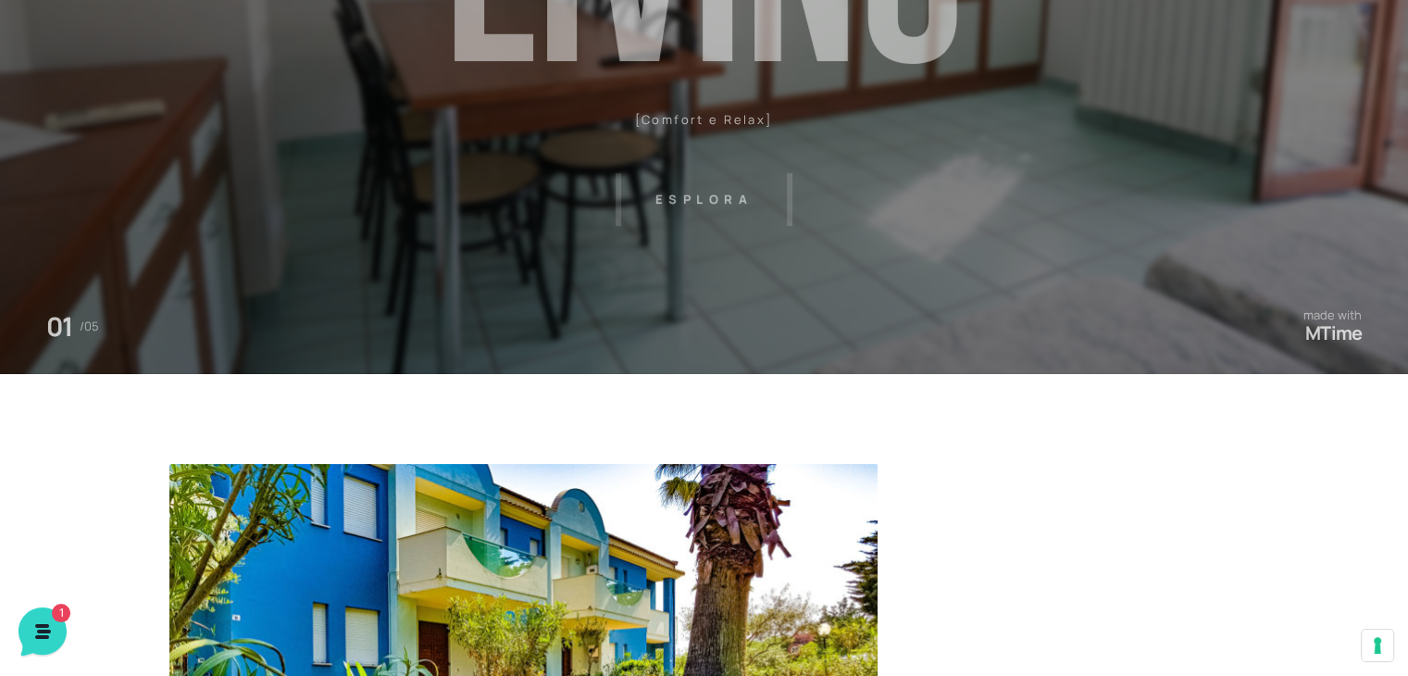
scroll to position [265, 0]
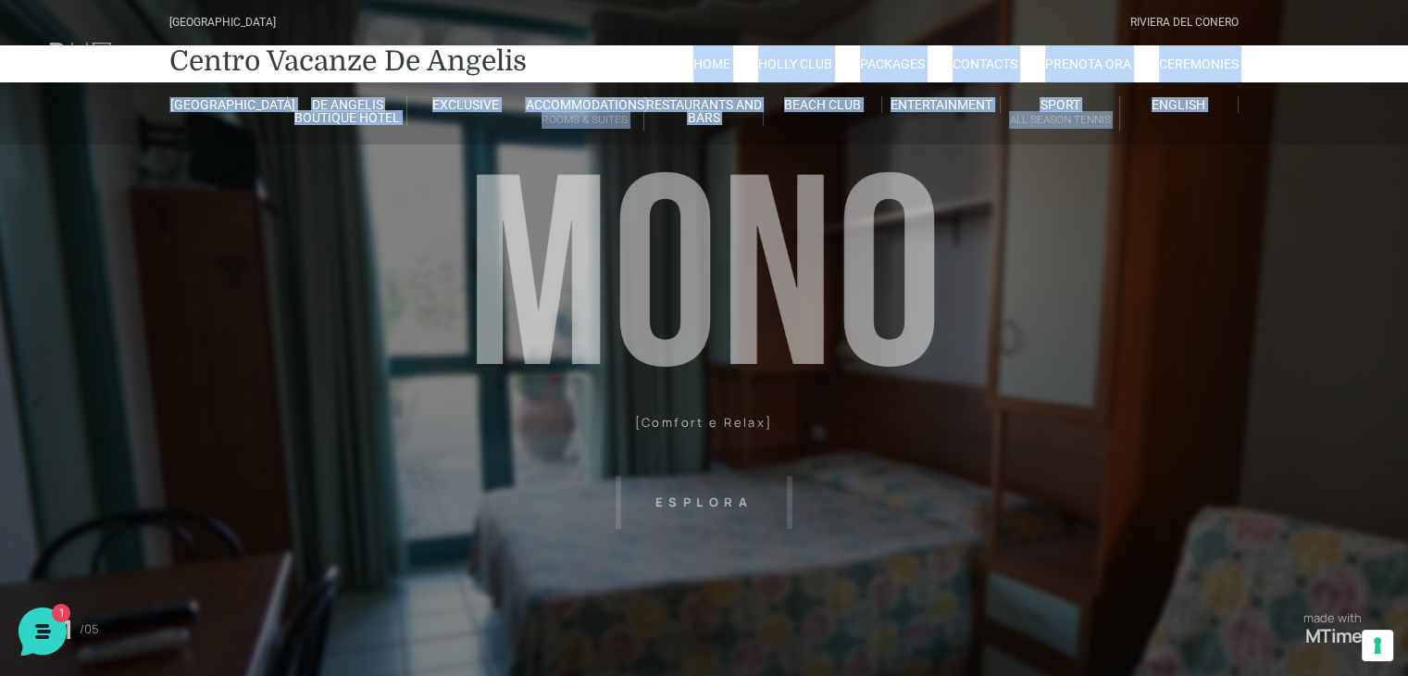
drag, startPoint x: 1407, startPoint y: 108, endPoint x: 1420, endPoint y: 208, distance: 100.8
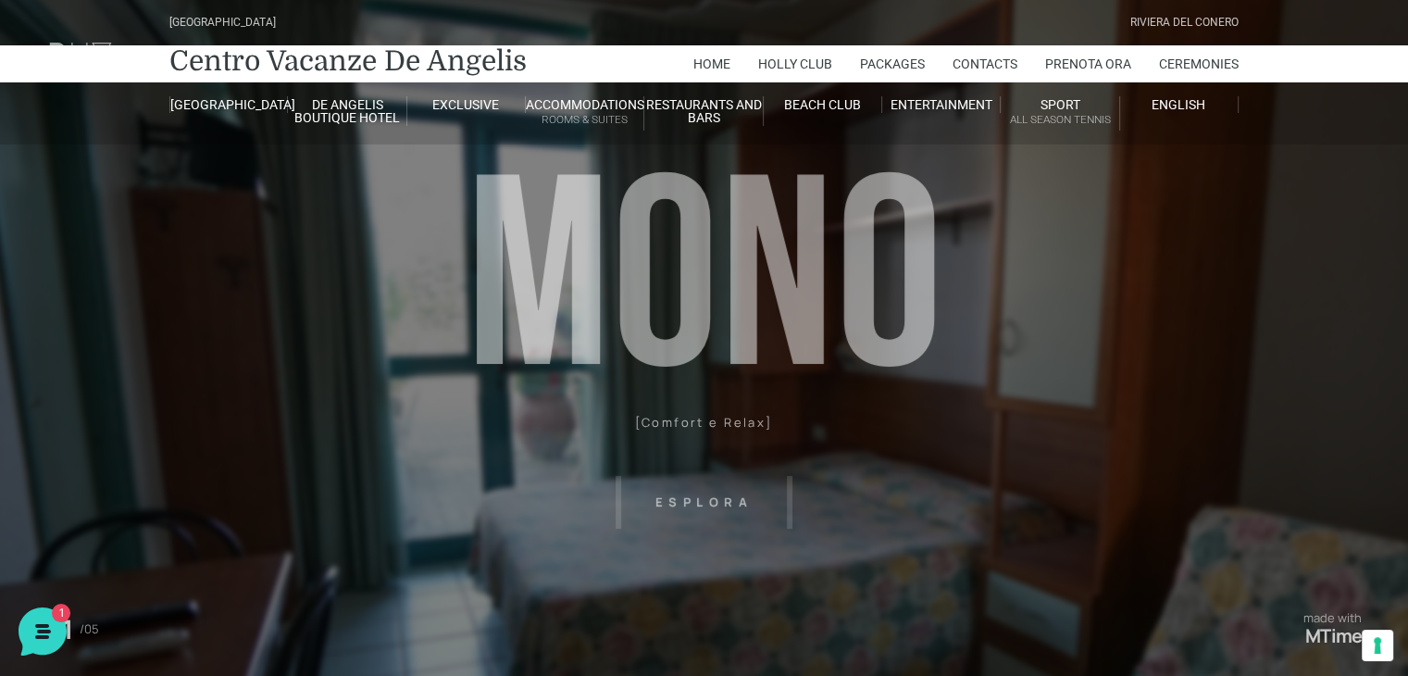
click at [1282, 253] on header "Villaggio Hotel Resort Riviera Del Conero Centro Vacanze De Angelis Home Holly …" at bounding box center [704, 416] width 1408 height 833
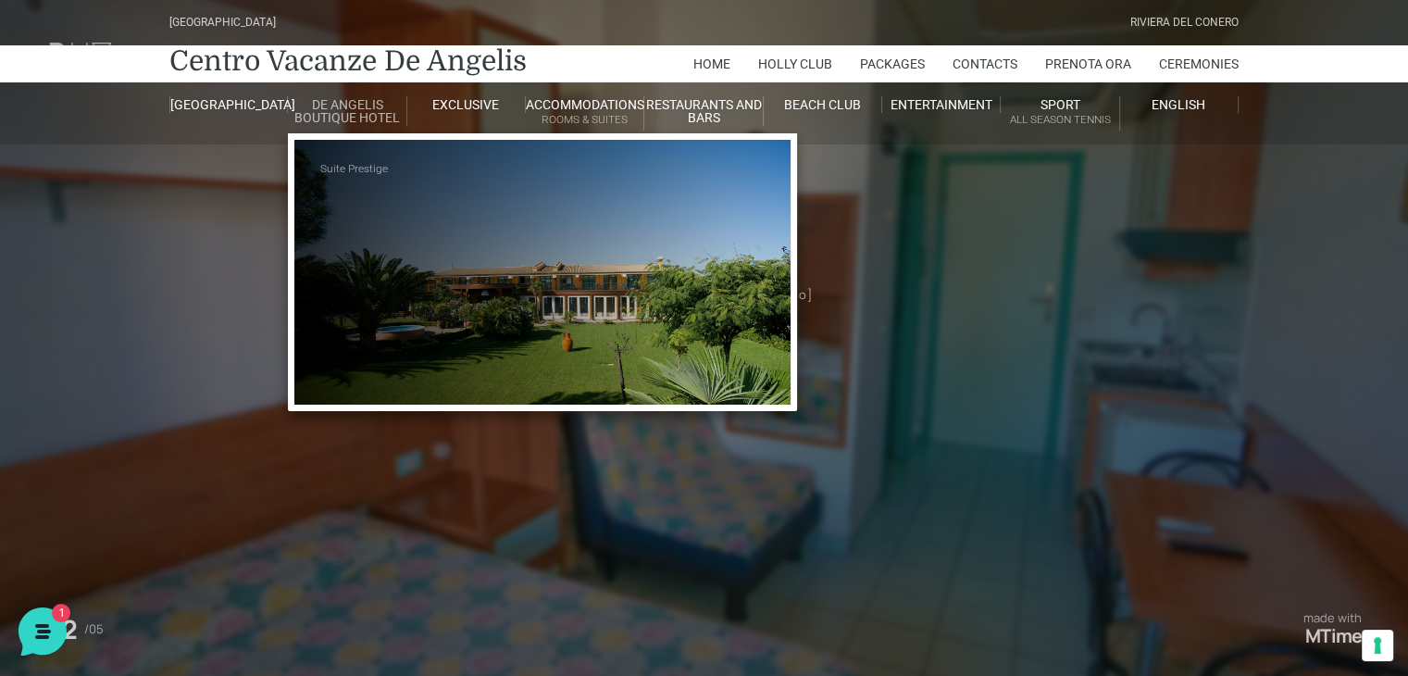
click at [355, 167] on link "Suite Prestige" at bounding box center [412, 169] width 185 height 31
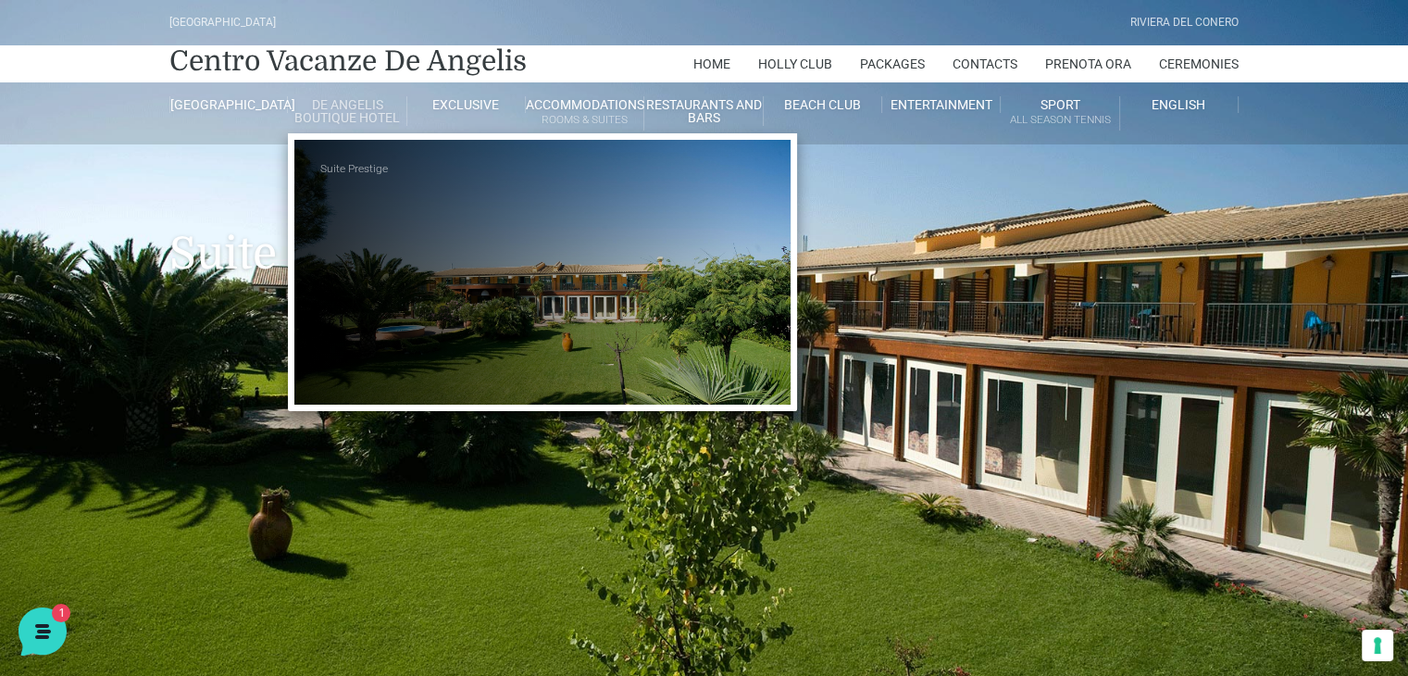
click at [362, 164] on link "Suite Prestige" at bounding box center [412, 169] width 185 height 31
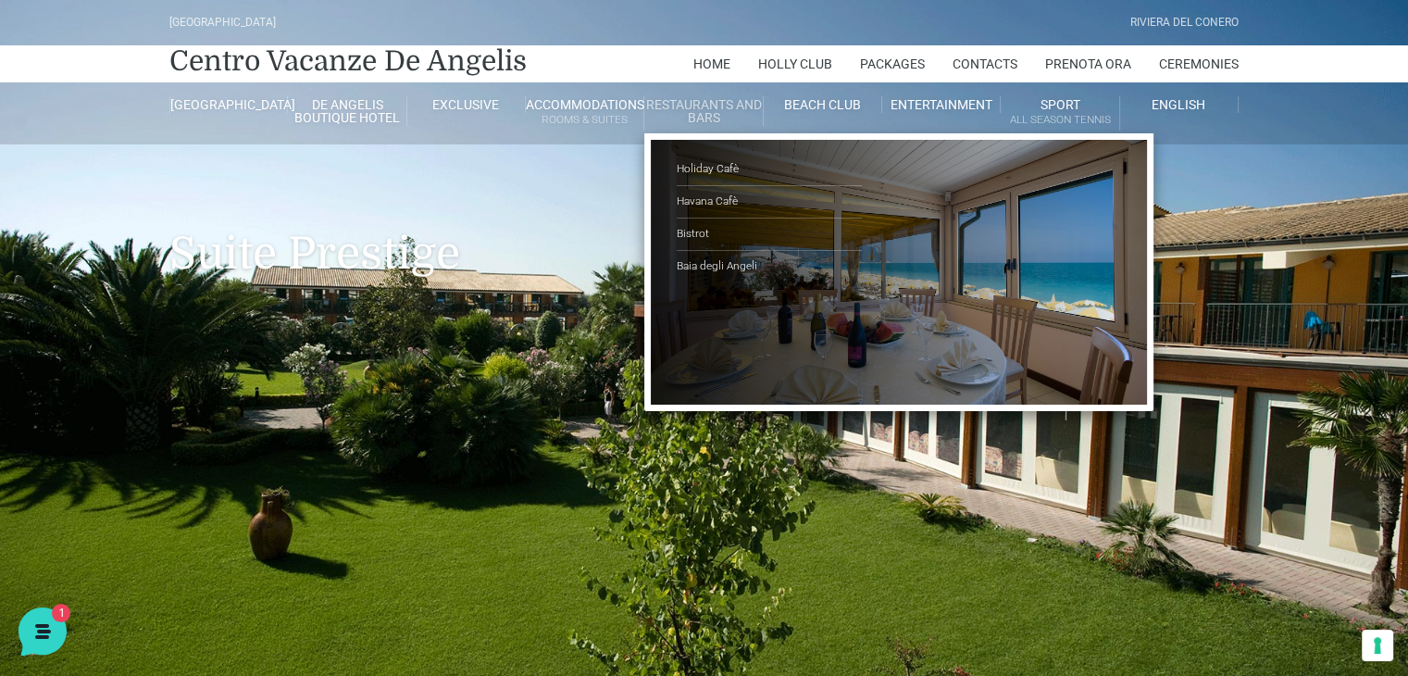
click at [733, 113] on link "Restaurants and Bars" at bounding box center [703, 111] width 118 height 30
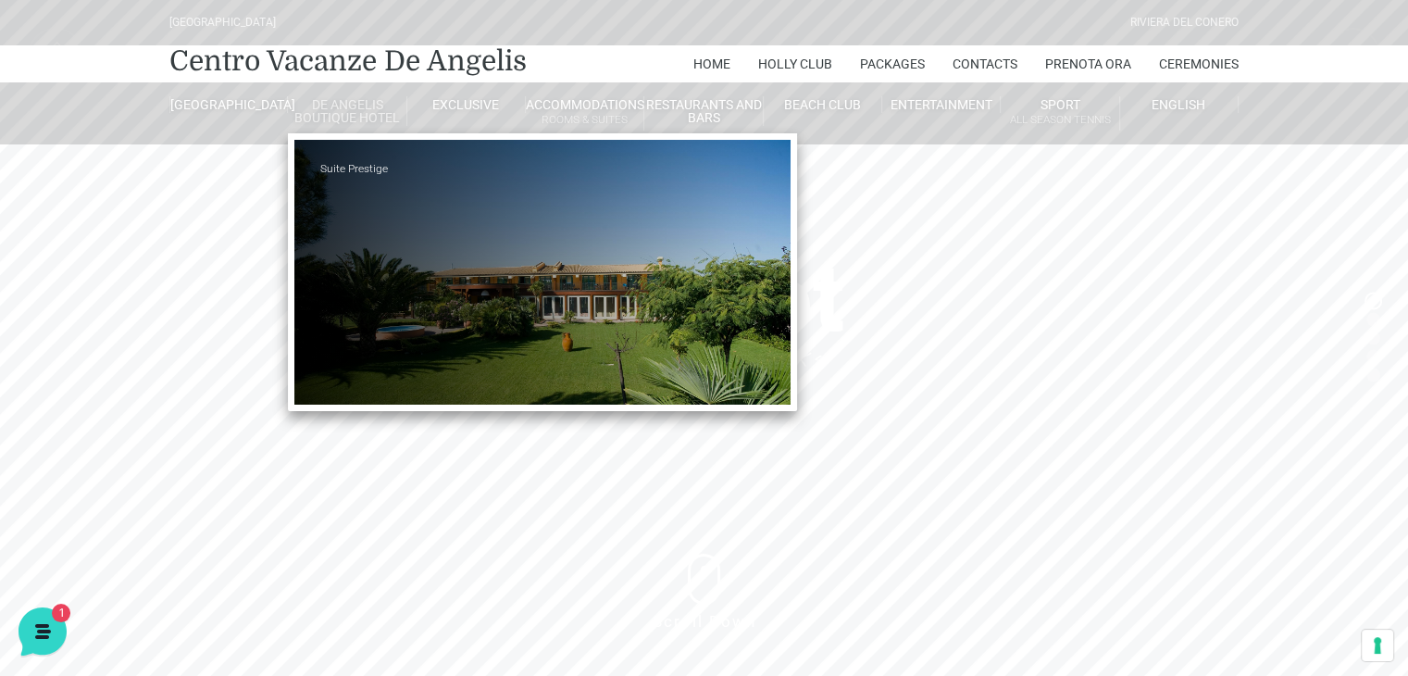
click at [330, 105] on link "de angelis boutique hotel" at bounding box center [347, 111] width 118 height 30
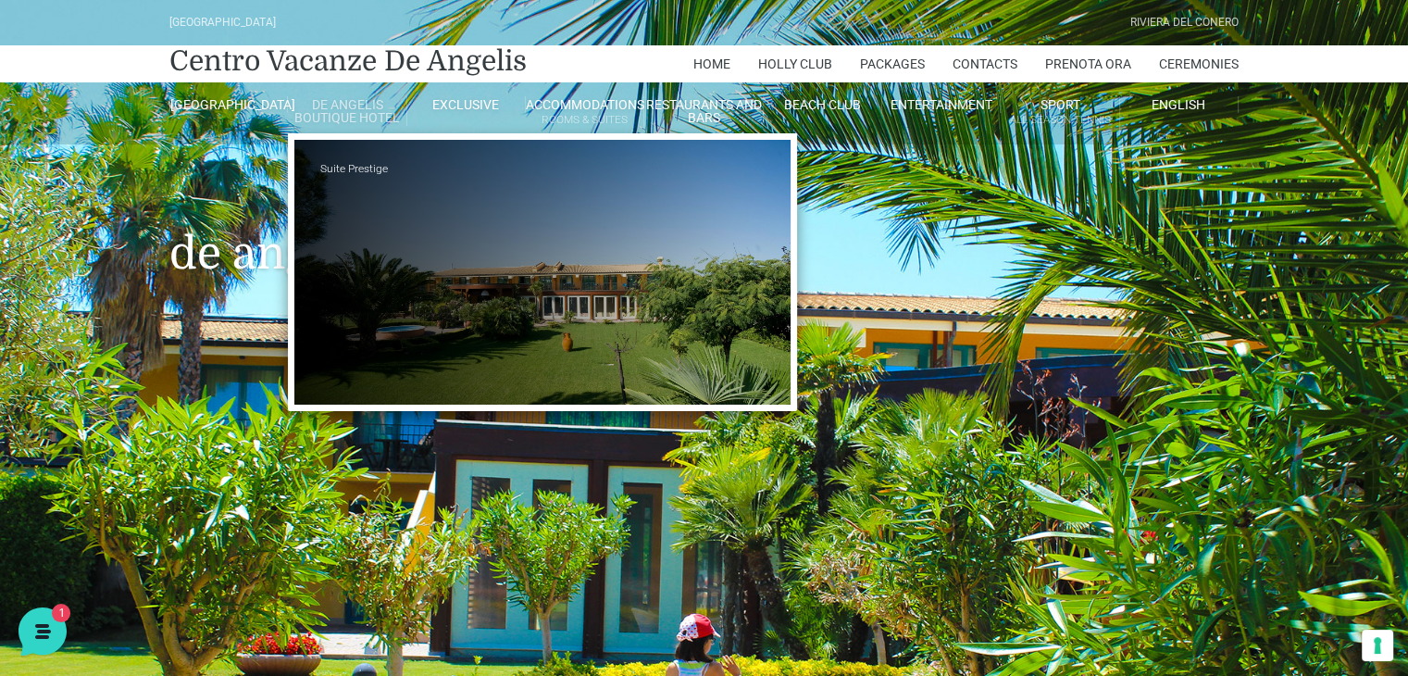
click at [331, 106] on link "de angelis boutique hotel" at bounding box center [347, 111] width 118 height 30
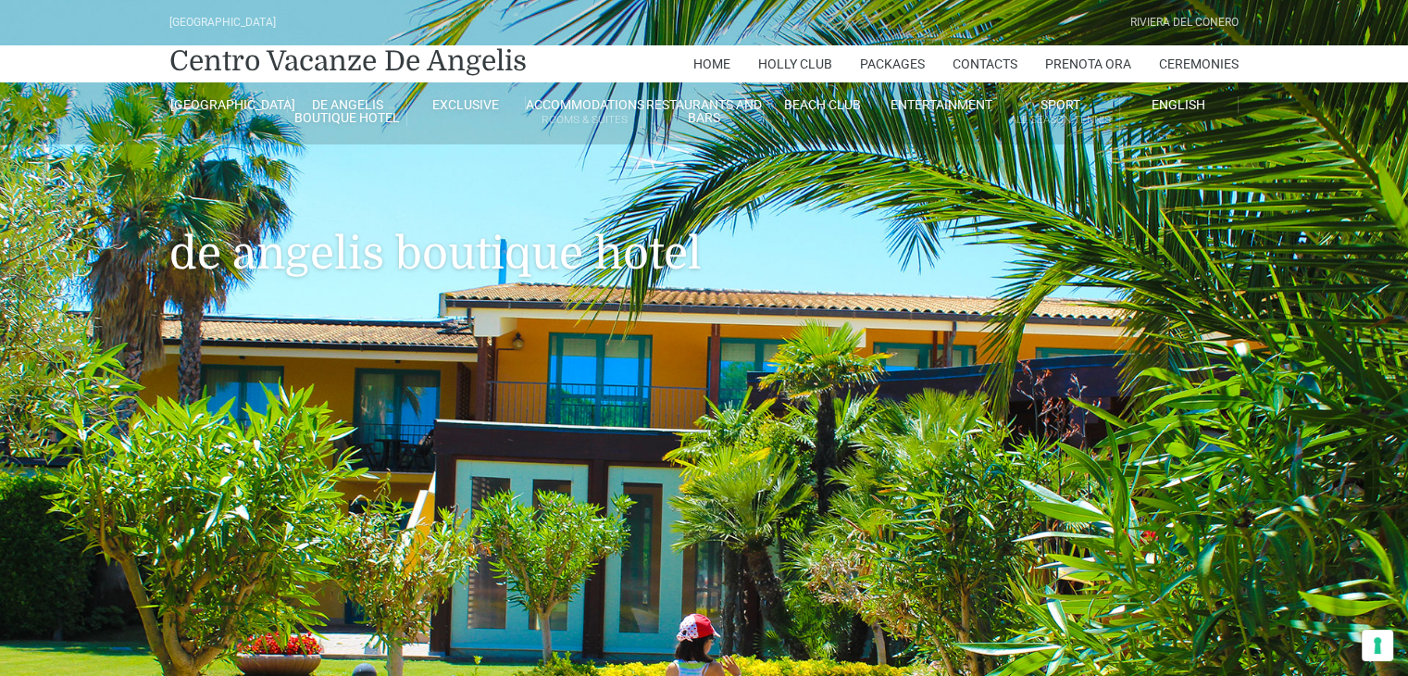
click at [331, 106] on link "de angelis boutique hotel" at bounding box center [347, 111] width 118 height 30
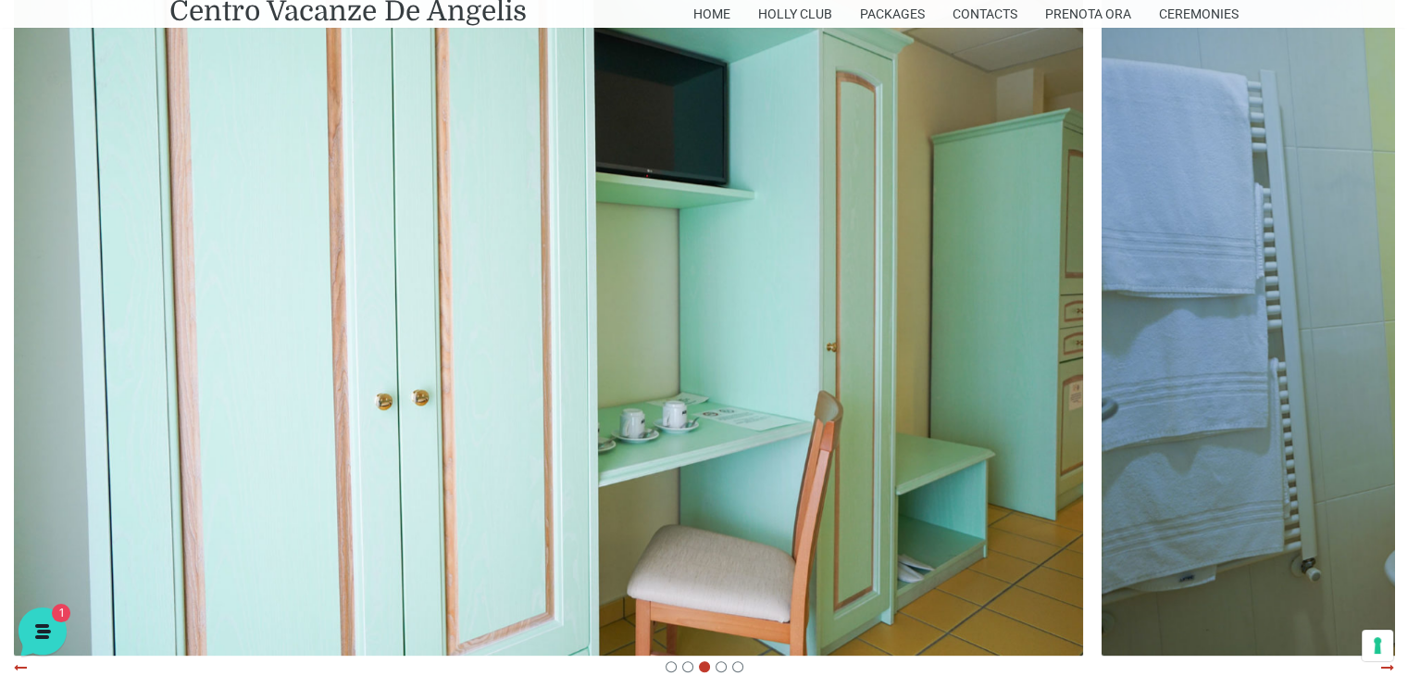
scroll to position [954, 0]
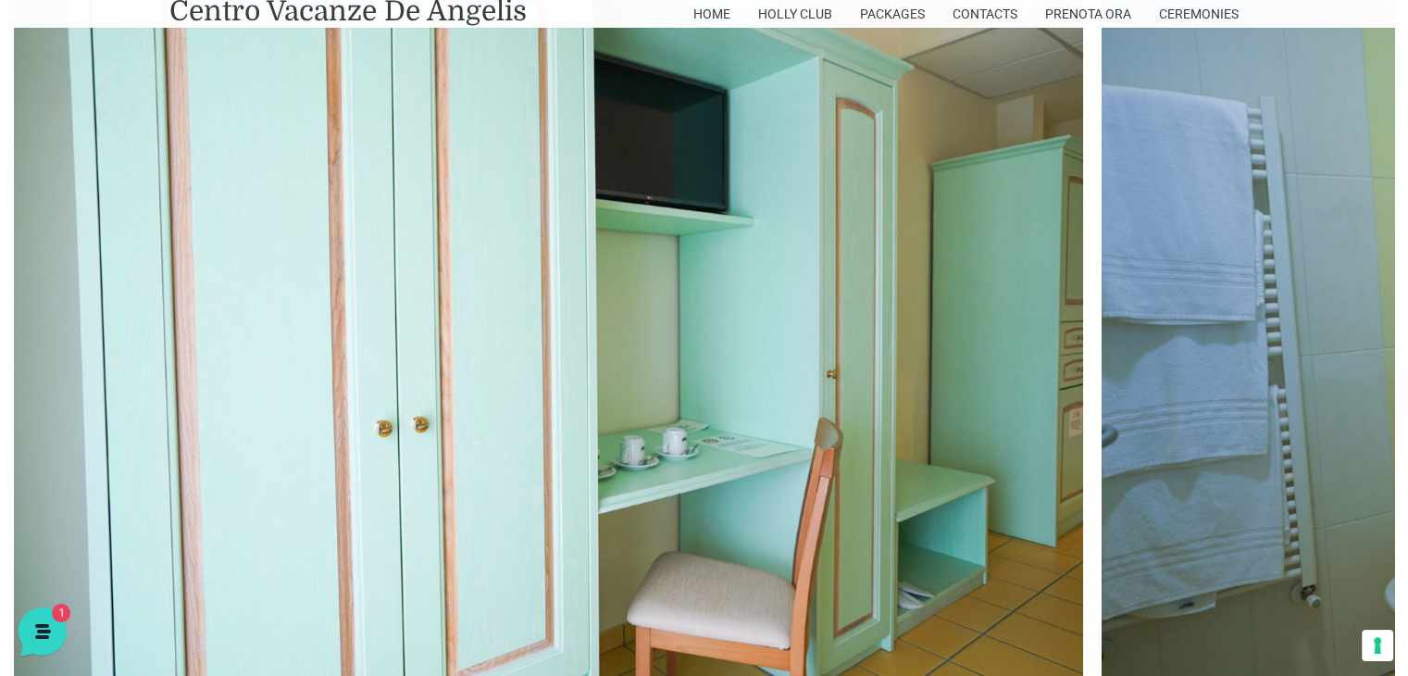
click at [781, 405] on img at bounding box center [548, 325] width 1069 height 713
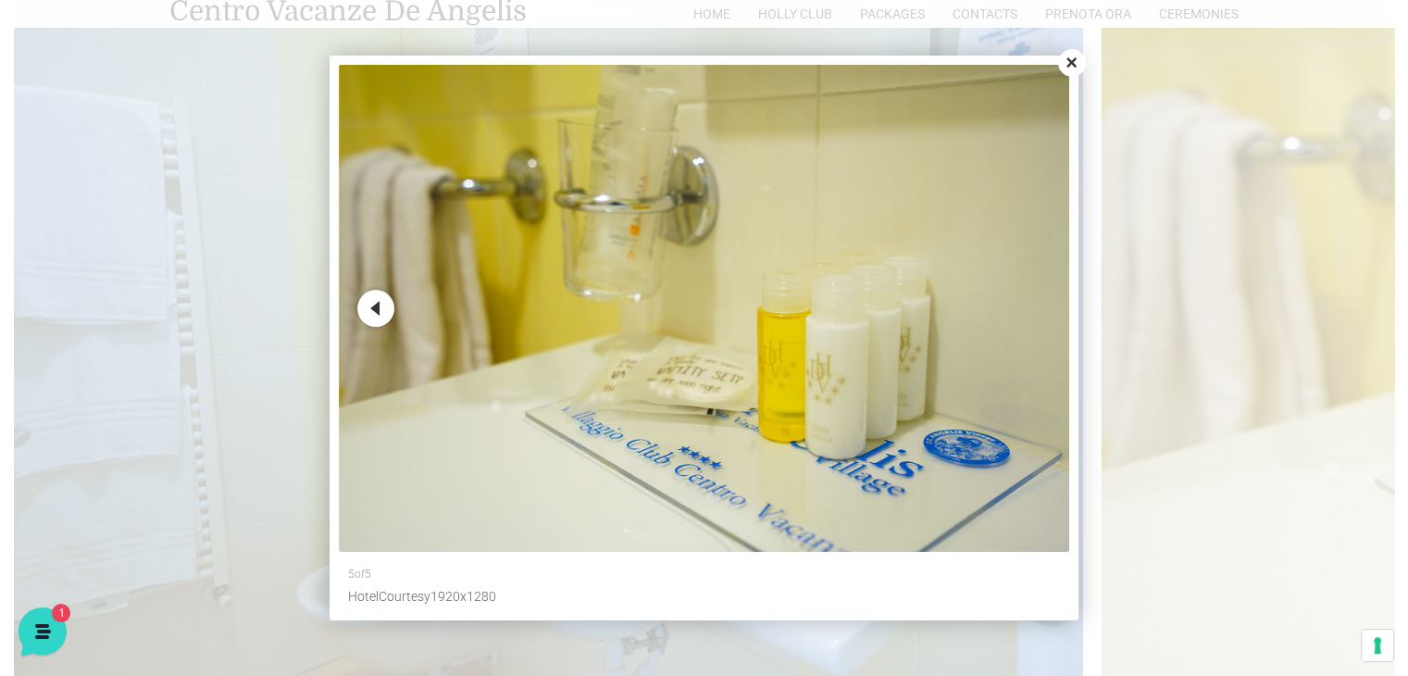
click at [382, 312] on button "Previous" at bounding box center [375, 308] width 37 height 37
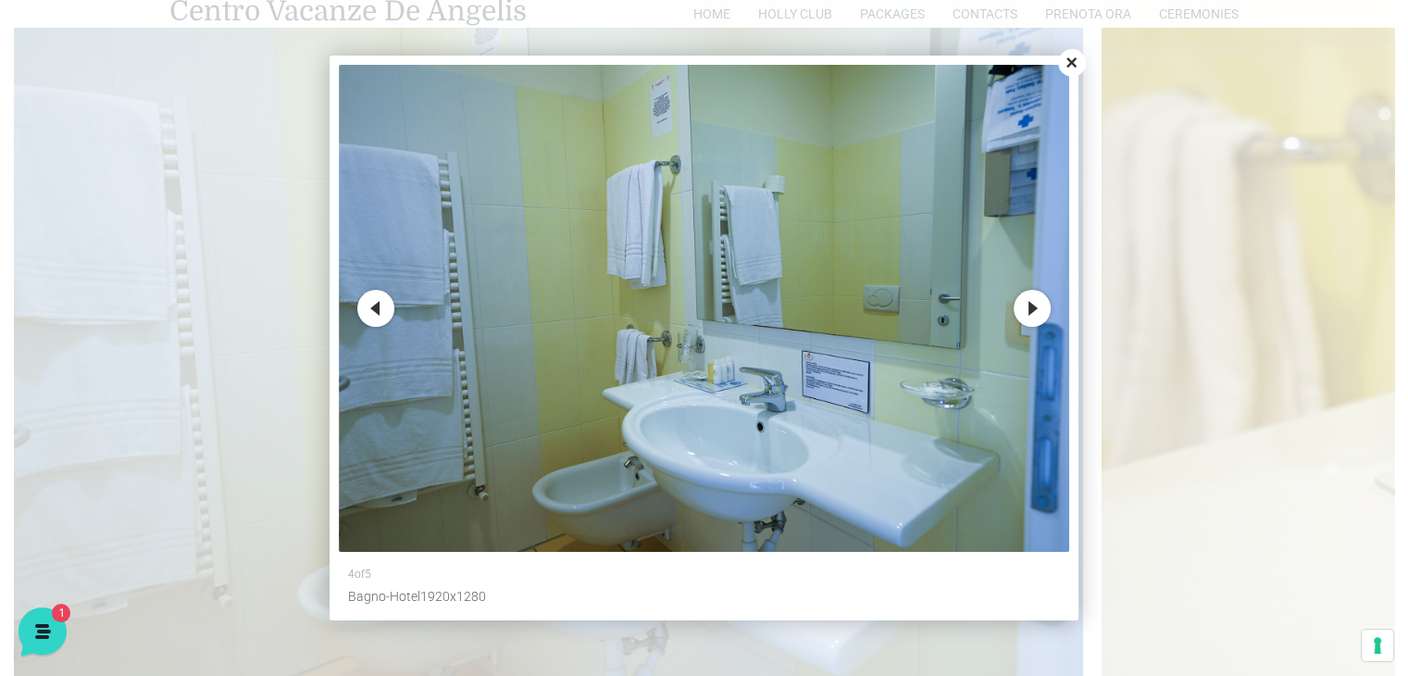
click at [382, 312] on button "Previous" at bounding box center [375, 308] width 37 height 37
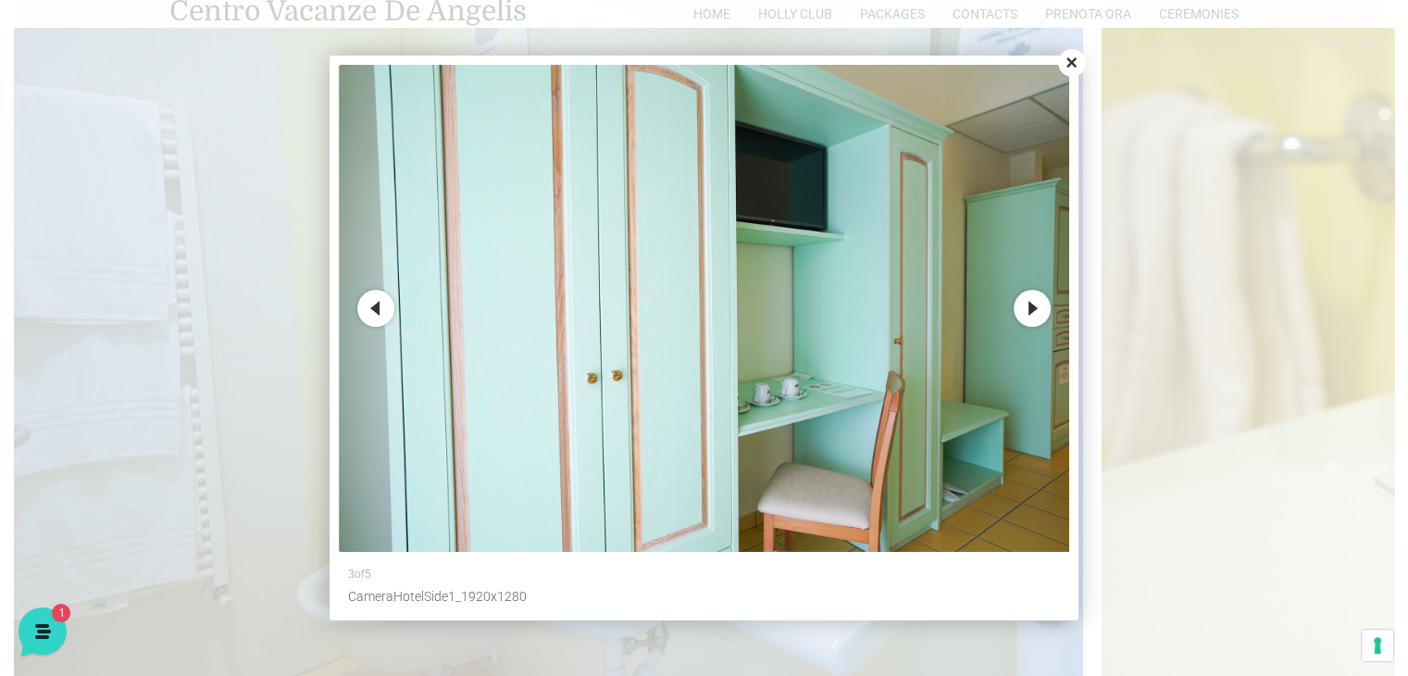
click at [382, 312] on button "Previous" at bounding box center [375, 308] width 37 height 37
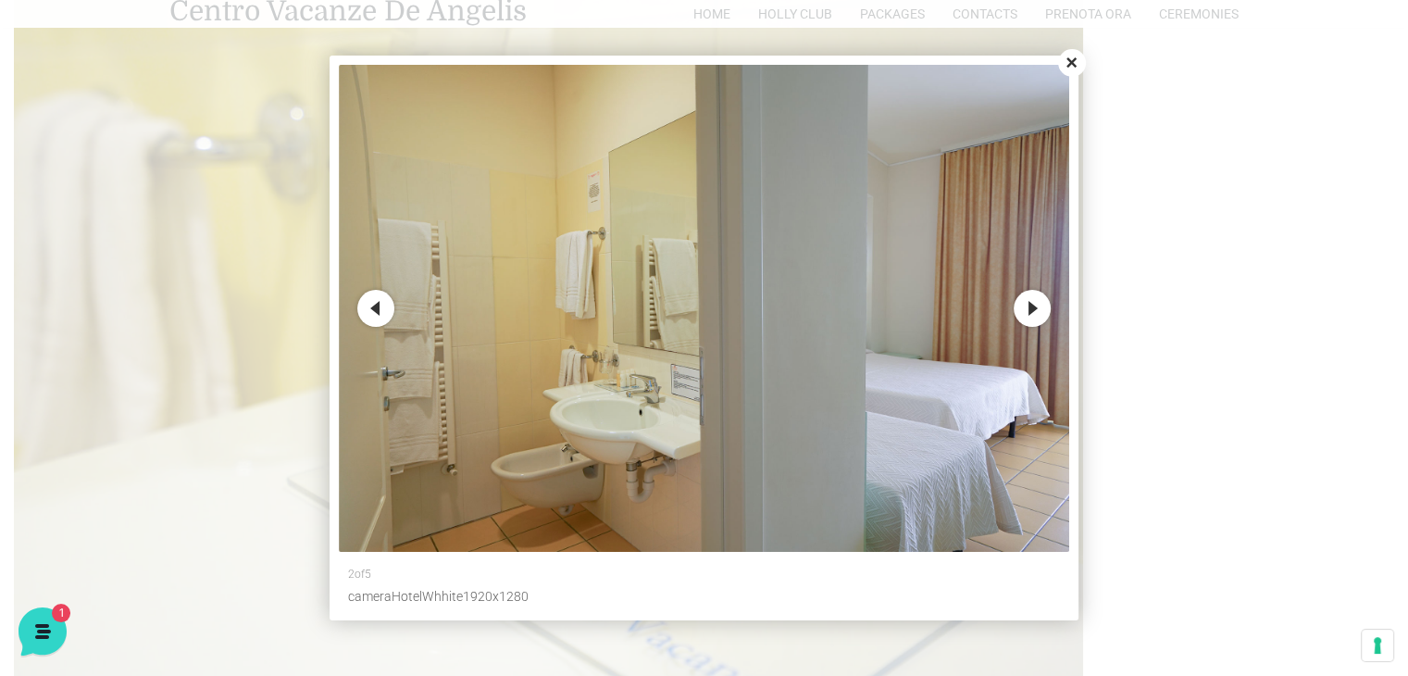
click at [382, 312] on button "Previous" at bounding box center [375, 308] width 37 height 37
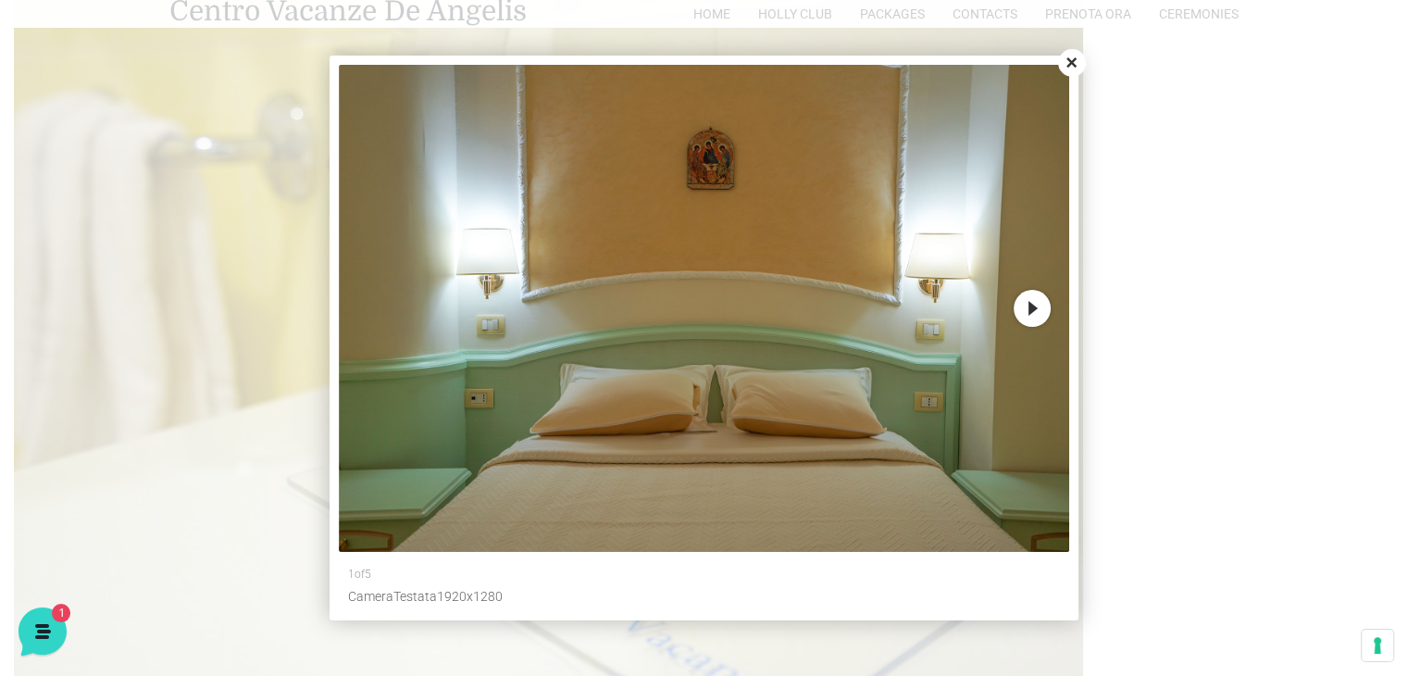
click at [382, 312] on img at bounding box center [704, 308] width 730 height 487
click at [1072, 64] on button "Close" at bounding box center [1072, 63] width 28 height 28
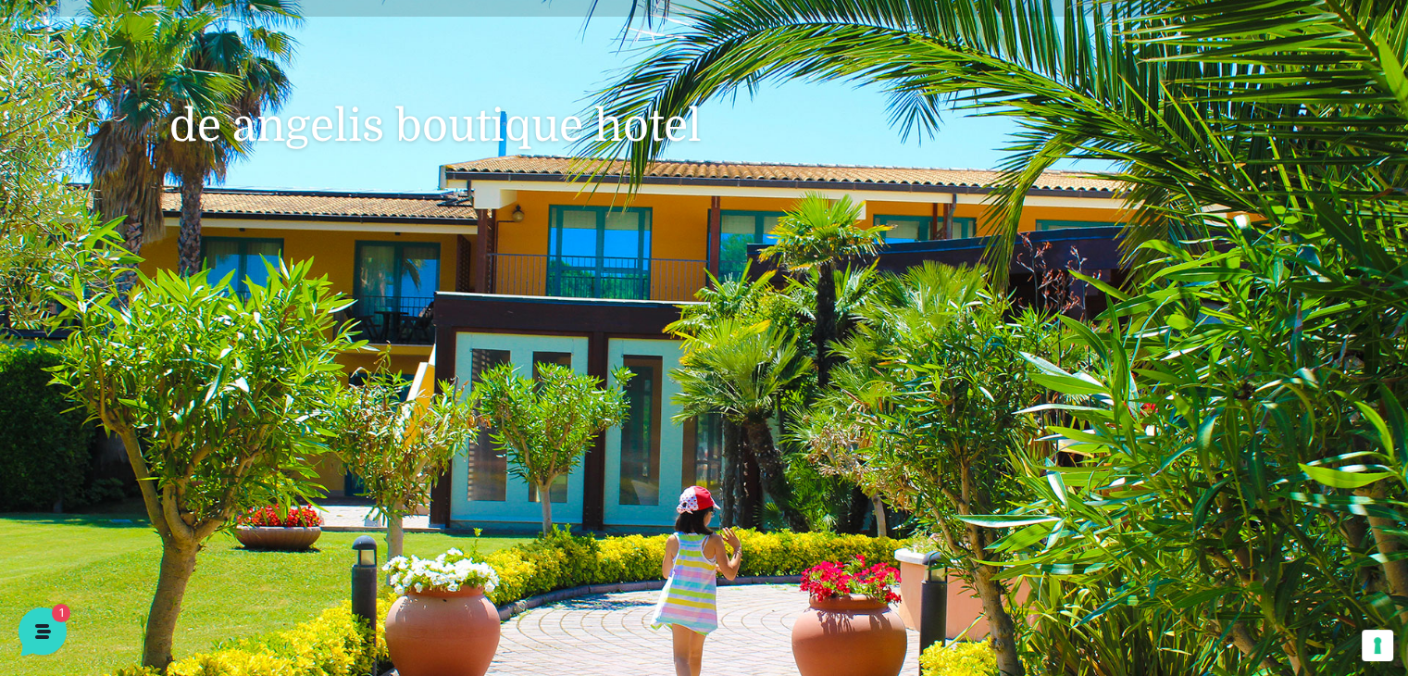
scroll to position [0, 0]
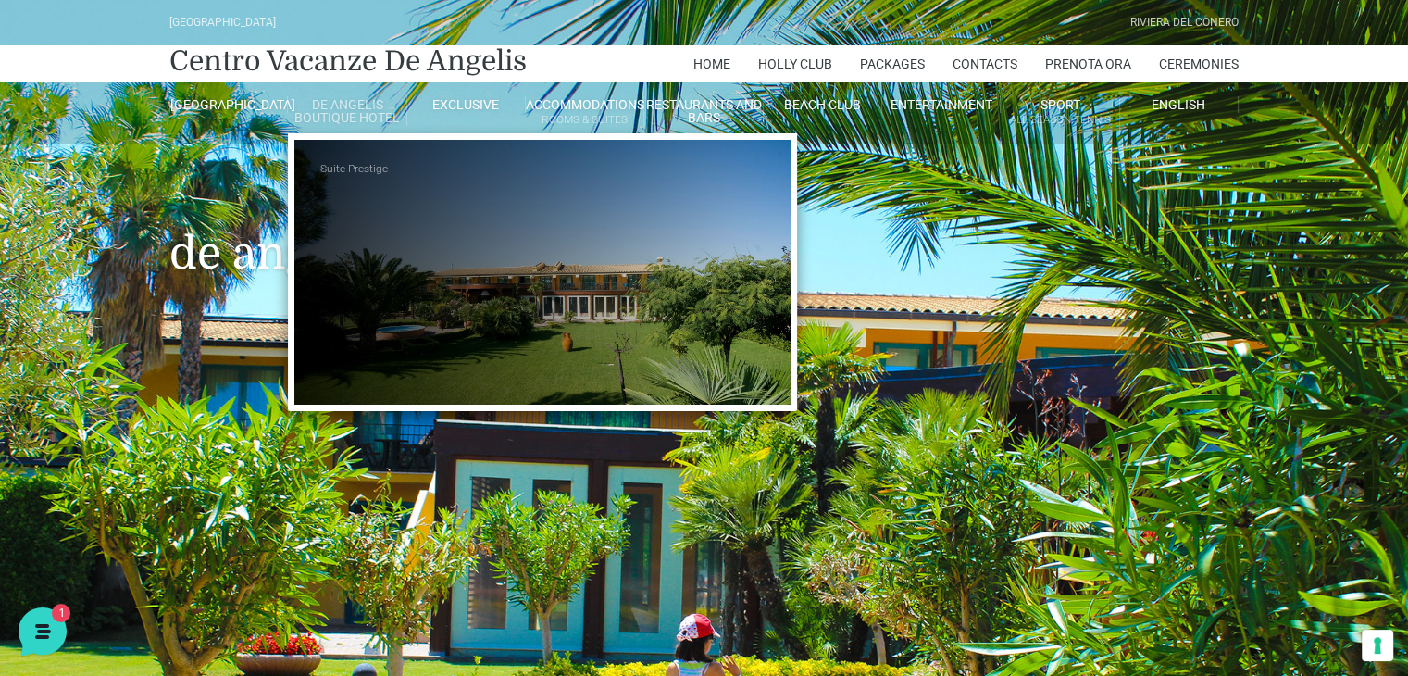
click at [352, 168] on link "Suite Prestige" at bounding box center [412, 169] width 185 height 31
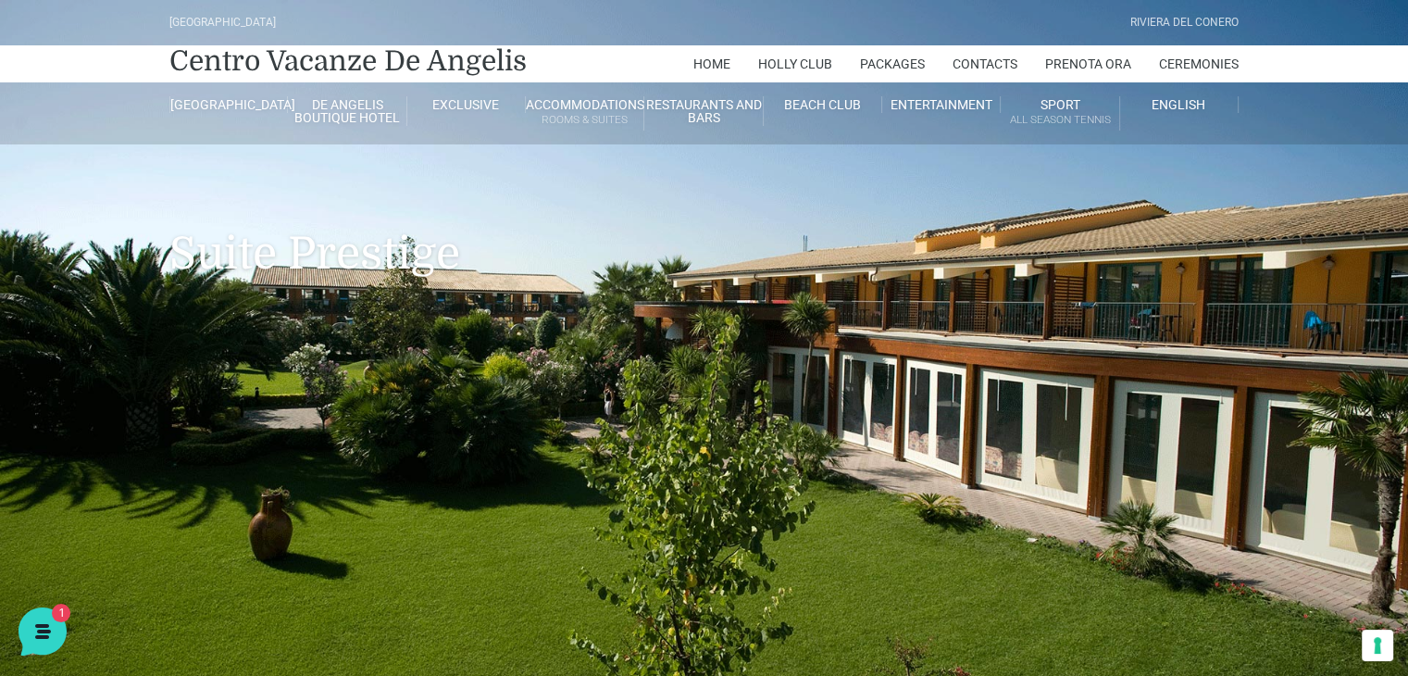
click at [505, 374] on header "[GEOGRAPHIC_DATA] [GEOGRAPHIC_DATA] Centro Vacanze De Angelis Home [PERSON_NAME…" at bounding box center [704, 370] width 1408 height 741
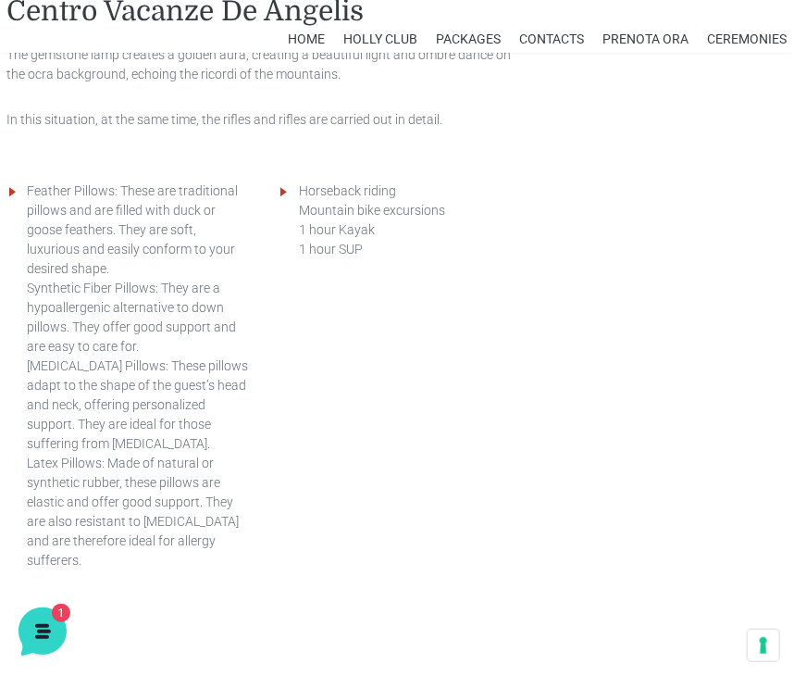
scroll to position [1450, 0]
click at [317, 441] on div "Feather Pillows: These are traditional pillows and are filled with duck or goos…" at bounding box center [265, 375] width 543 height 389
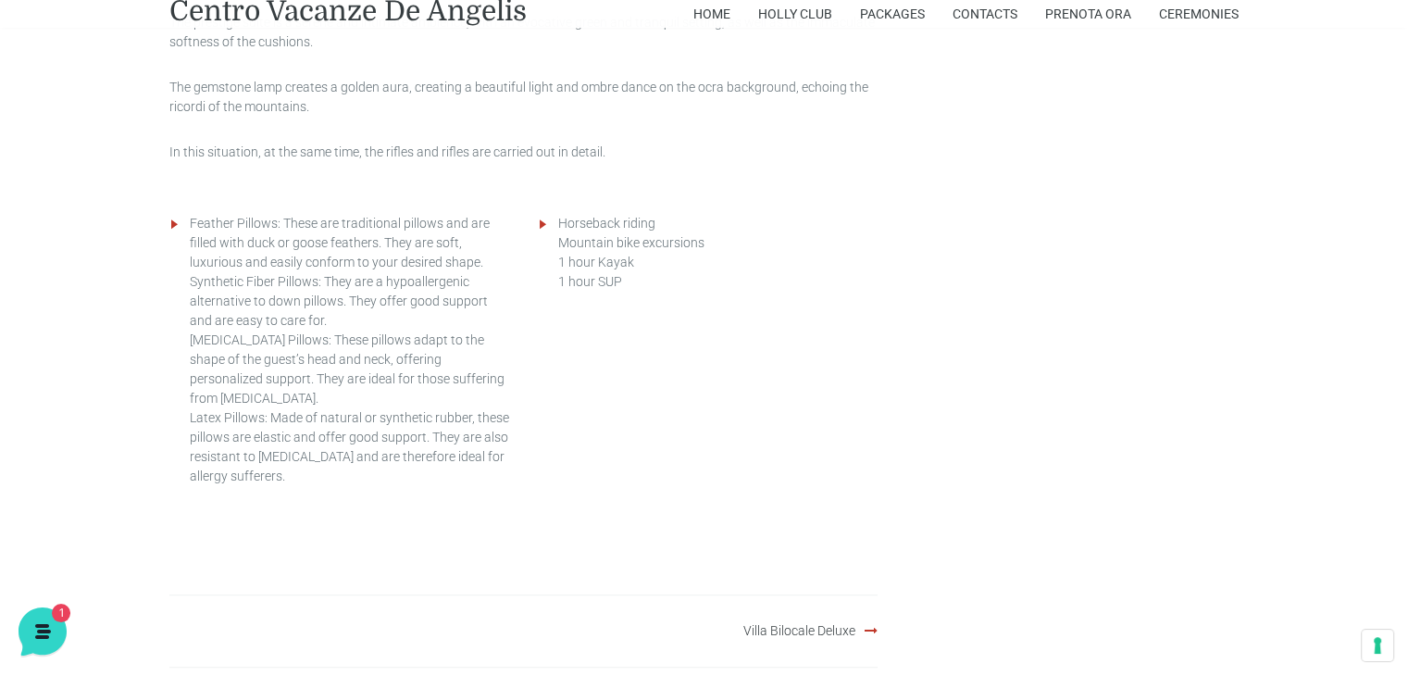
scroll to position [1522, 0]
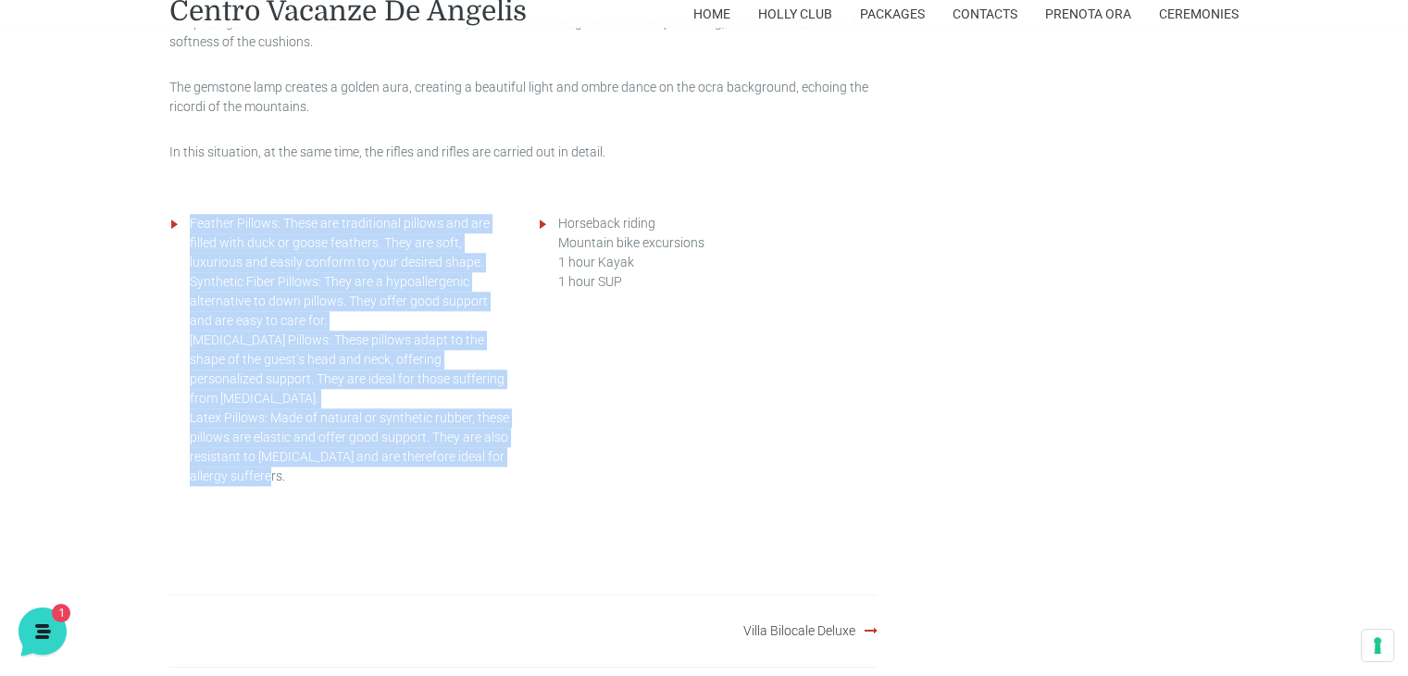
drag, startPoint x: 254, startPoint y: 475, endPoint x: 190, endPoint y: 227, distance: 256.2
click at [190, 227] on li "Feather Pillows: These are traditional pillows and are filled with duck or goos…" at bounding box center [350, 350] width 320 height 272
copy li "Feather Pillows: These are traditional pillows and are filled with duck or goos…"
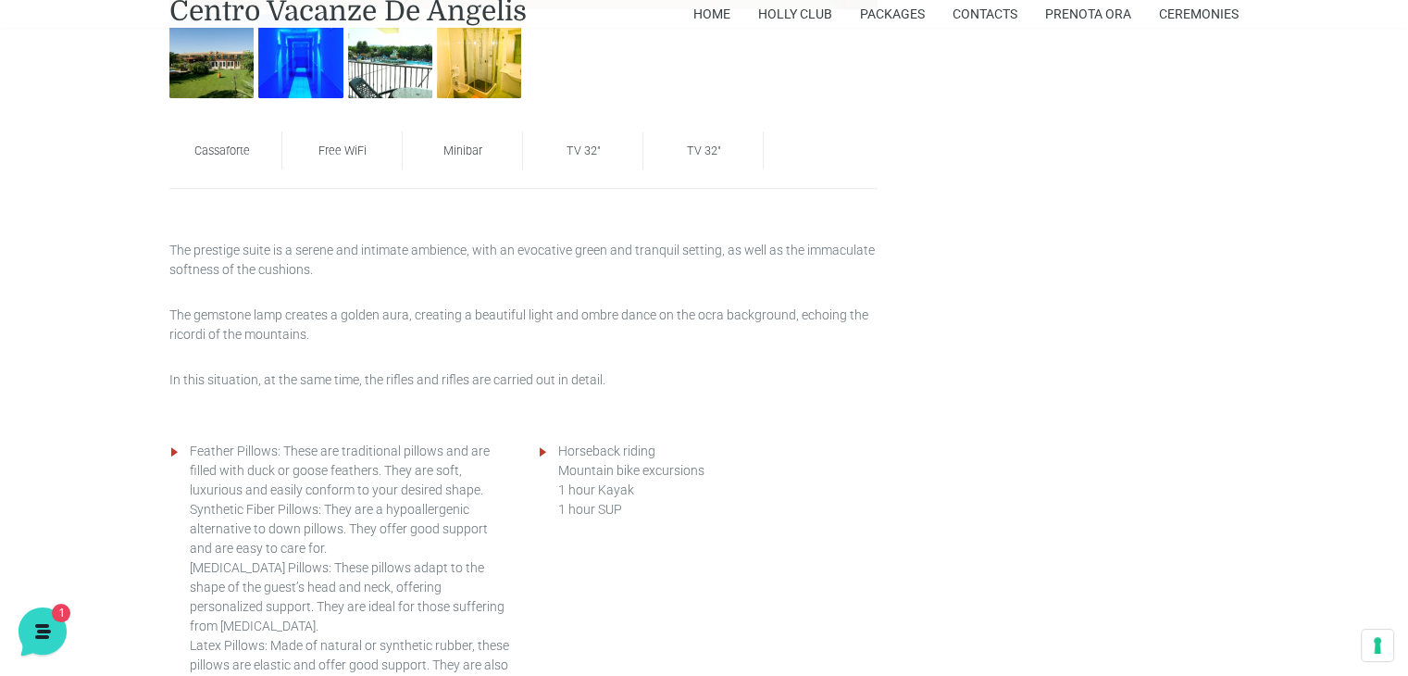
scroll to position [1291, 0]
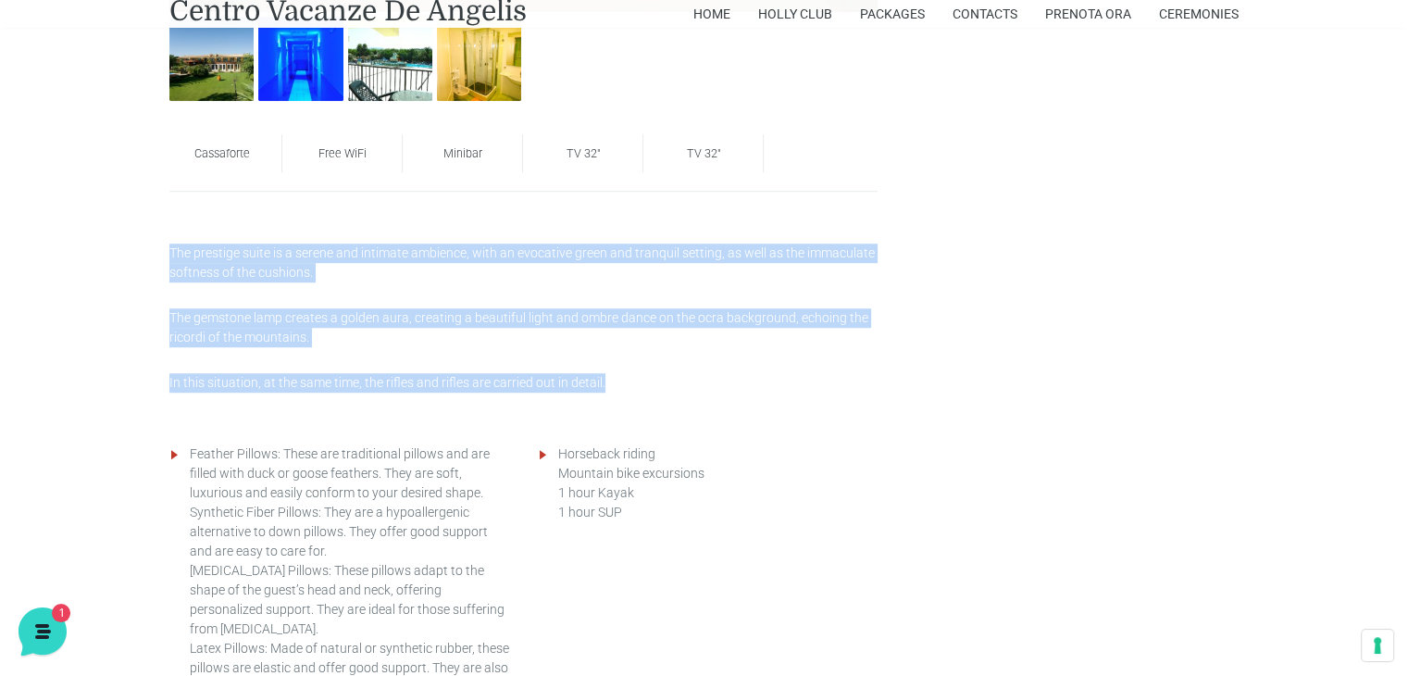
drag, startPoint x: 604, startPoint y: 386, endPoint x: 163, endPoint y: 243, distance: 463.4
click at [163, 243] on div "The prestige suite is a serene and intimate ambience, with an evocative green a…" at bounding box center [524, 317] width 736 height 149
copy div "The prestige suite is a serene and intimate ambience, with an evocative green a…"
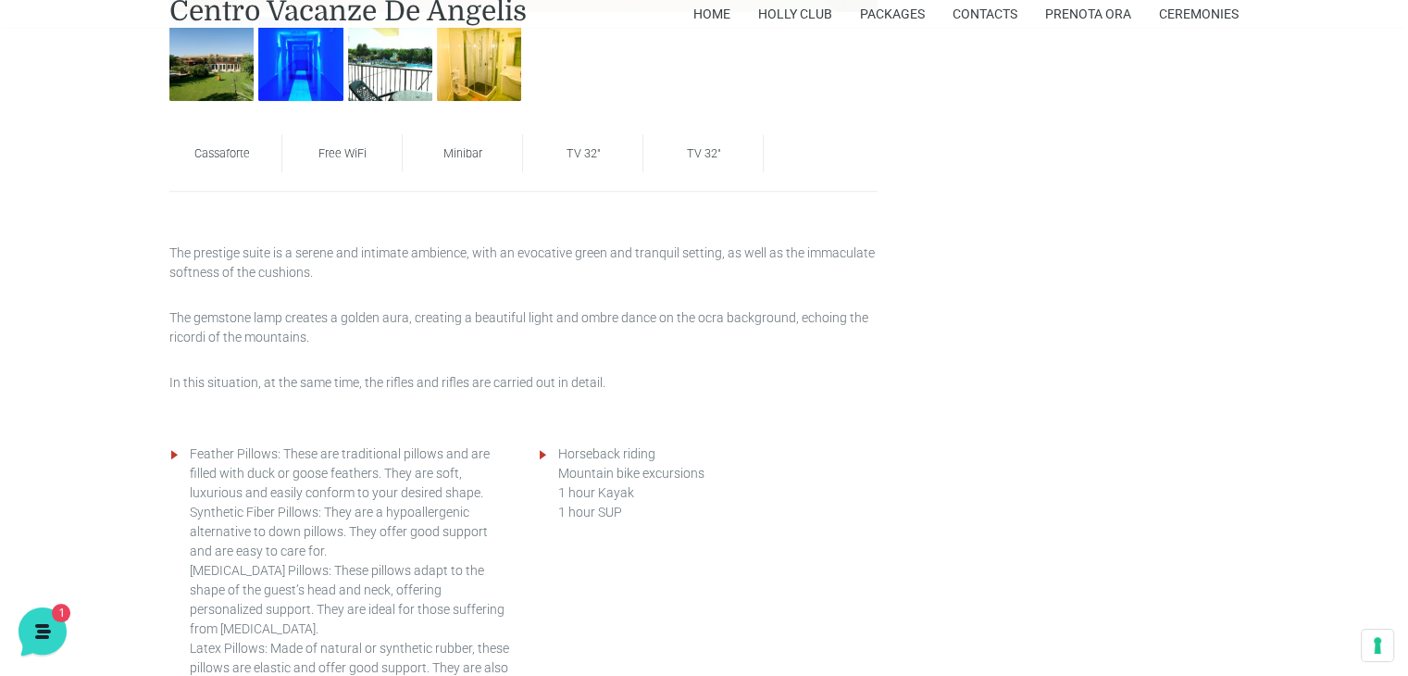
click at [1039, 438] on div "Cassaforte Free WiFi [GEOGRAPHIC_DATA] TV 32″ TV 32″ The prestige suite is a se…" at bounding box center [704, 219] width 1083 height 1358
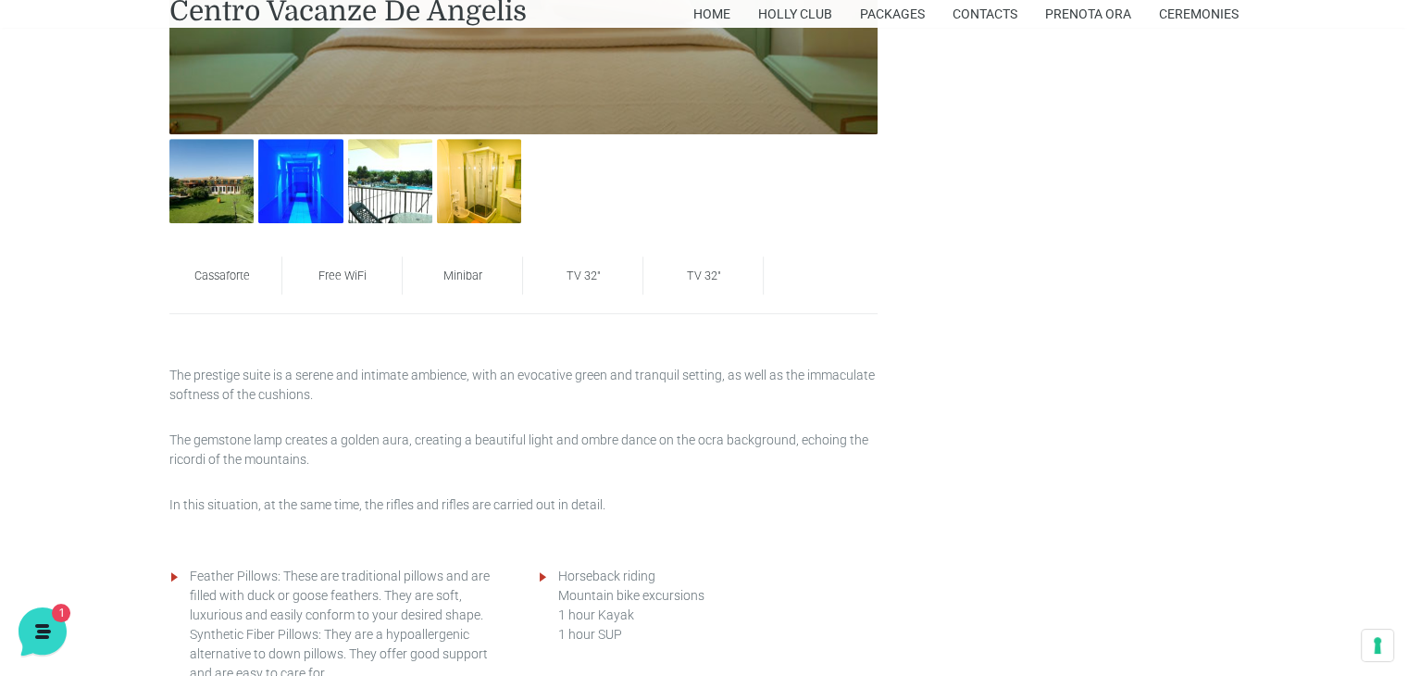
scroll to position [1153, 0]
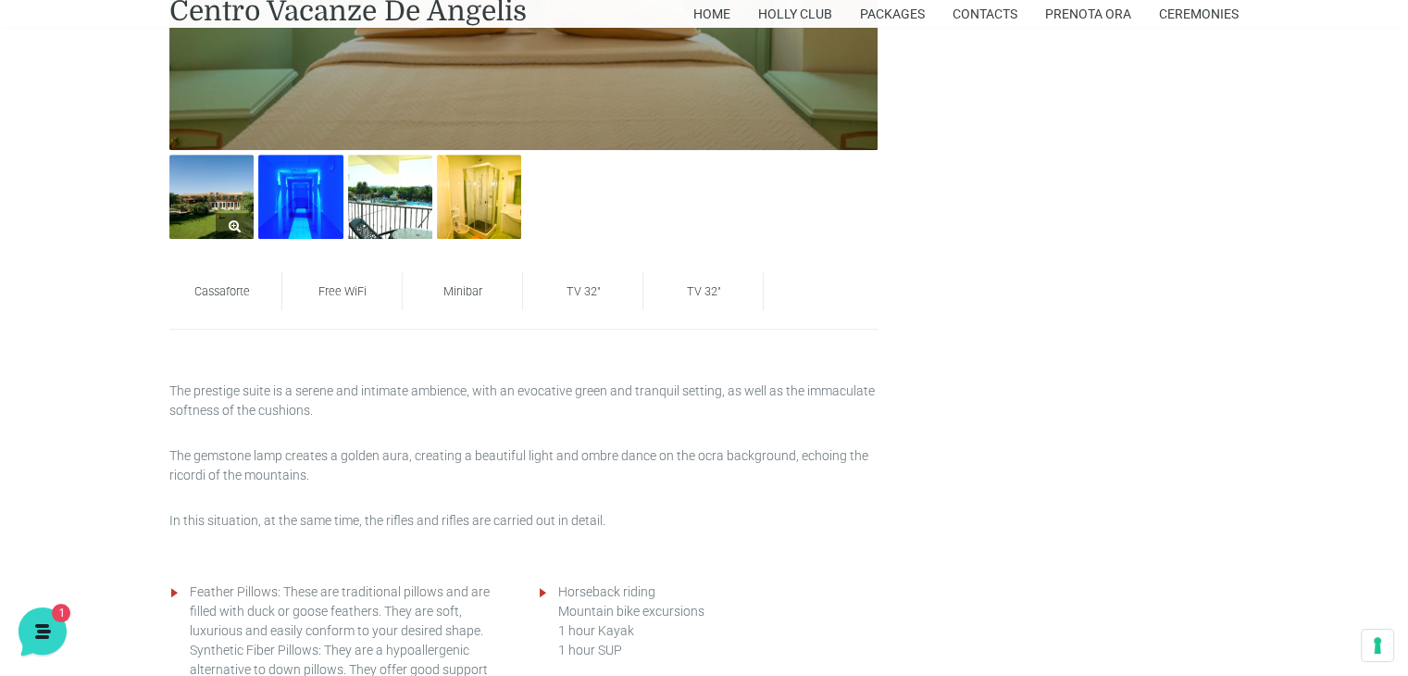
click at [218, 193] on img at bounding box center [211, 197] width 84 height 84
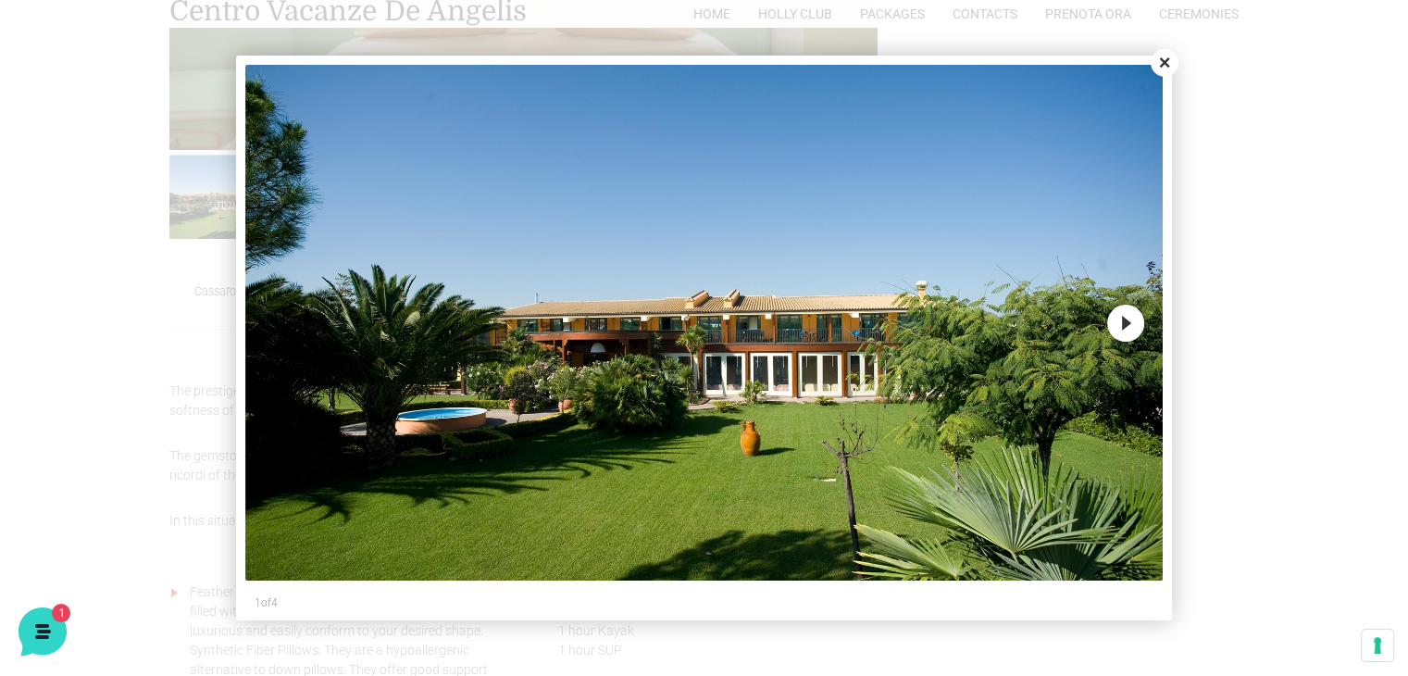
click at [1167, 55] on button "Close" at bounding box center [1165, 63] width 28 height 28
